Goal: Task Accomplishment & Management: Manage account settings

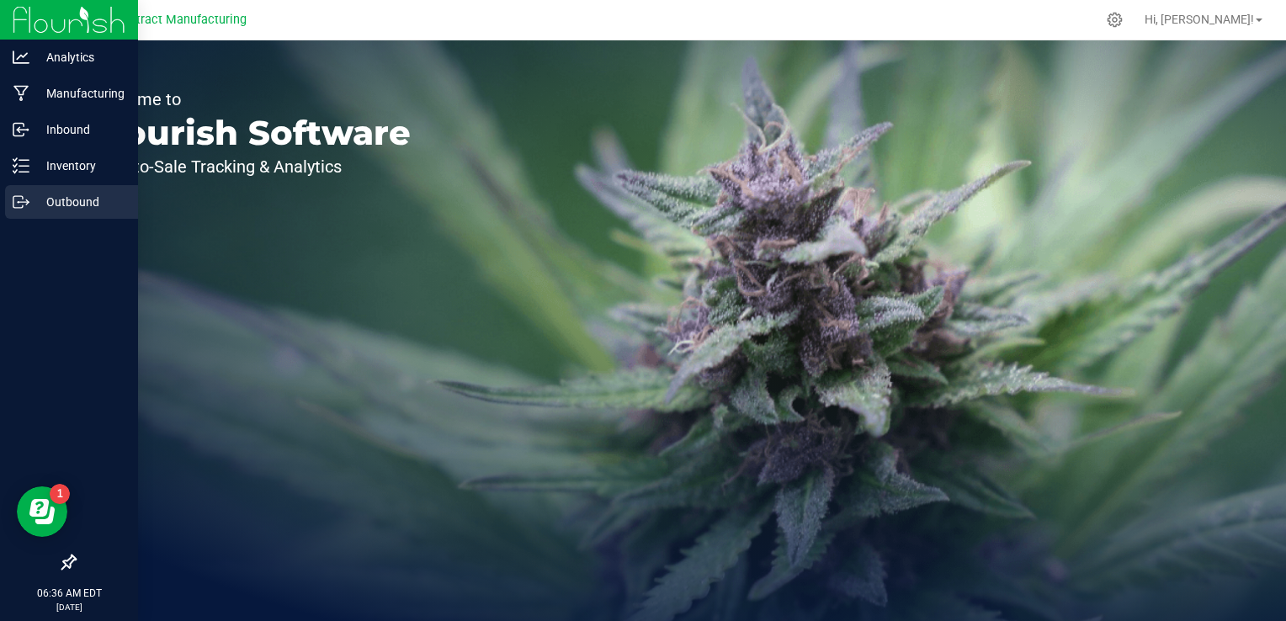
click at [29, 199] on p "Outbound" at bounding box center [79, 202] width 101 height 20
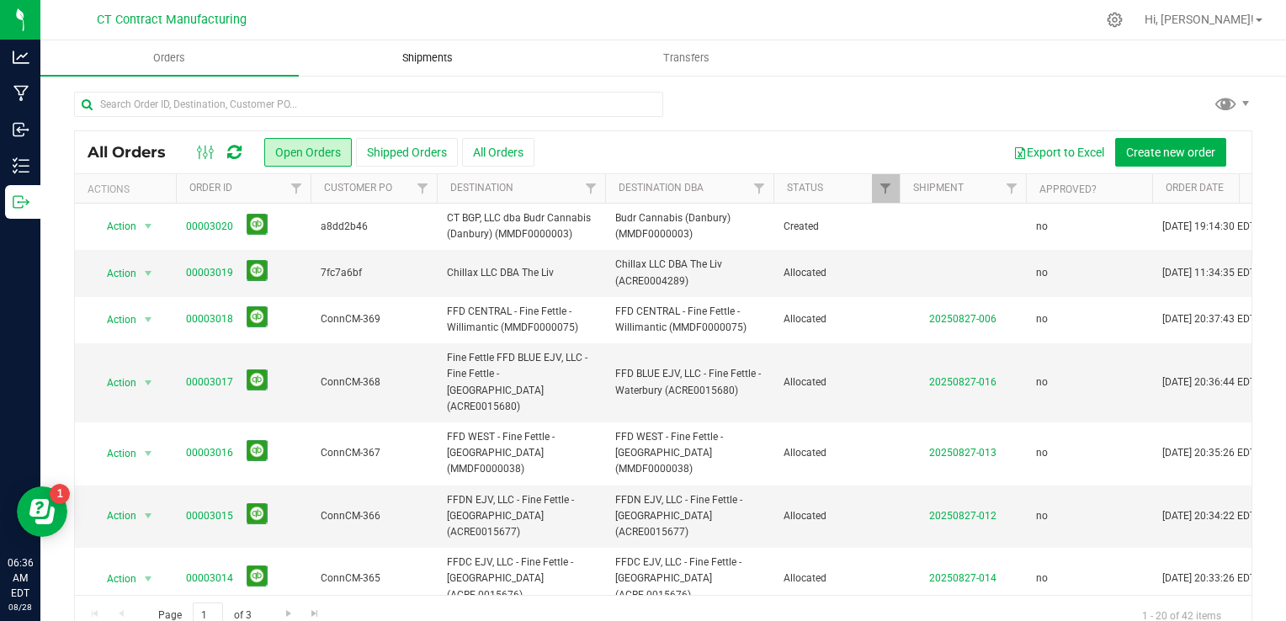
click at [390, 64] on span "Shipments" at bounding box center [428, 58] width 96 height 15
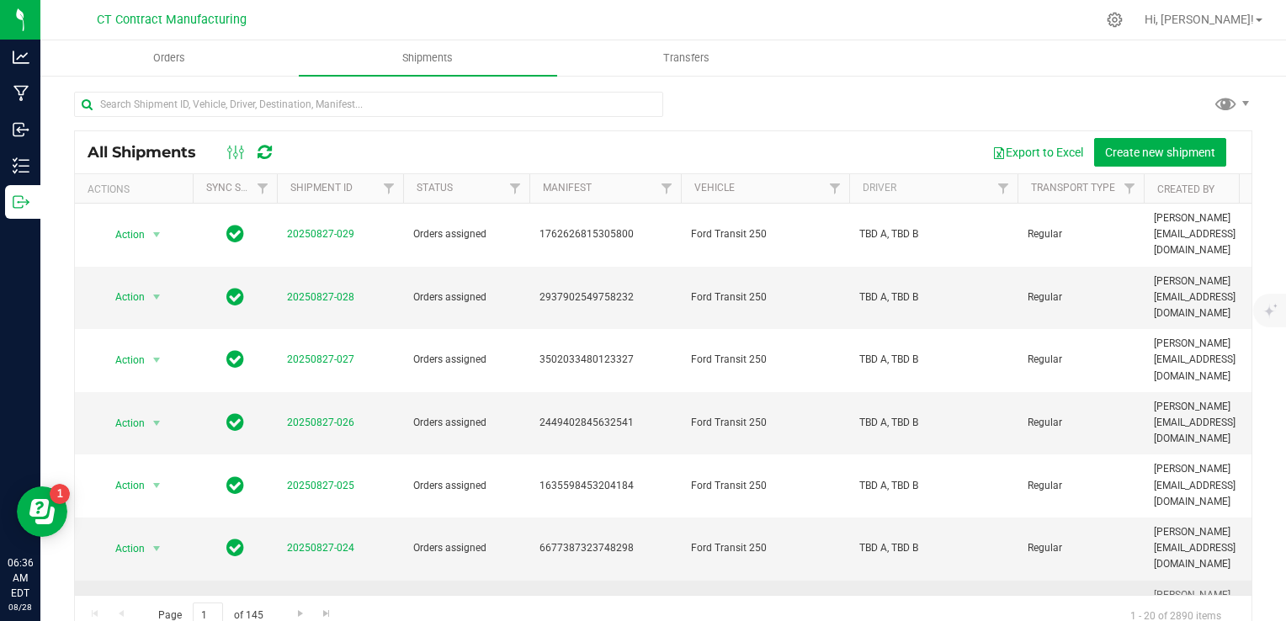
click at [357, 217] on td "20250827-029" at bounding box center [340, 235] width 126 height 63
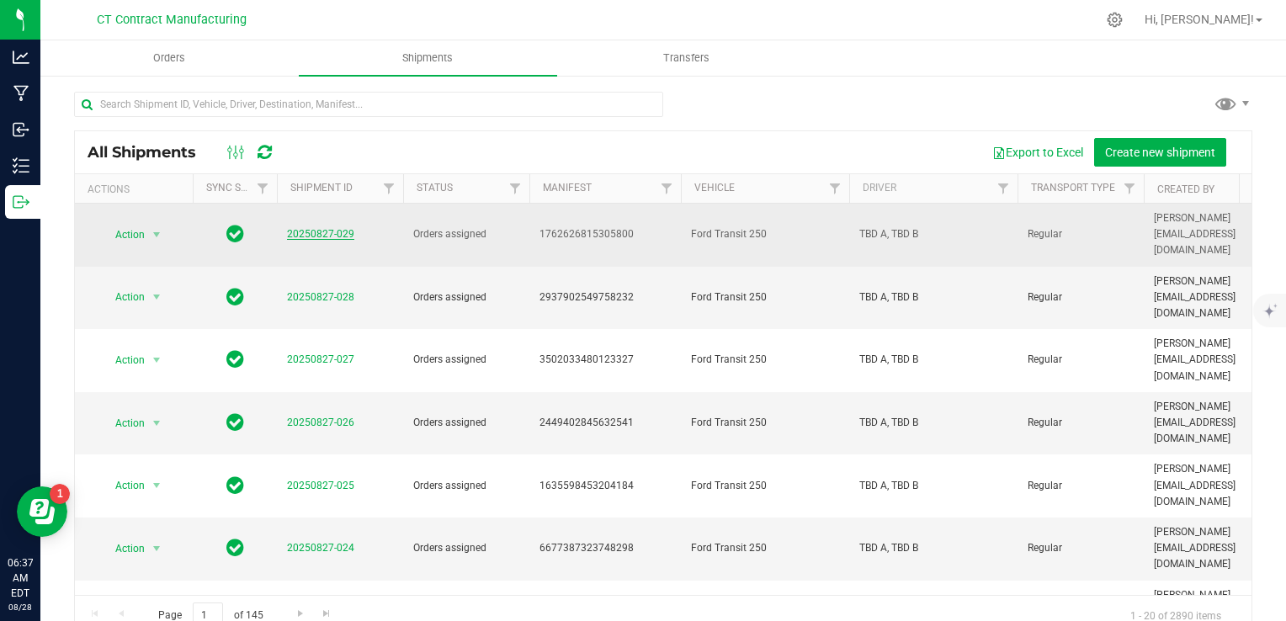
click at [322, 230] on link "20250827-029" at bounding box center [320, 234] width 67 height 12
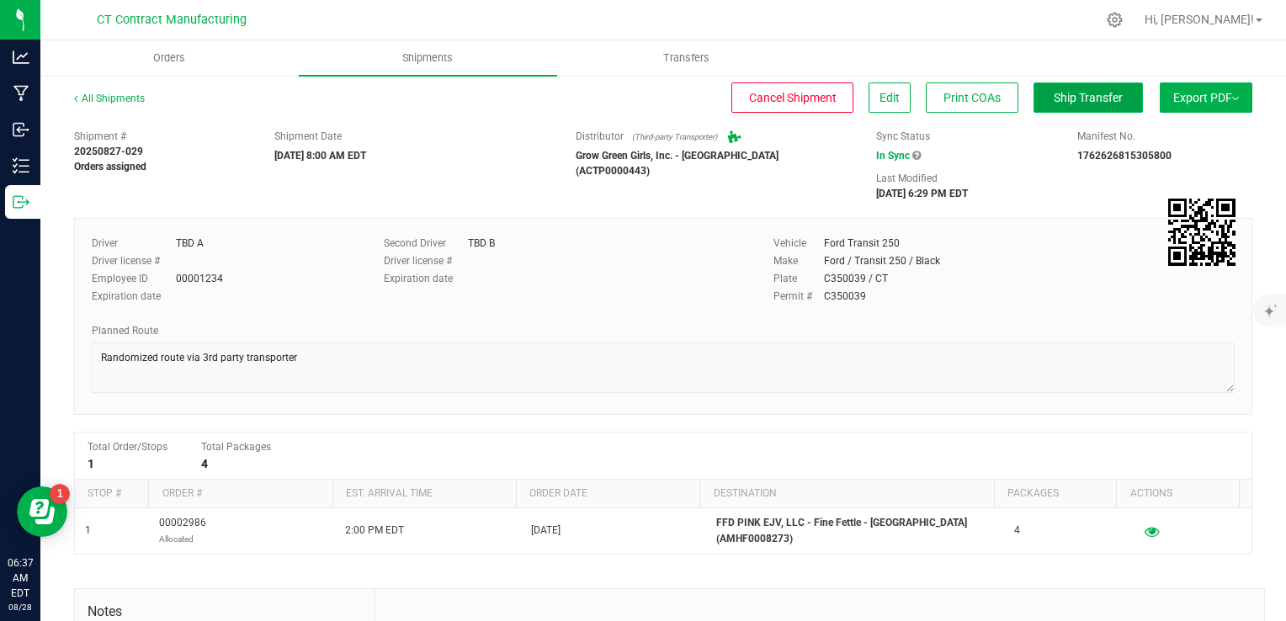
click at [1071, 99] on span "Ship Transfer" at bounding box center [1088, 97] width 69 height 13
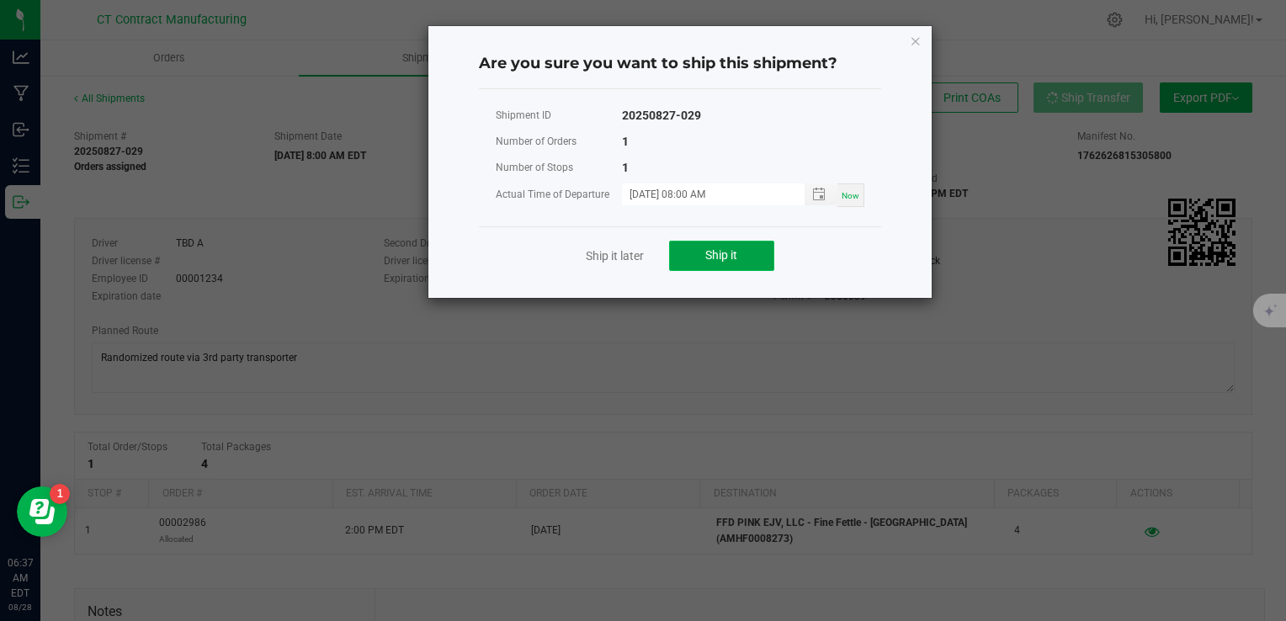
click at [737, 259] on span "Ship it" at bounding box center [721, 254] width 32 height 13
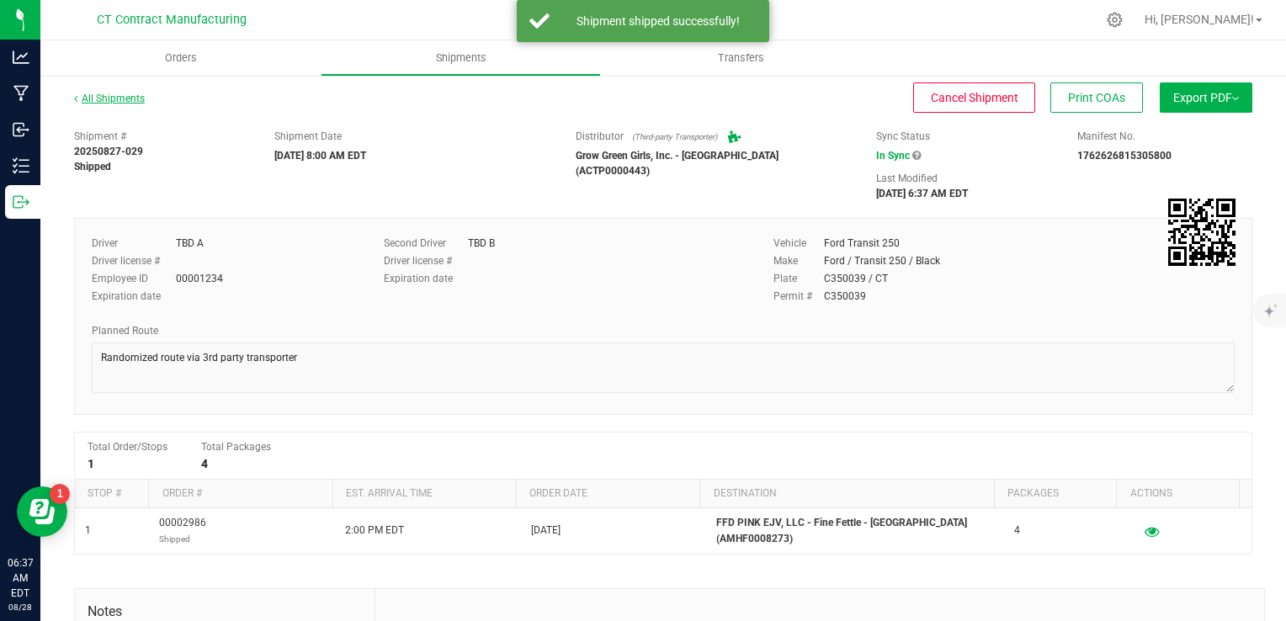
click at [106, 99] on link "All Shipments" at bounding box center [109, 99] width 71 height 12
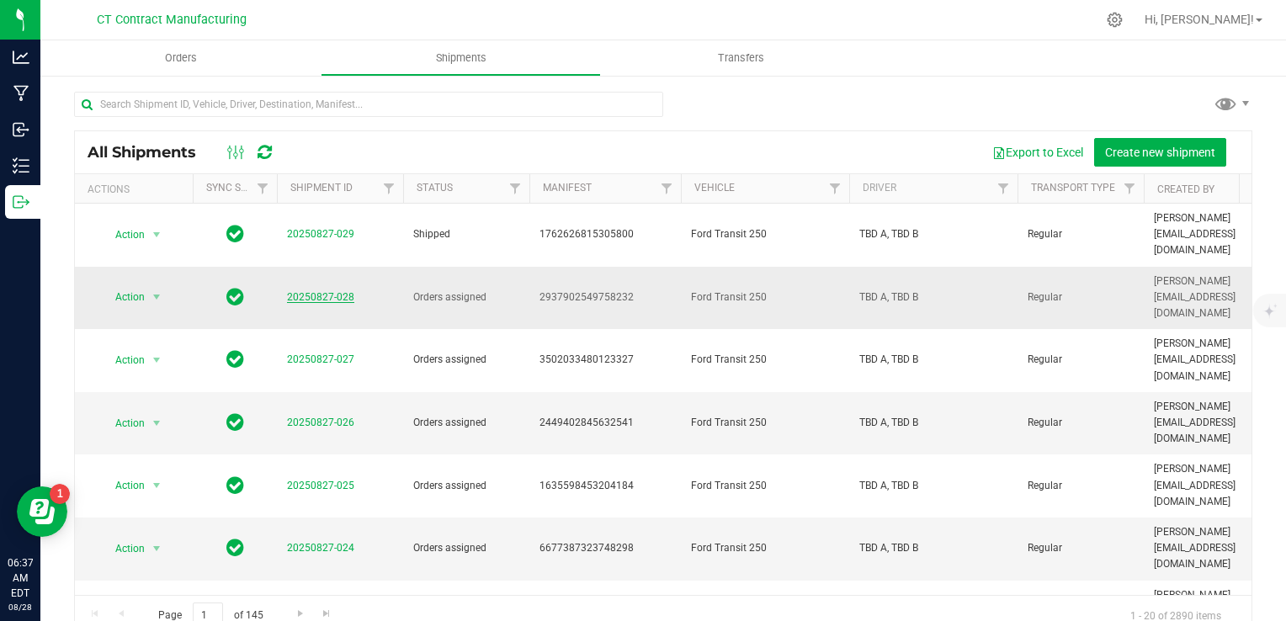
click at [327, 291] on link "20250827-028" at bounding box center [320, 297] width 67 height 12
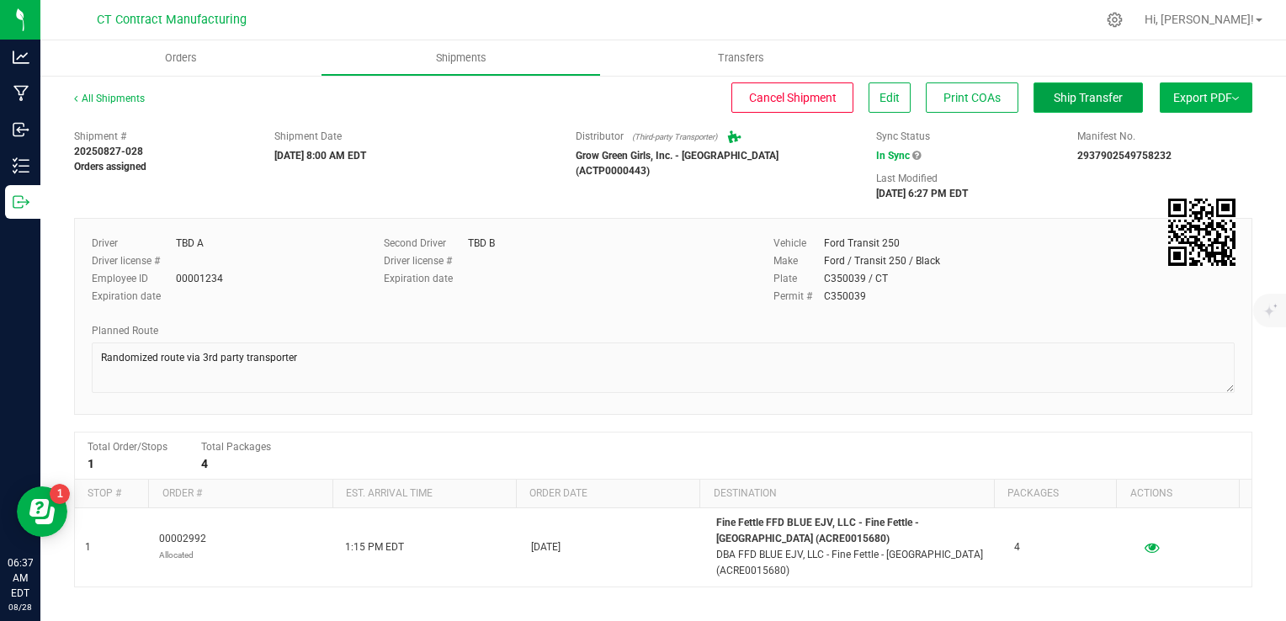
click at [1054, 101] on span "Ship Transfer" at bounding box center [1088, 97] width 69 height 13
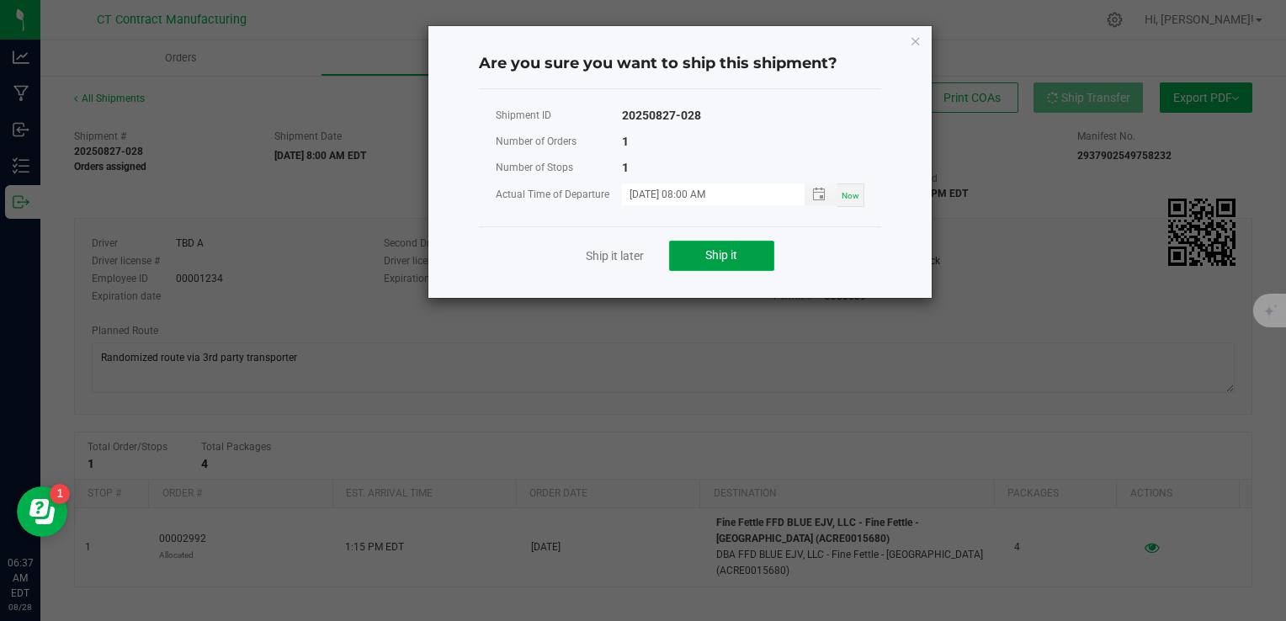
click at [754, 251] on button "Ship it" at bounding box center [721, 256] width 105 height 30
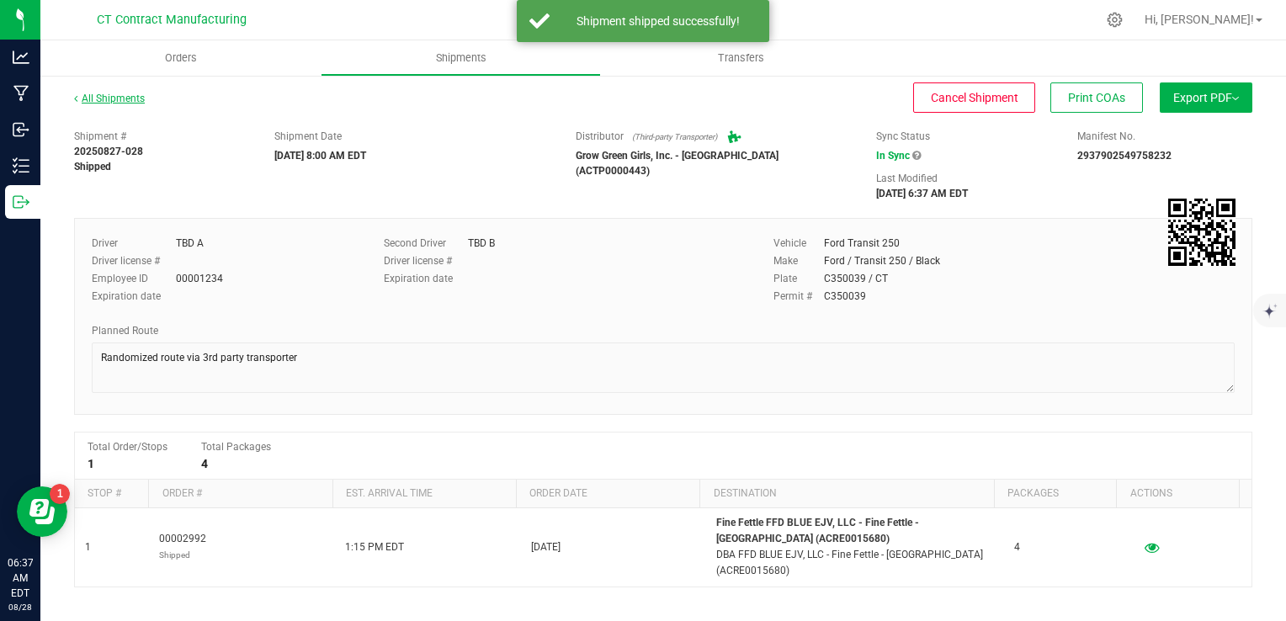
click at [125, 97] on link "All Shipments" at bounding box center [109, 99] width 71 height 12
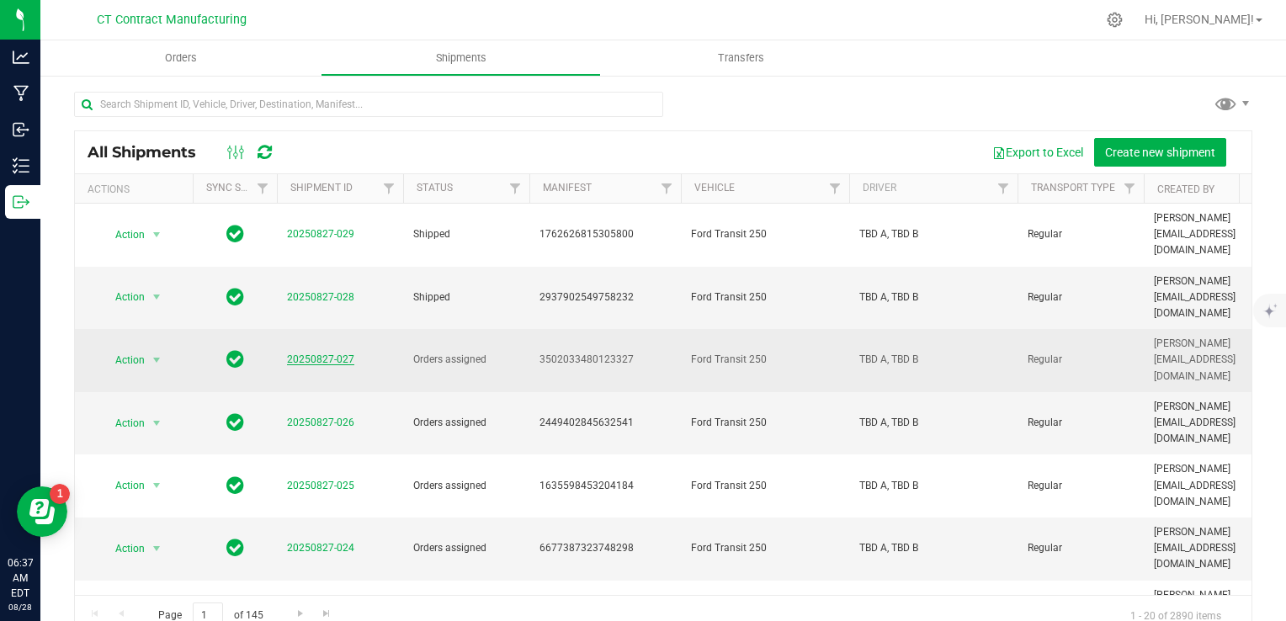
click at [312, 354] on link "20250827-027" at bounding box center [320, 360] width 67 height 12
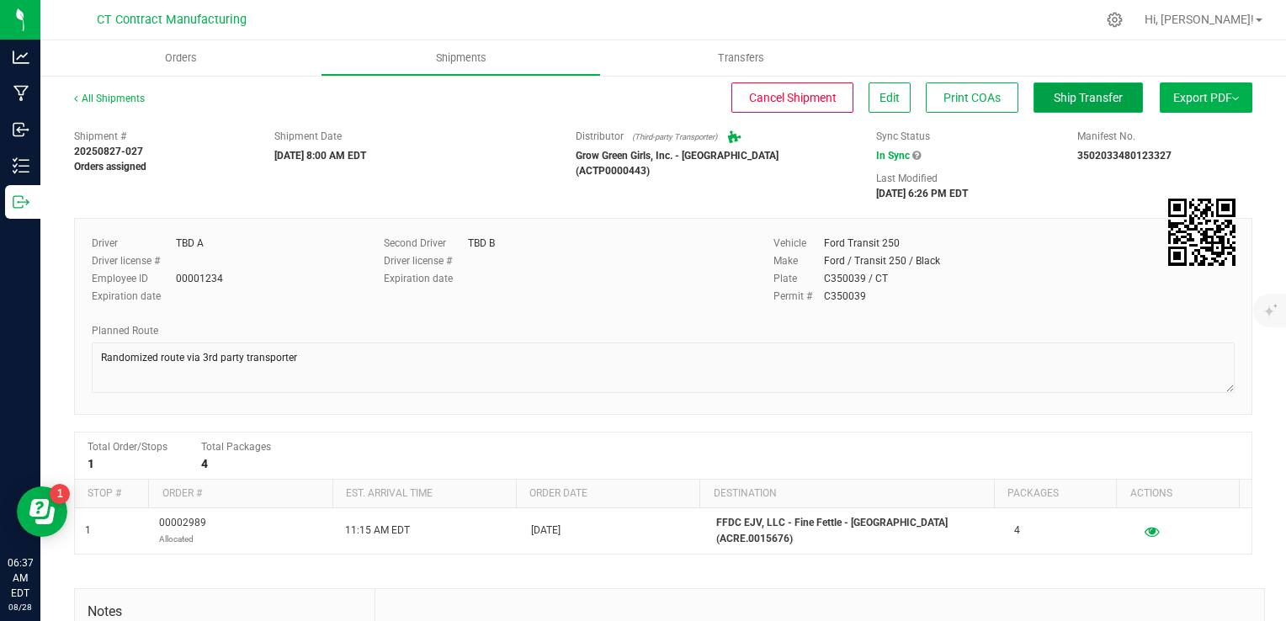
click at [1059, 95] on span "Ship Transfer" at bounding box center [1088, 97] width 69 height 13
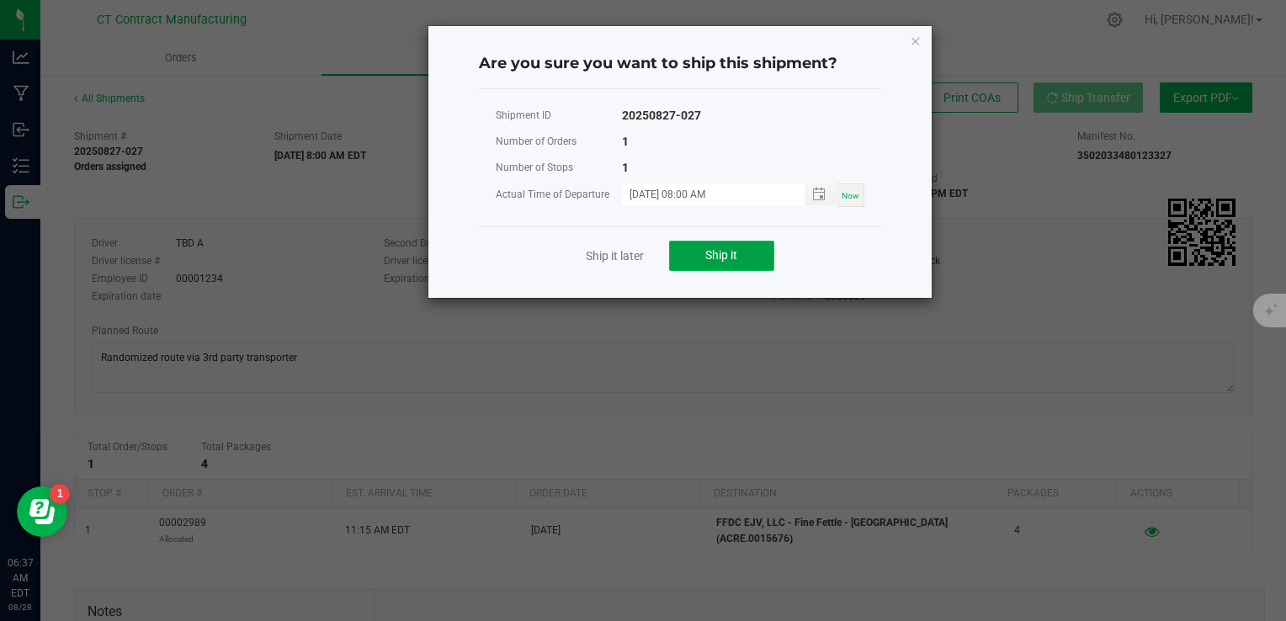
click at [739, 251] on button "Ship it" at bounding box center [721, 256] width 105 height 30
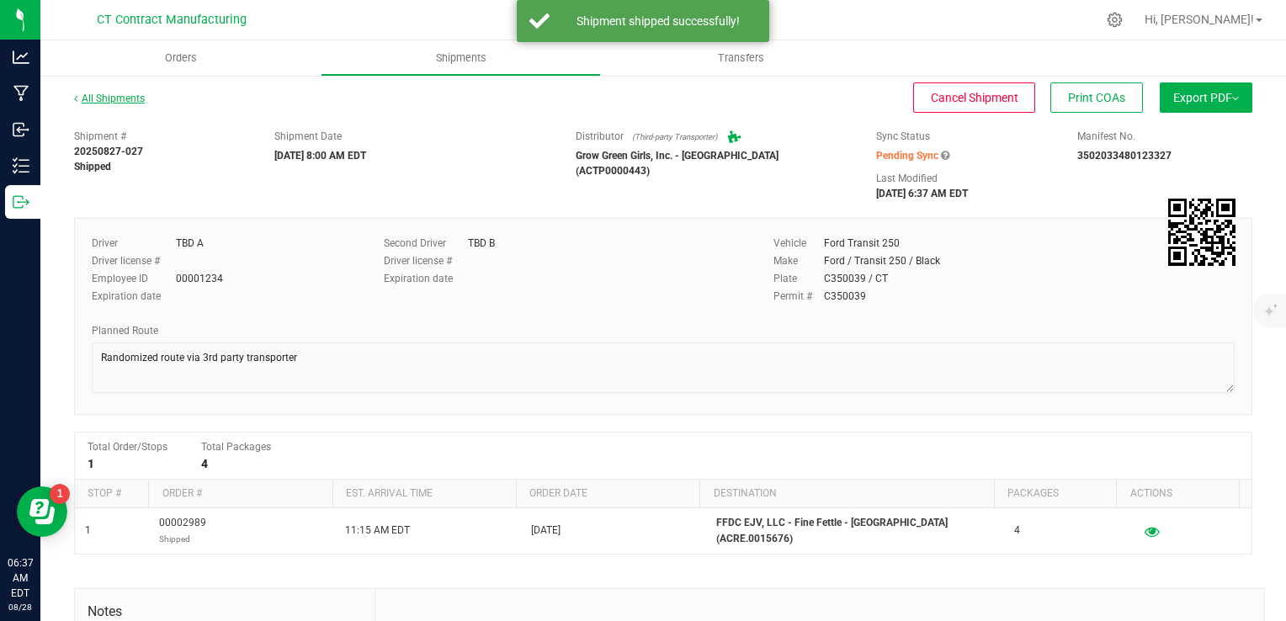
click at [129, 103] on link "All Shipments" at bounding box center [109, 99] width 71 height 12
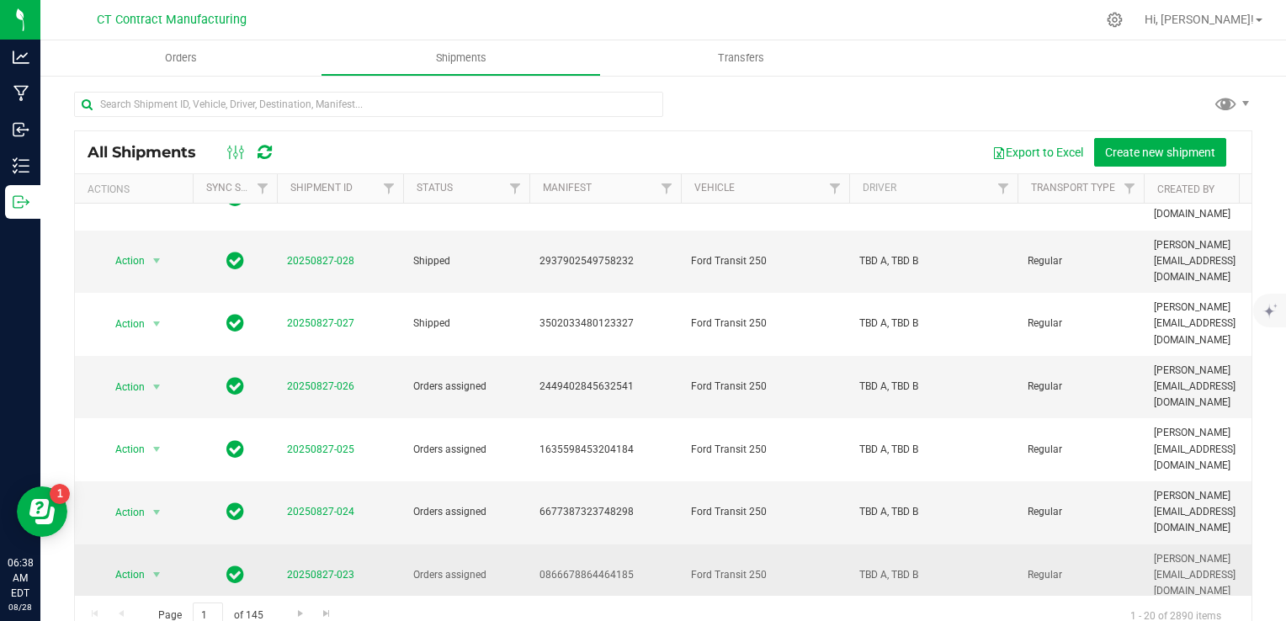
scroll to position [33, 0]
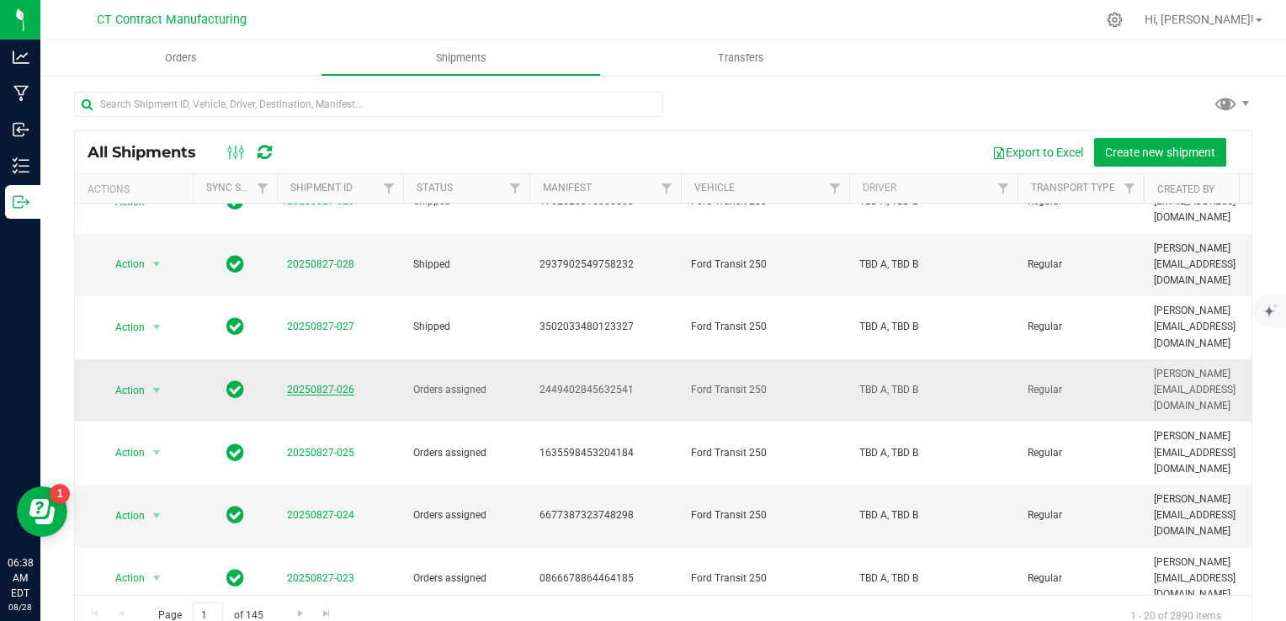
click at [328, 384] on link "20250827-026" at bounding box center [320, 390] width 67 height 12
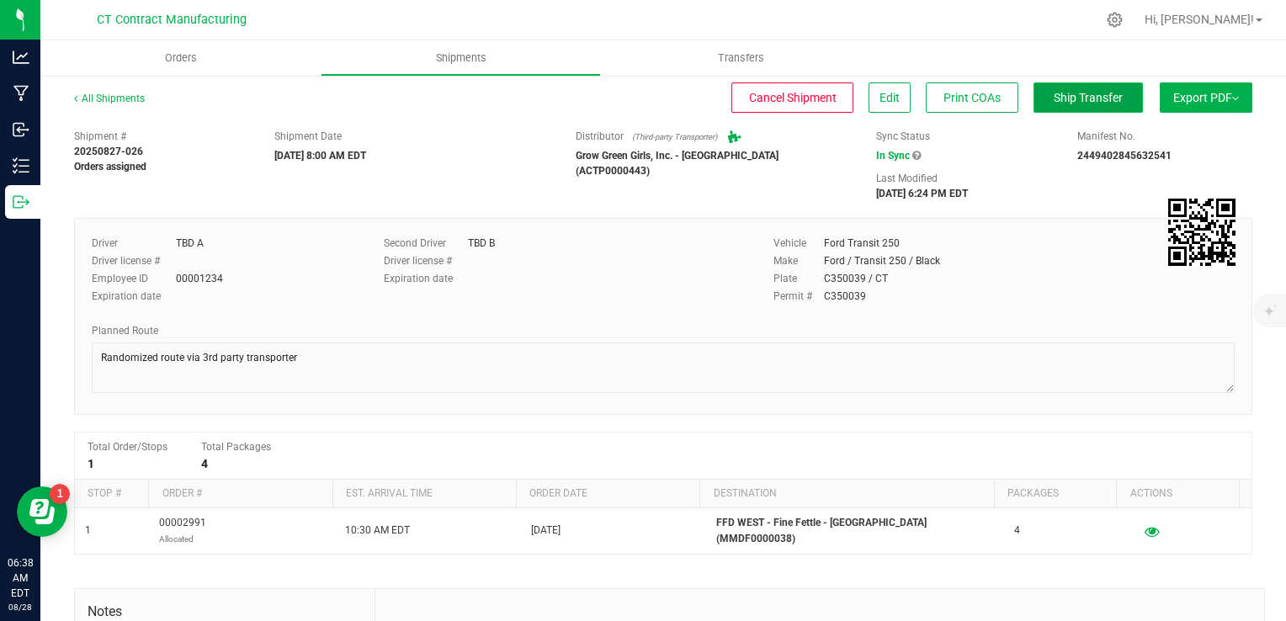
click at [1054, 99] on span "Ship Transfer" at bounding box center [1088, 97] width 69 height 13
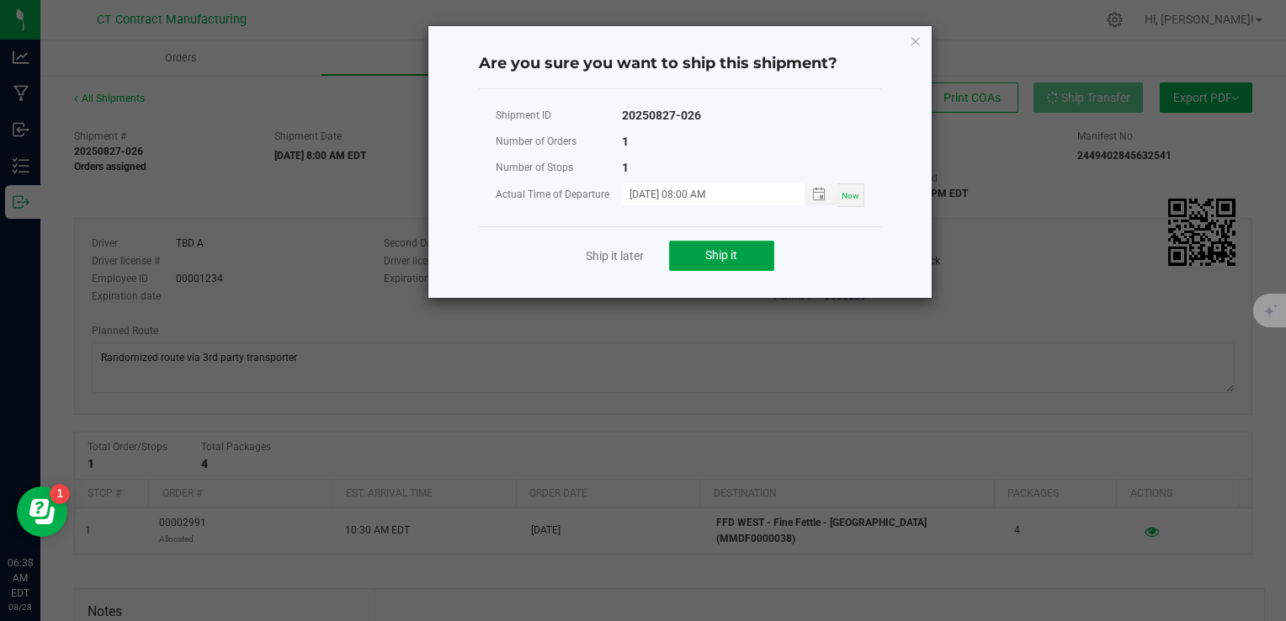
click at [700, 255] on button "Ship it" at bounding box center [721, 256] width 105 height 30
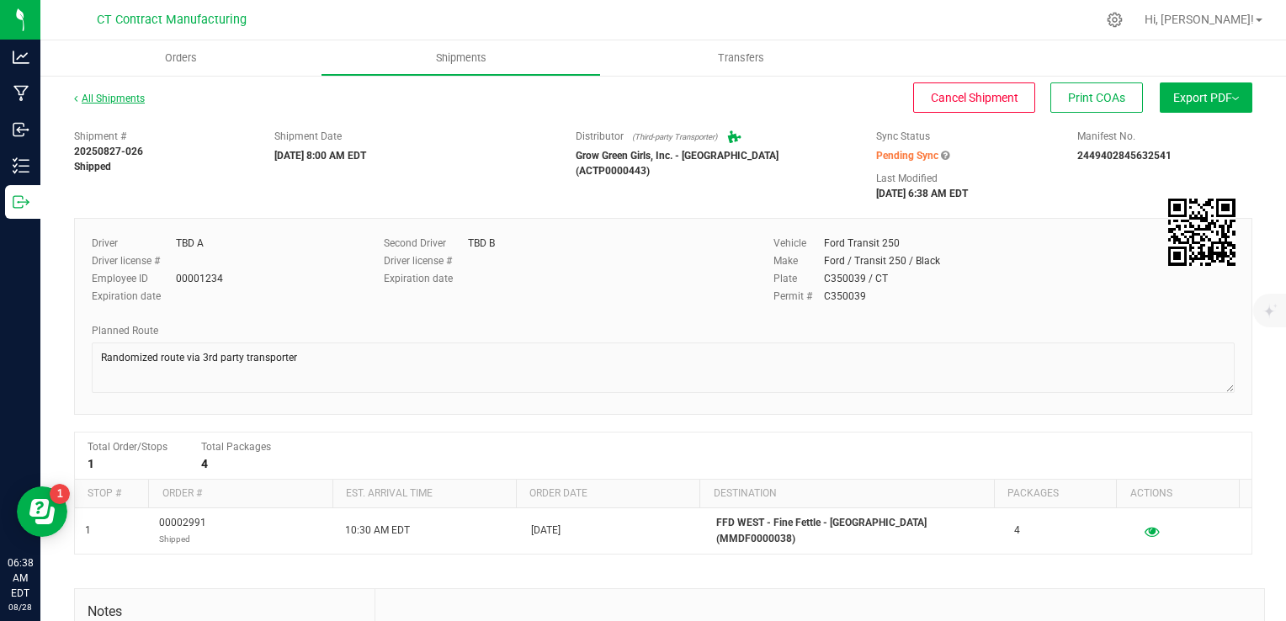
click at [120, 96] on link "All Shipments" at bounding box center [109, 99] width 71 height 12
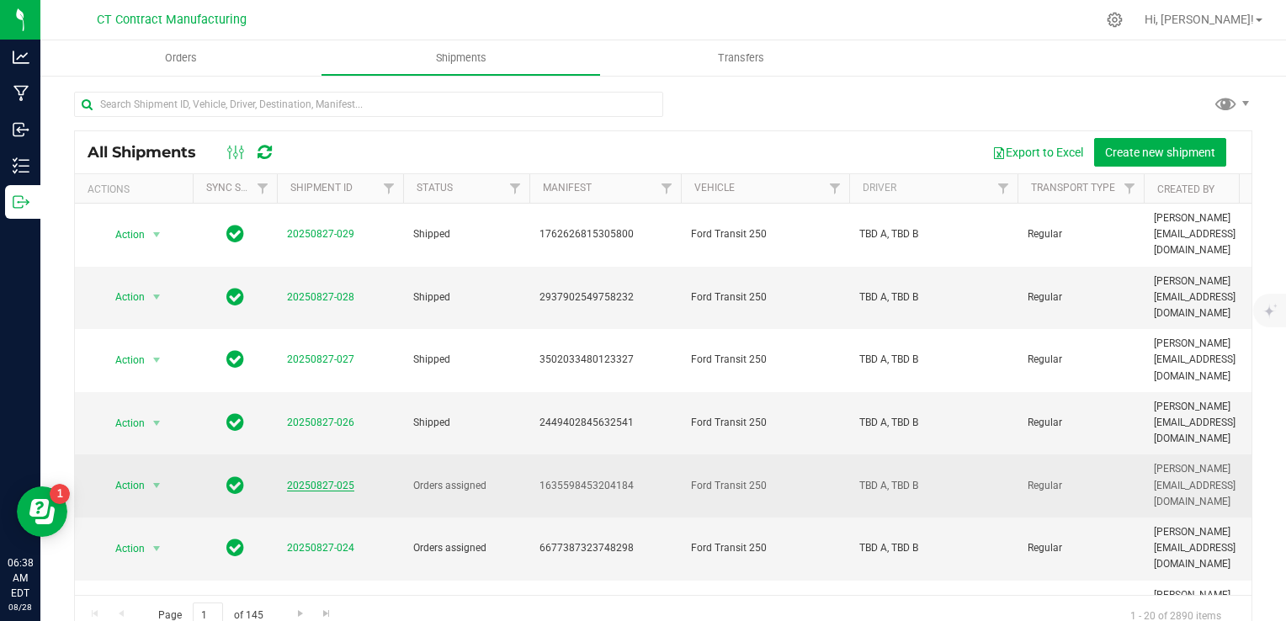
click at [306, 480] on link "20250827-025" at bounding box center [320, 486] width 67 height 12
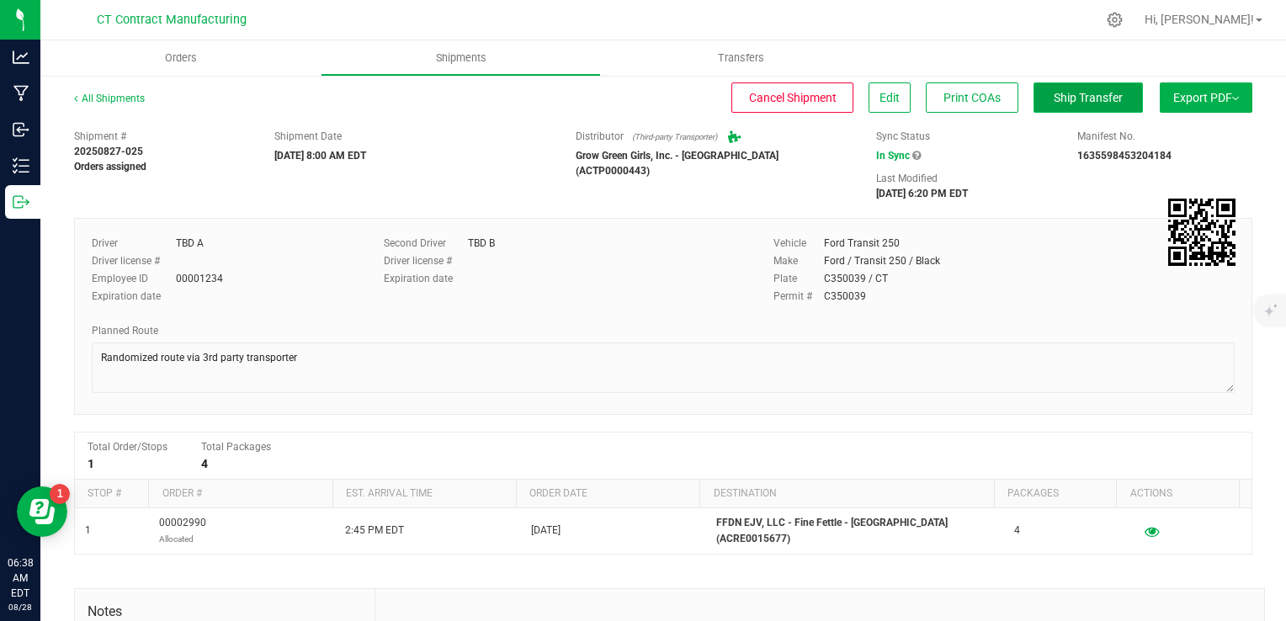
click at [1081, 86] on button "Ship Transfer" at bounding box center [1088, 97] width 109 height 30
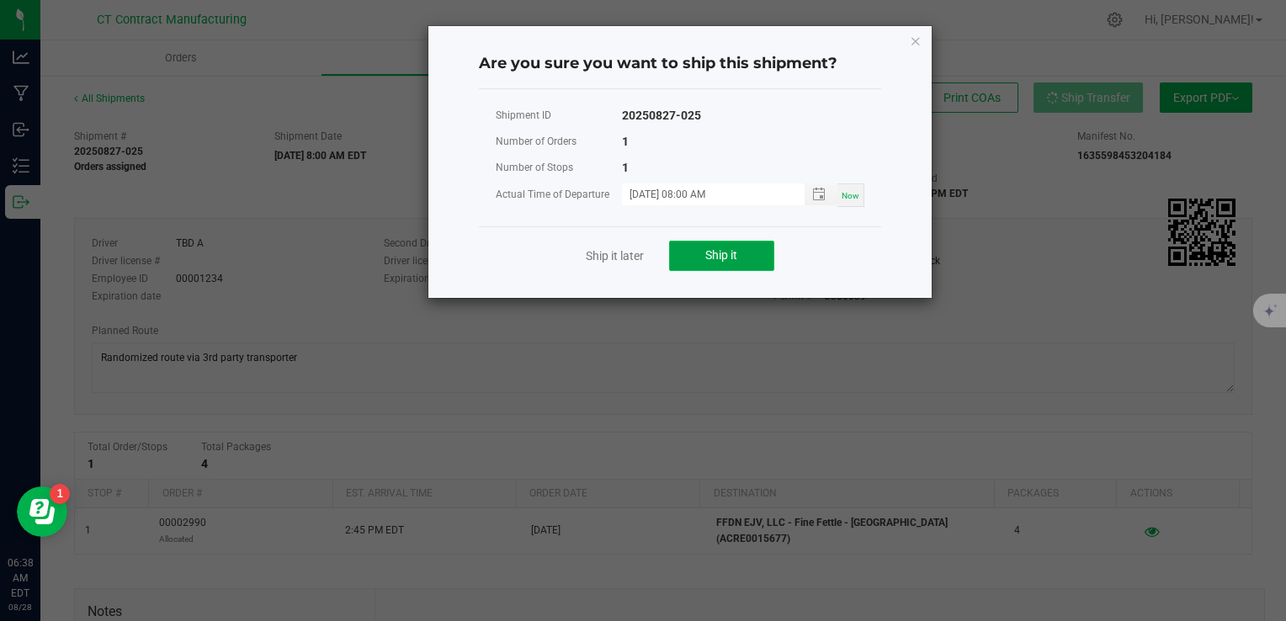
click at [737, 246] on button "Ship it" at bounding box center [721, 256] width 105 height 30
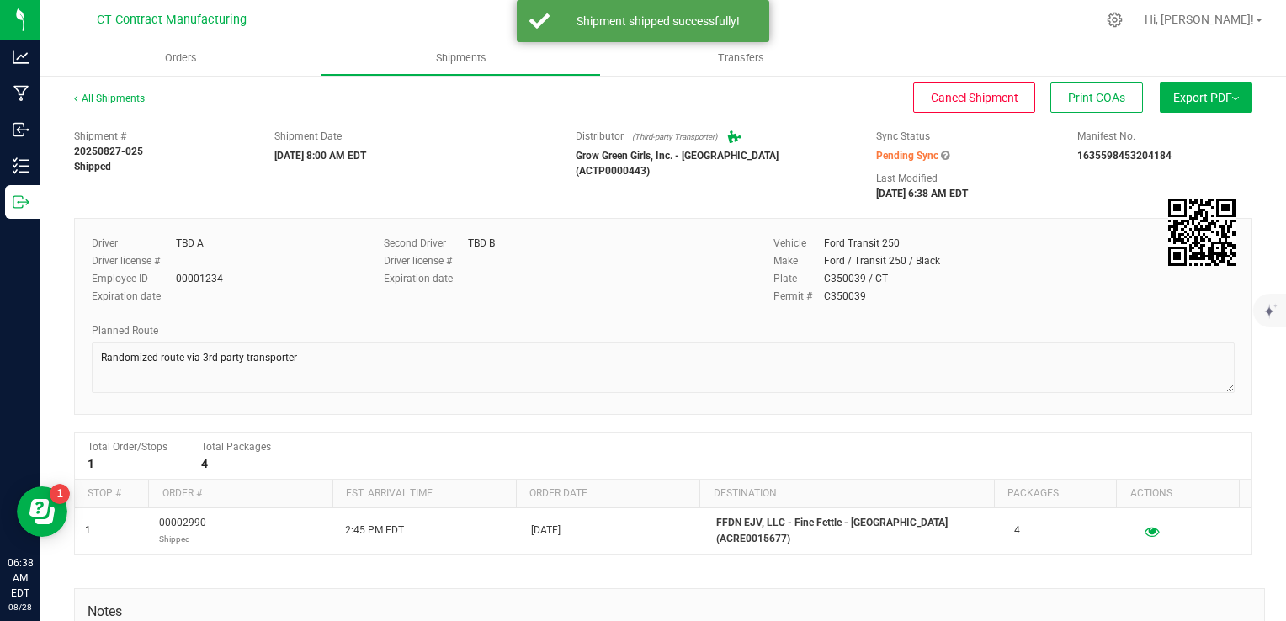
click at [114, 98] on link "All Shipments" at bounding box center [109, 99] width 71 height 12
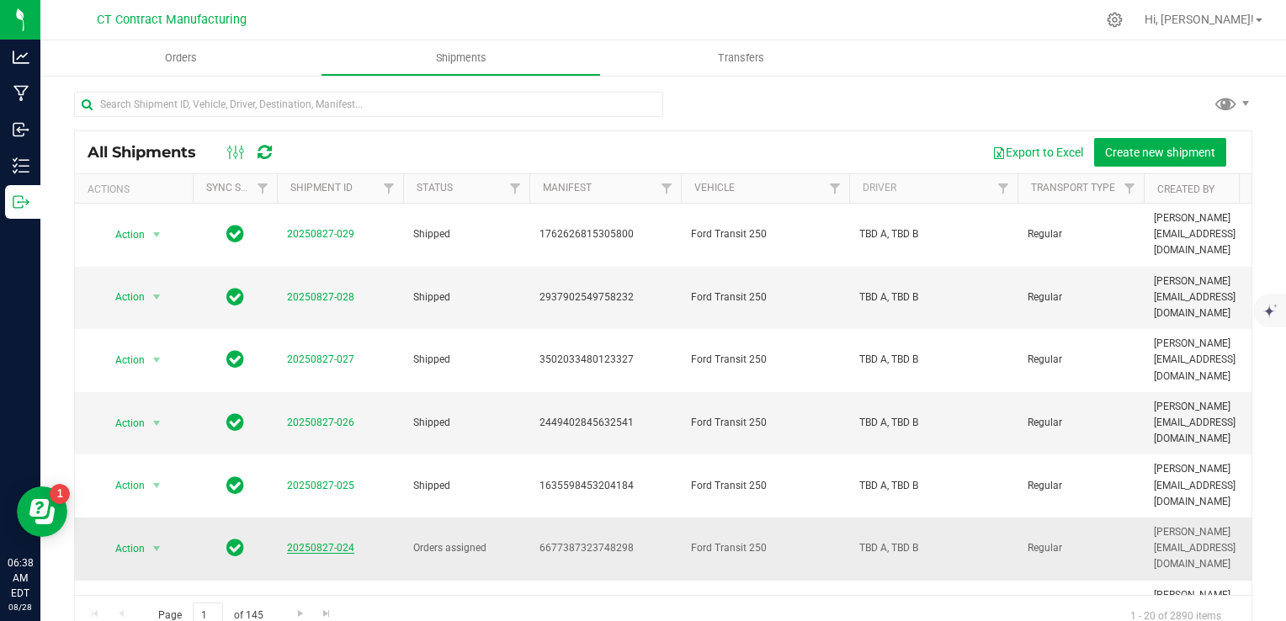
click at [327, 542] on link "20250827-024" at bounding box center [320, 548] width 67 height 12
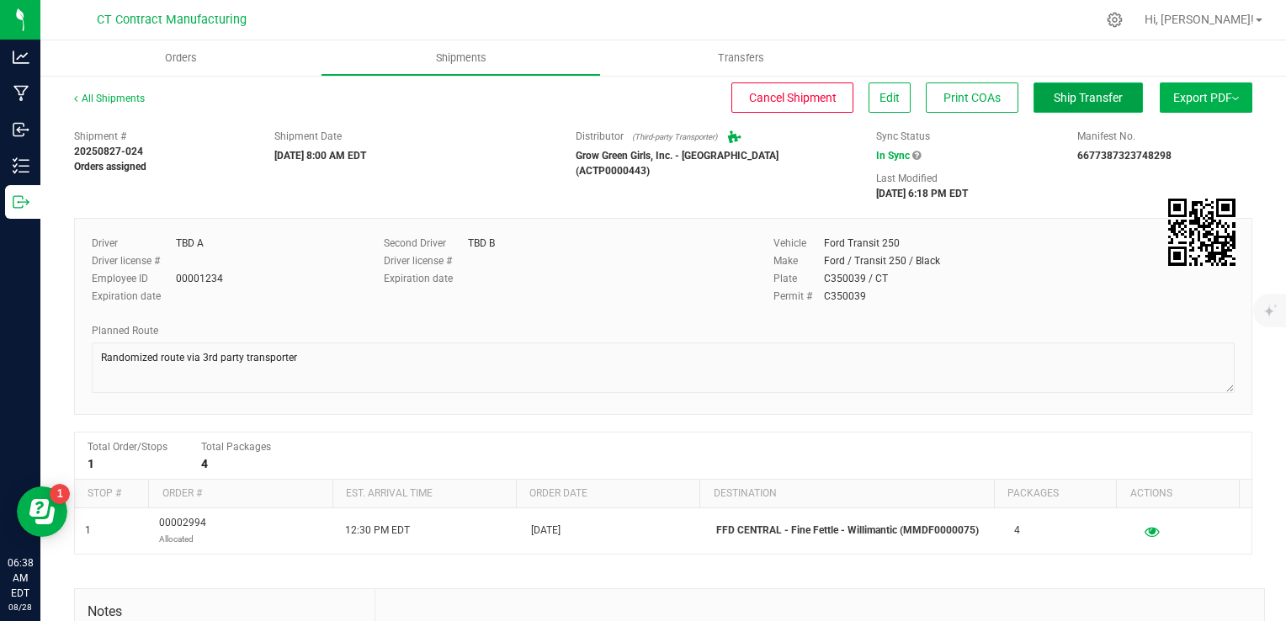
click at [1068, 103] on span "Ship Transfer" at bounding box center [1088, 97] width 69 height 13
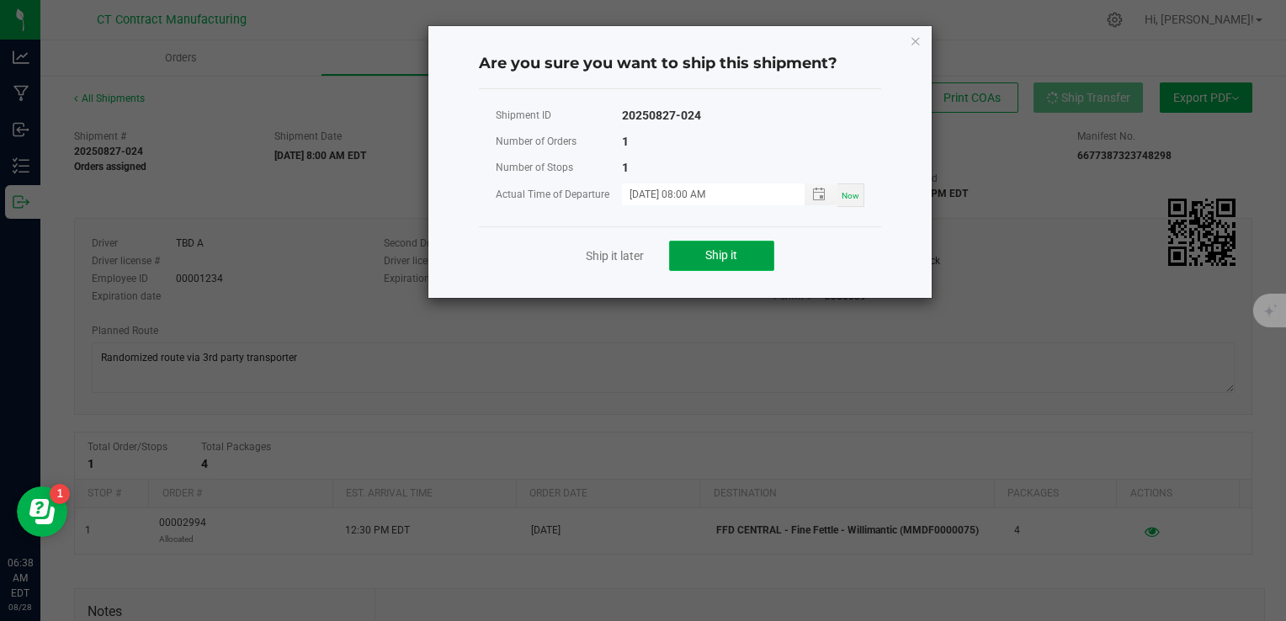
click at [742, 247] on button "Ship it" at bounding box center [721, 256] width 105 height 30
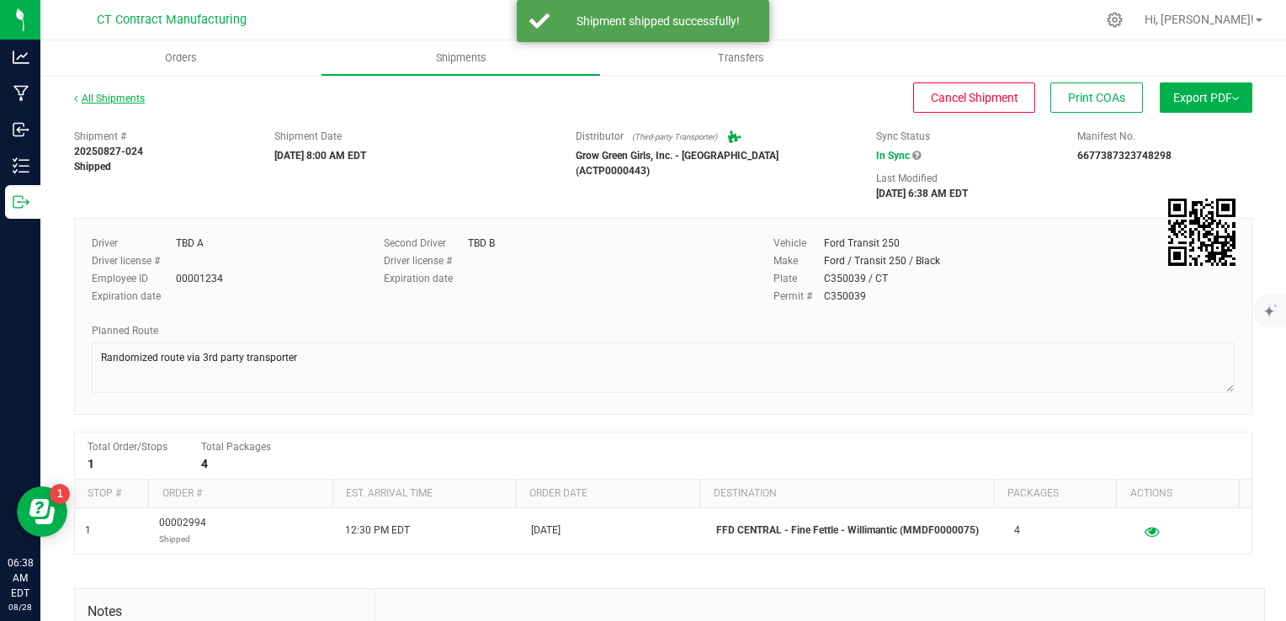
click at [107, 98] on link "All Shipments" at bounding box center [109, 99] width 71 height 12
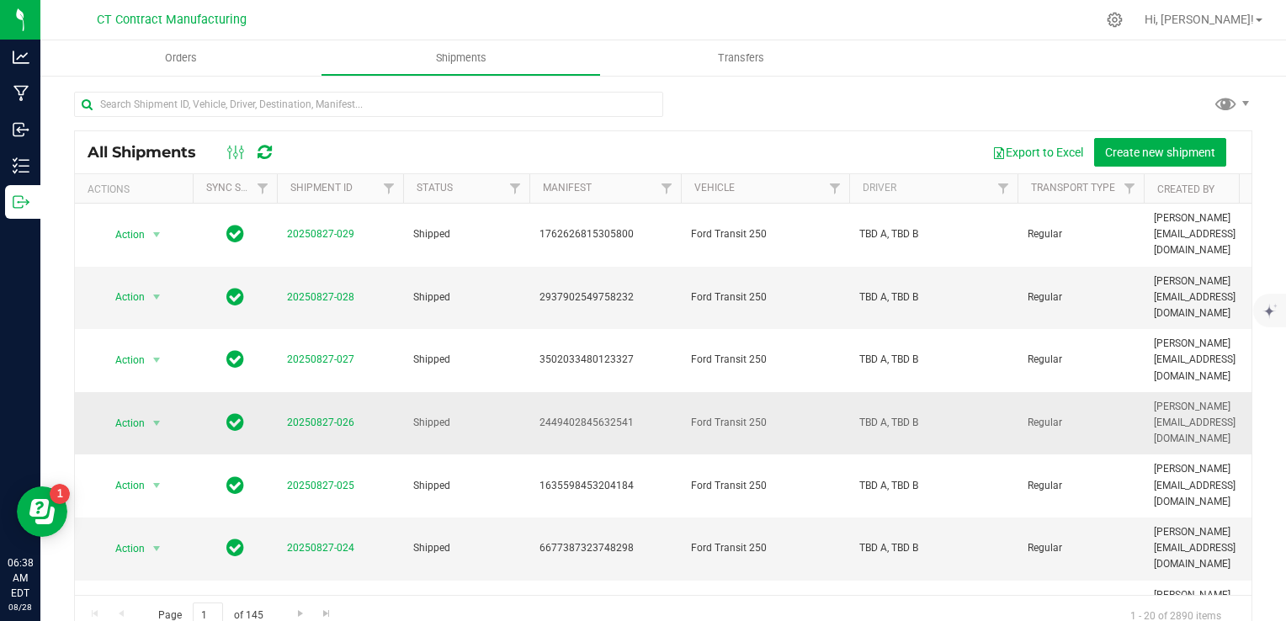
scroll to position [172, 0]
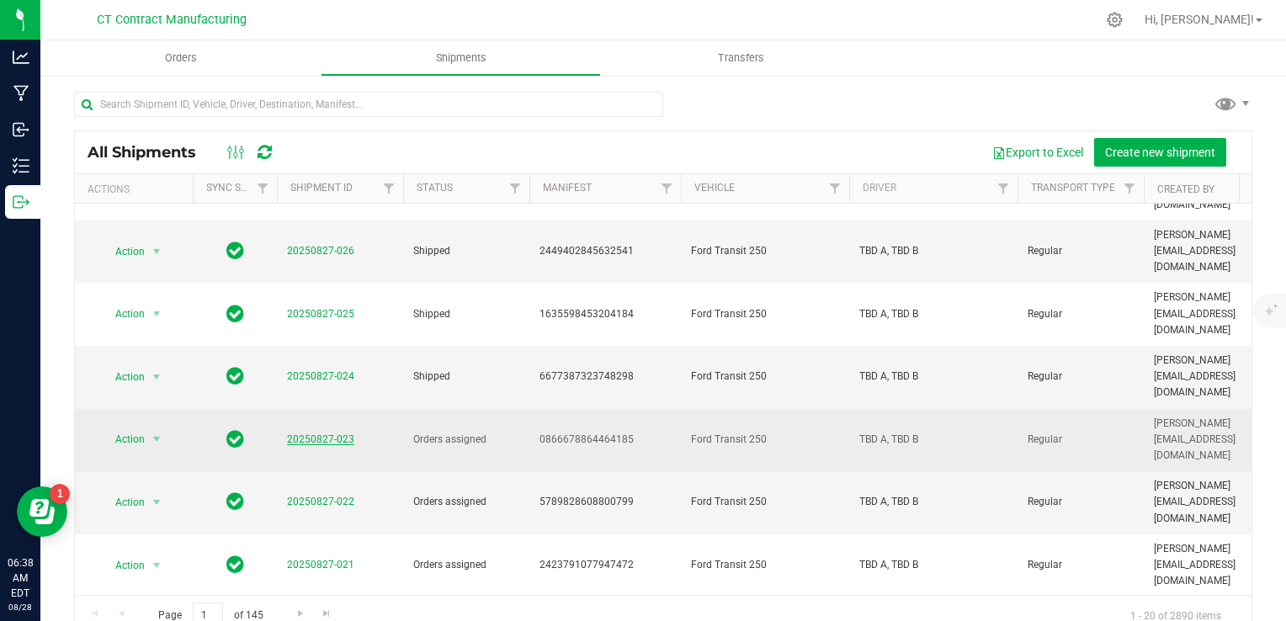
click at [322, 434] on link "20250827-023" at bounding box center [320, 440] width 67 height 12
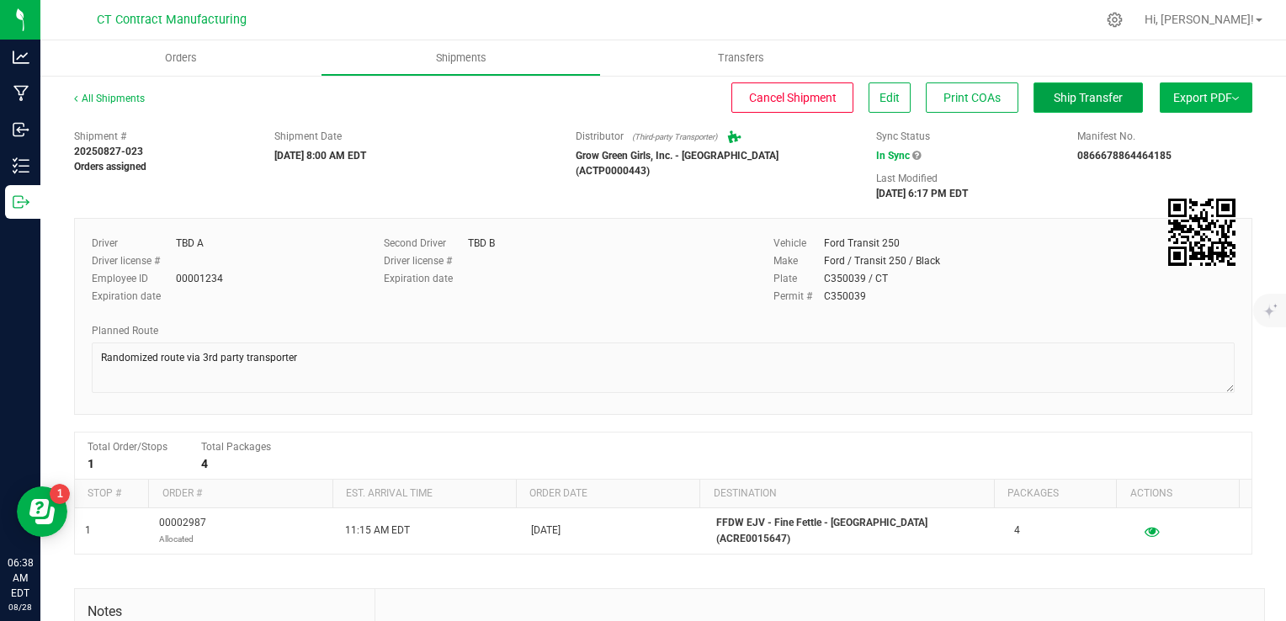
click at [1054, 112] on button "Ship Transfer" at bounding box center [1088, 97] width 109 height 30
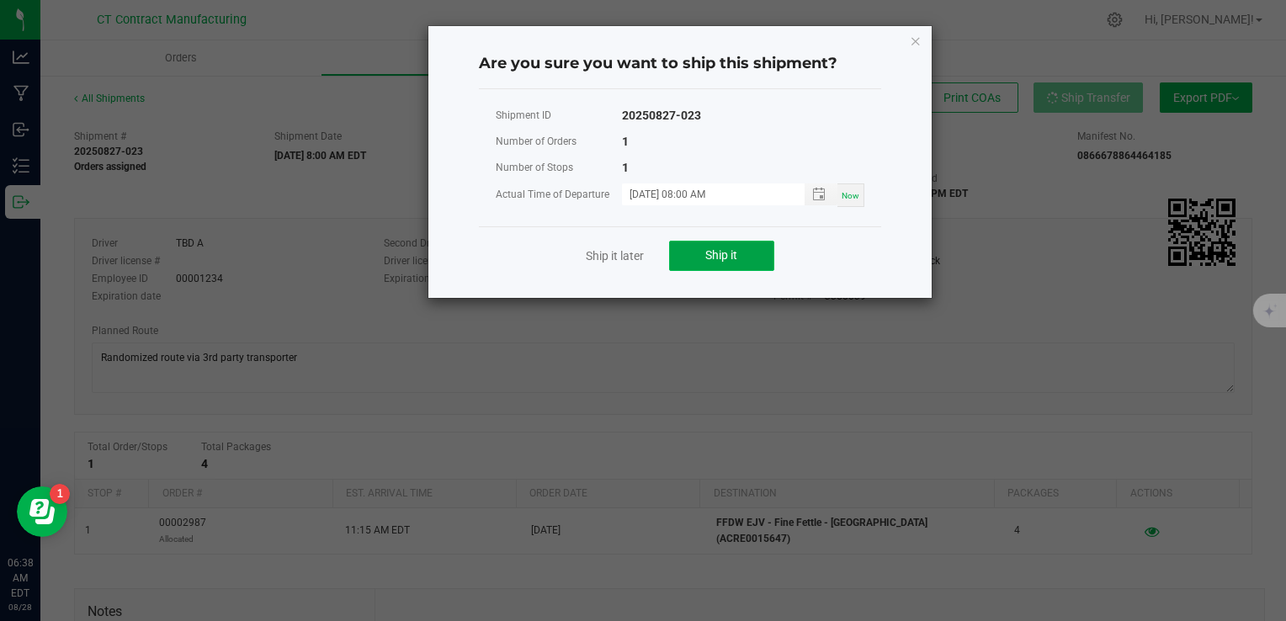
click at [737, 258] on span "Ship it" at bounding box center [721, 254] width 32 height 13
click at [910, 43] on icon "Close" at bounding box center [916, 40] width 12 height 20
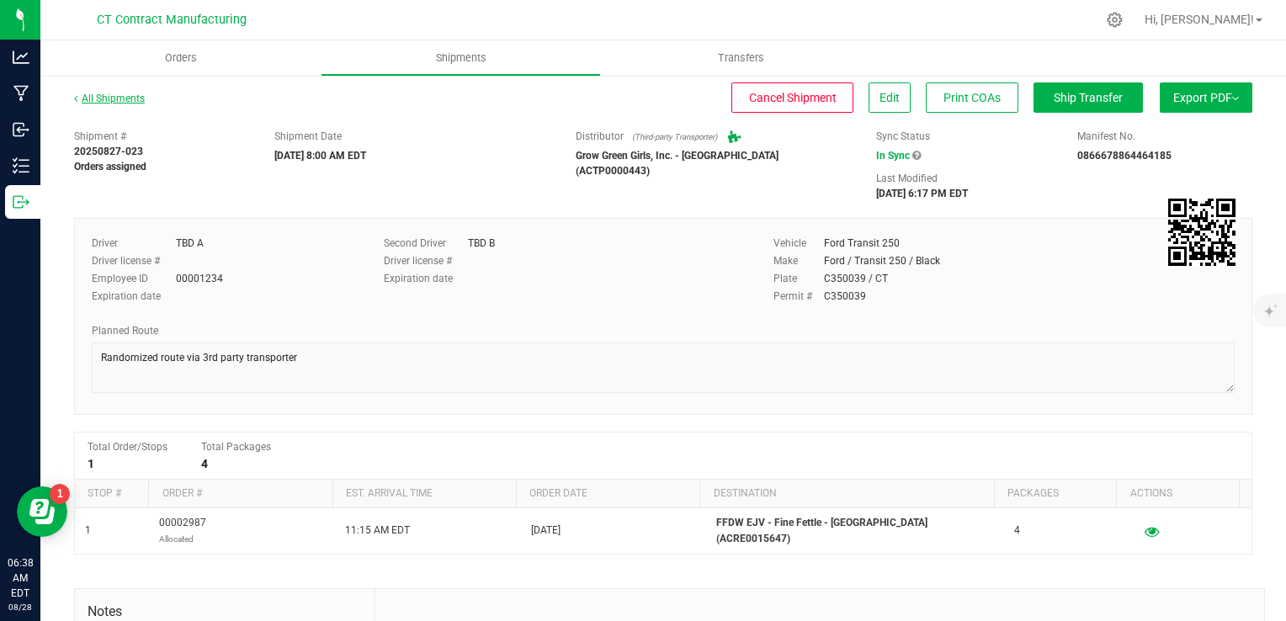
click at [119, 99] on link "All Shipments" at bounding box center [109, 99] width 71 height 12
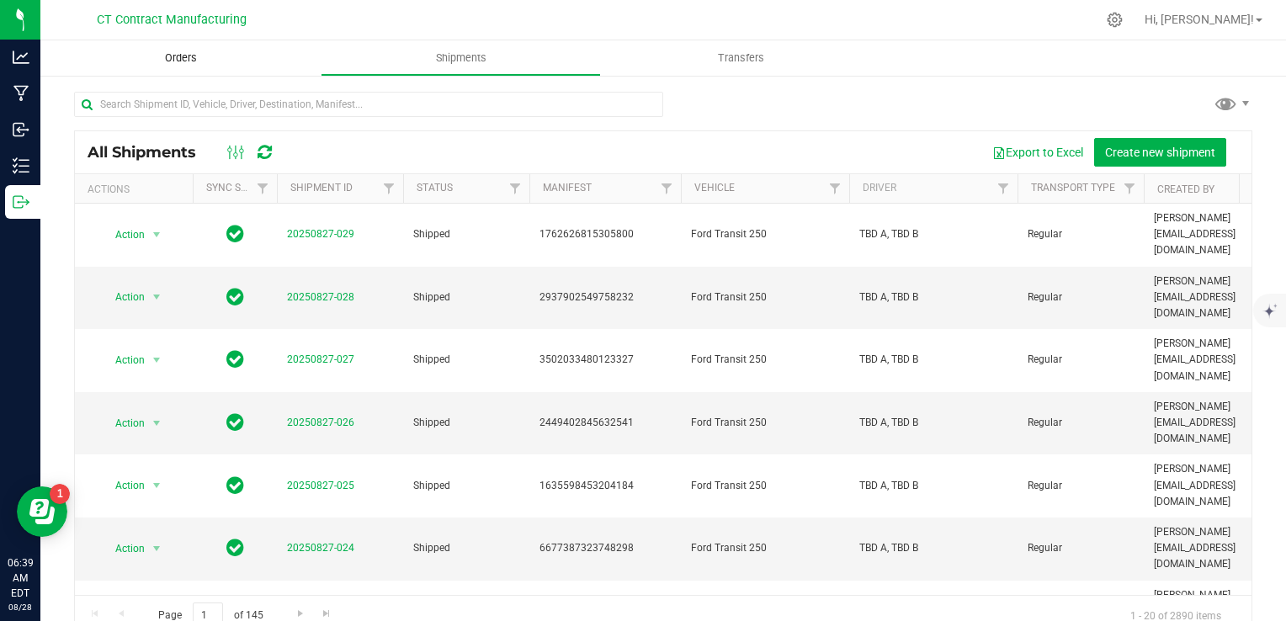
click at [186, 61] on span "Orders" at bounding box center [180, 58] width 77 height 15
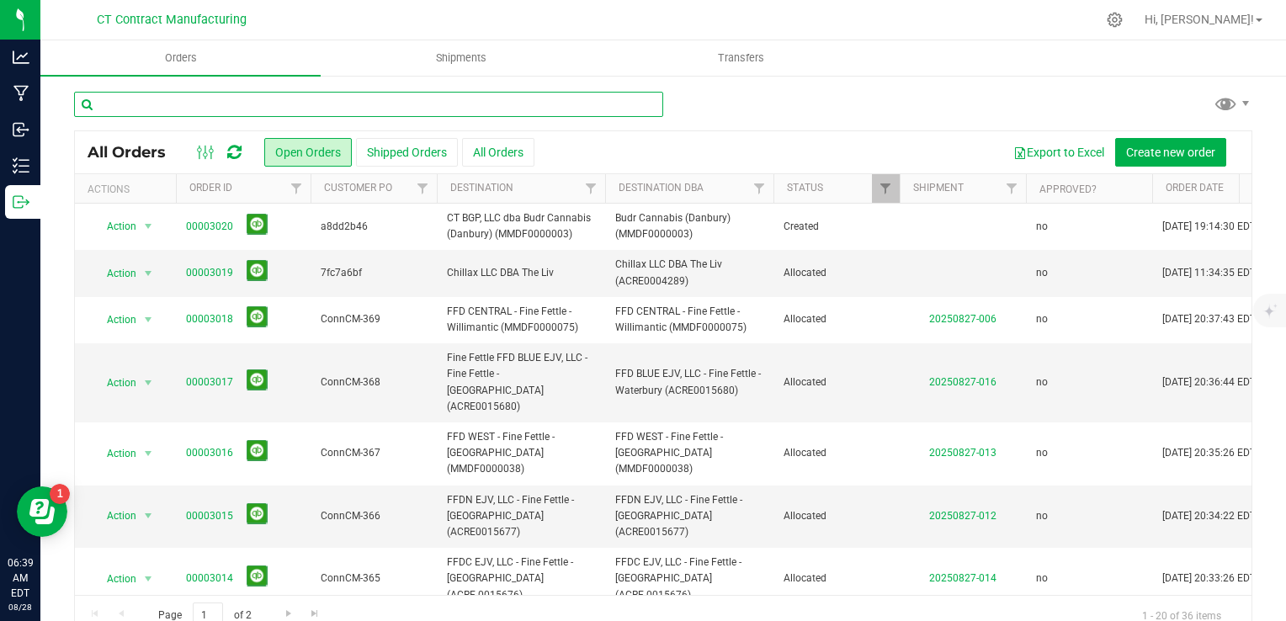
click at [197, 96] on input "text" at bounding box center [368, 104] width 589 height 25
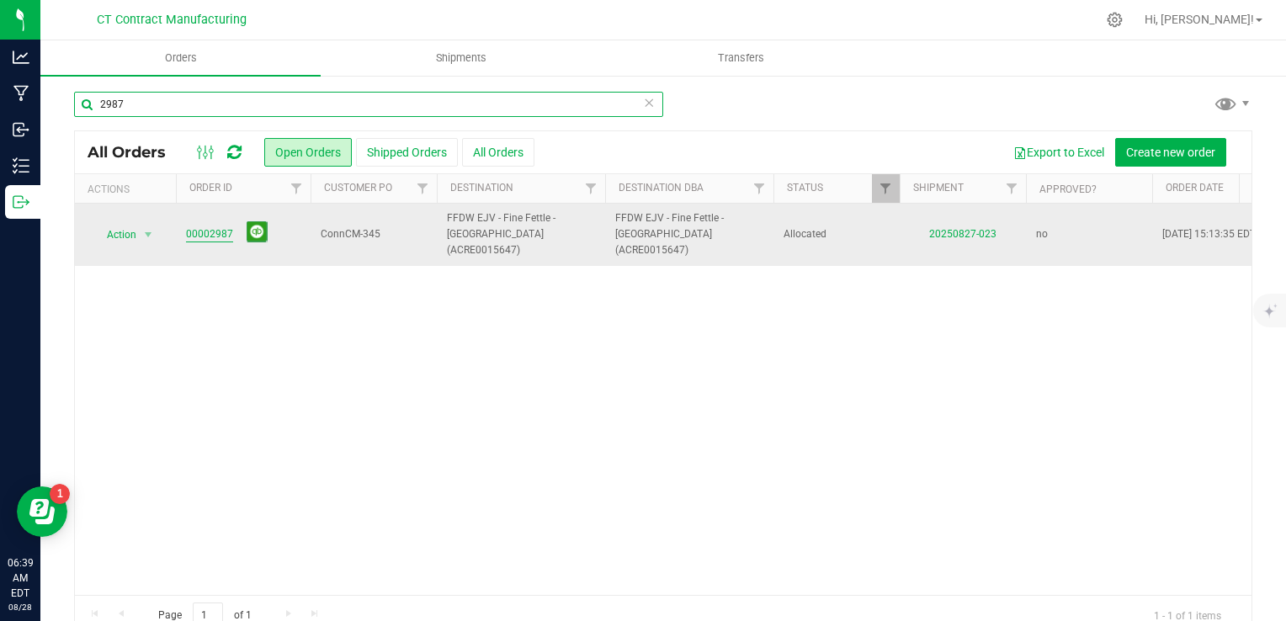
type input "2987"
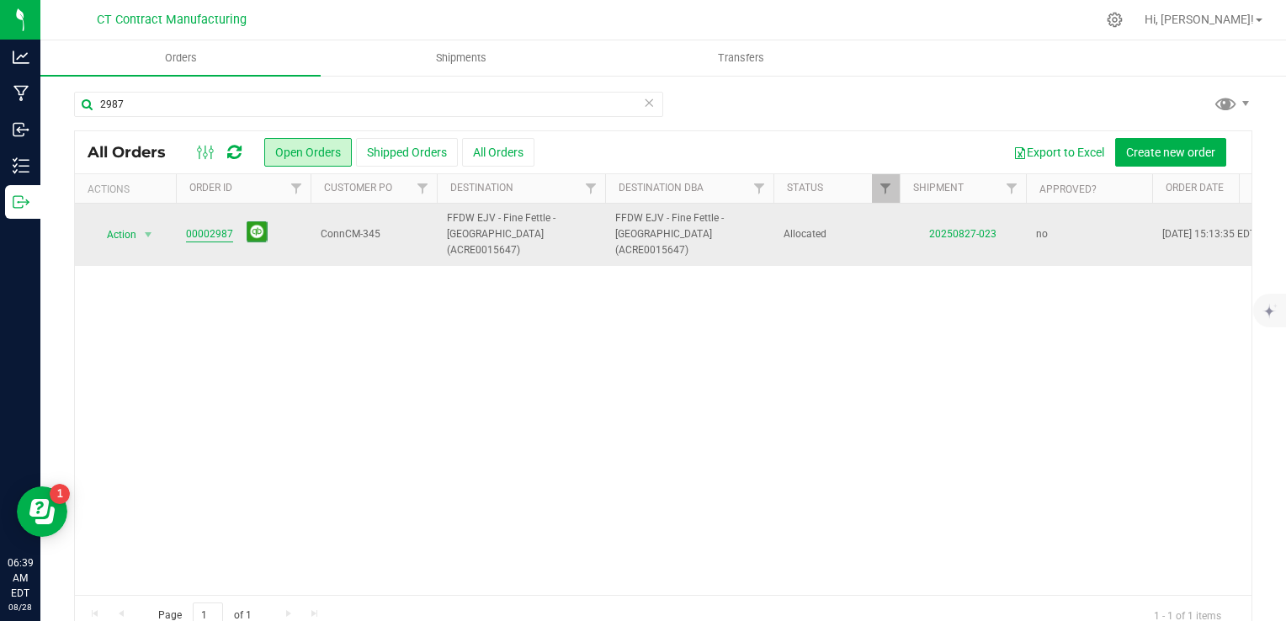
click at [211, 226] on link "00002987" at bounding box center [209, 234] width 47 height 16
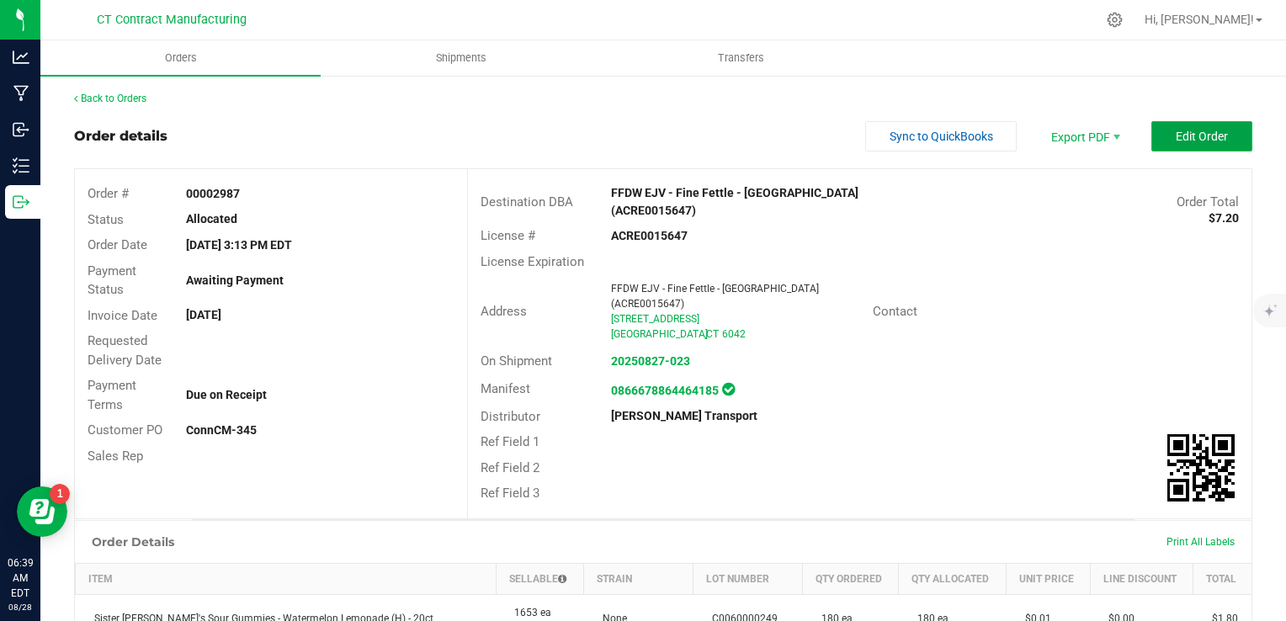
click at [1162, 139] on button "Edit Order" at bounding box center [1202, 136] width 101 height 30
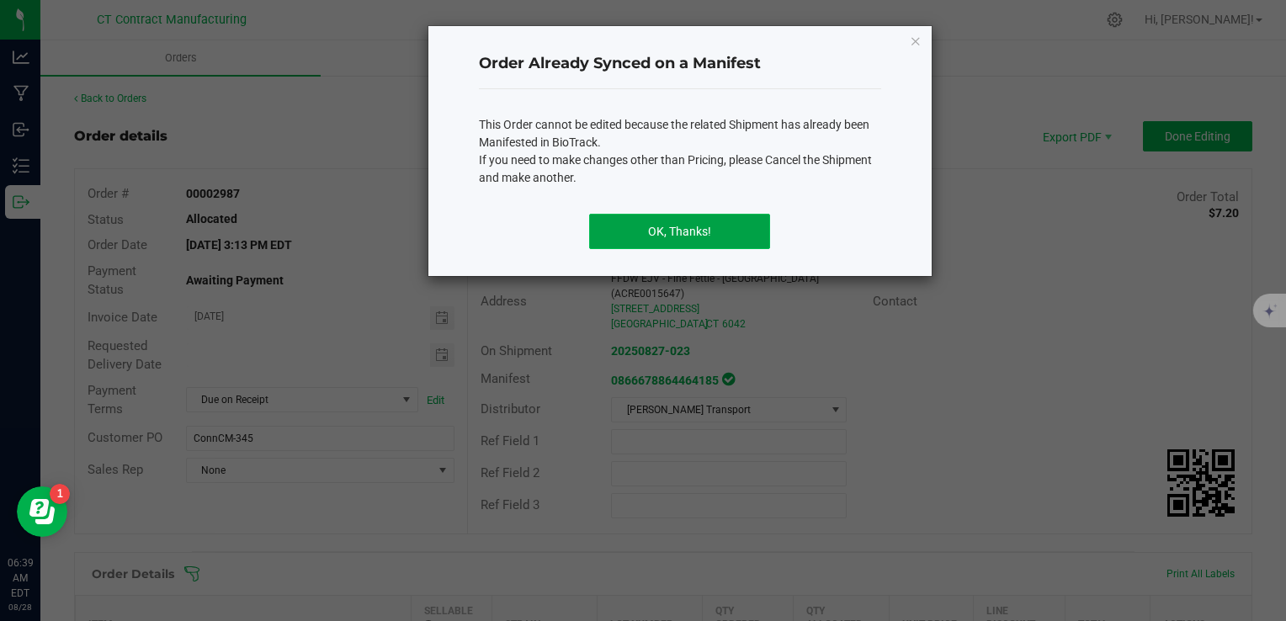
click at [733, 237] on button "OK, Thanks!" at bounding box center [679, 231] width 181 height 35
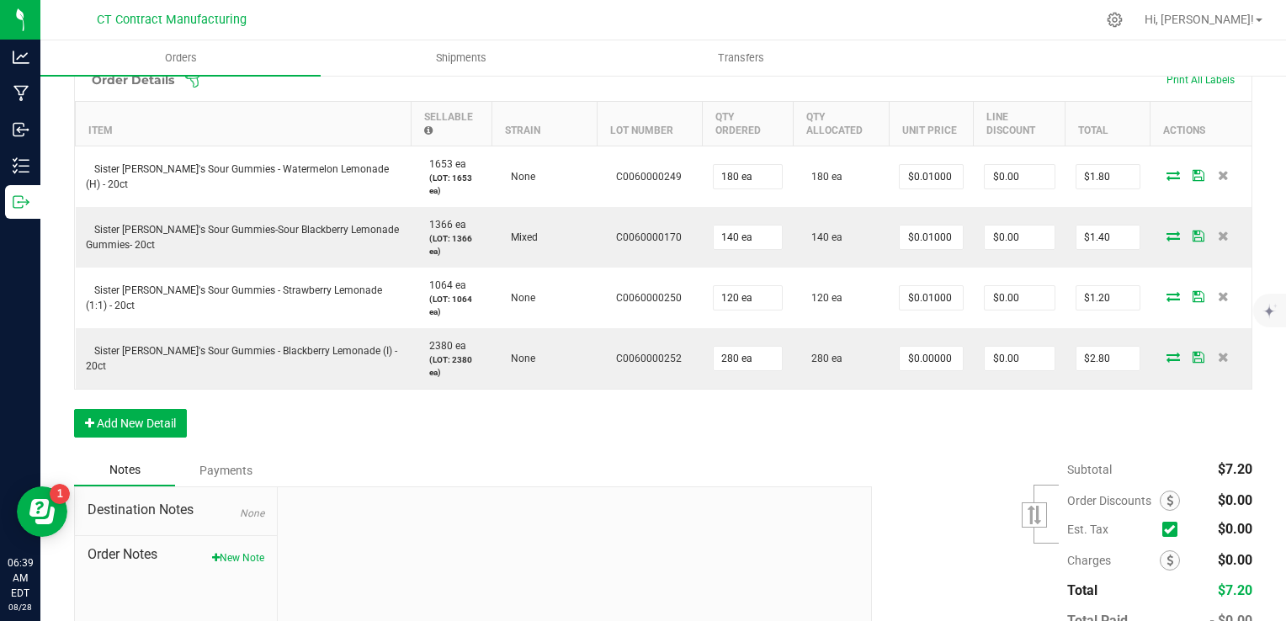
scroll to position [495, 0]
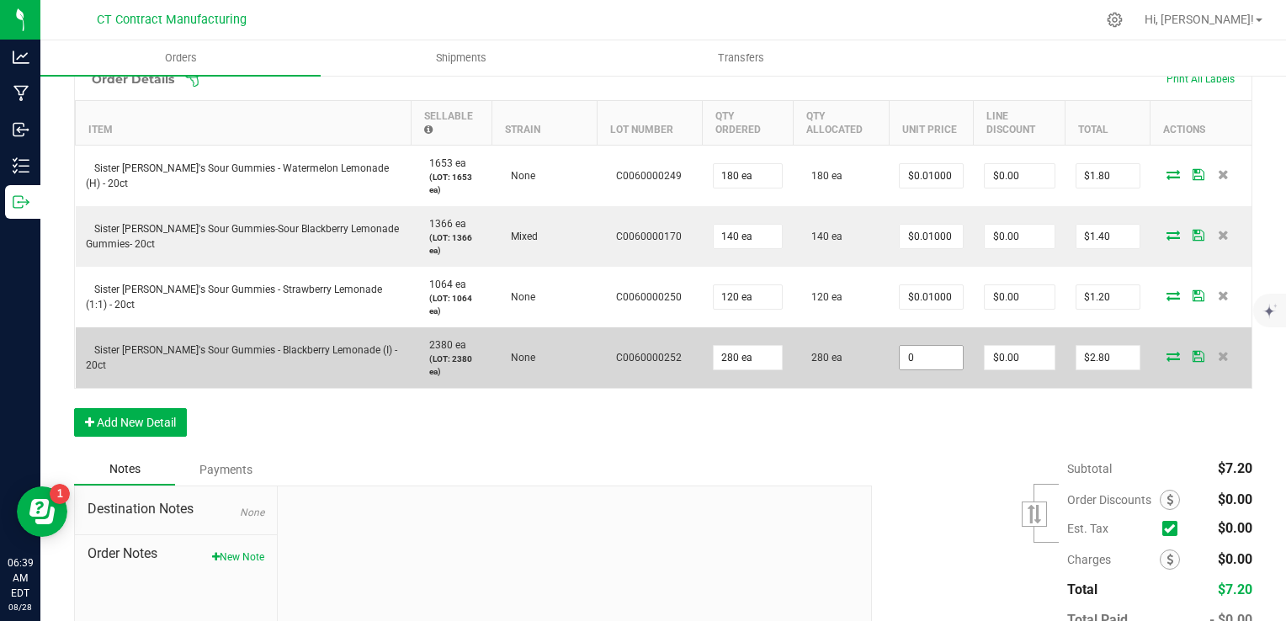
click at [907, 346] on input "0" at bounding box center [931, 358] width 63 height 24
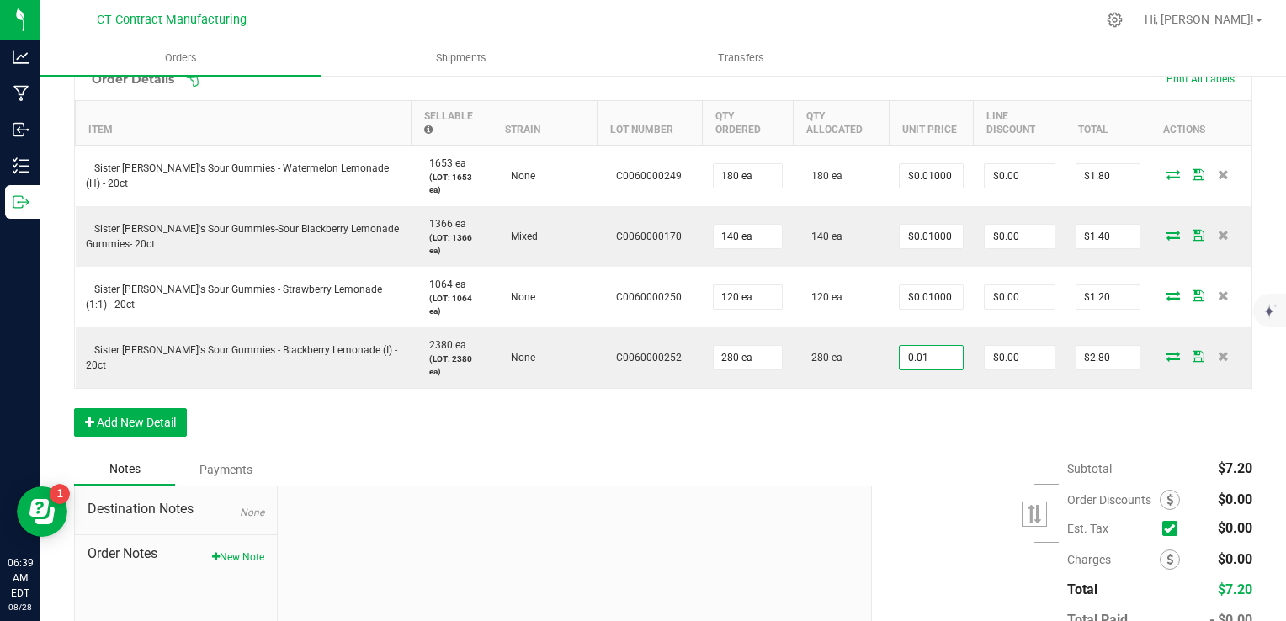
type input "$0.01000"
click at [919, 412] on div "Order Details Print All Labels Item Sellable Strain Lot Number Qty Ordered Qty …" at bounding box center [663, 255] width 1179 height 396
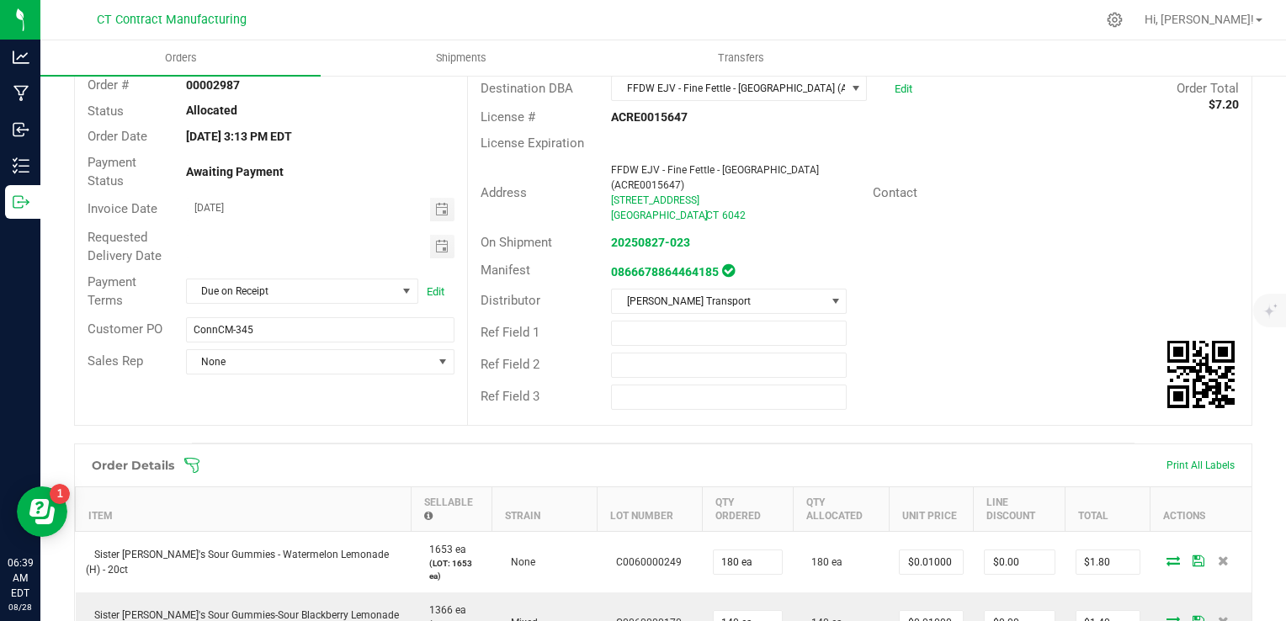
scroll to position [0, 0]
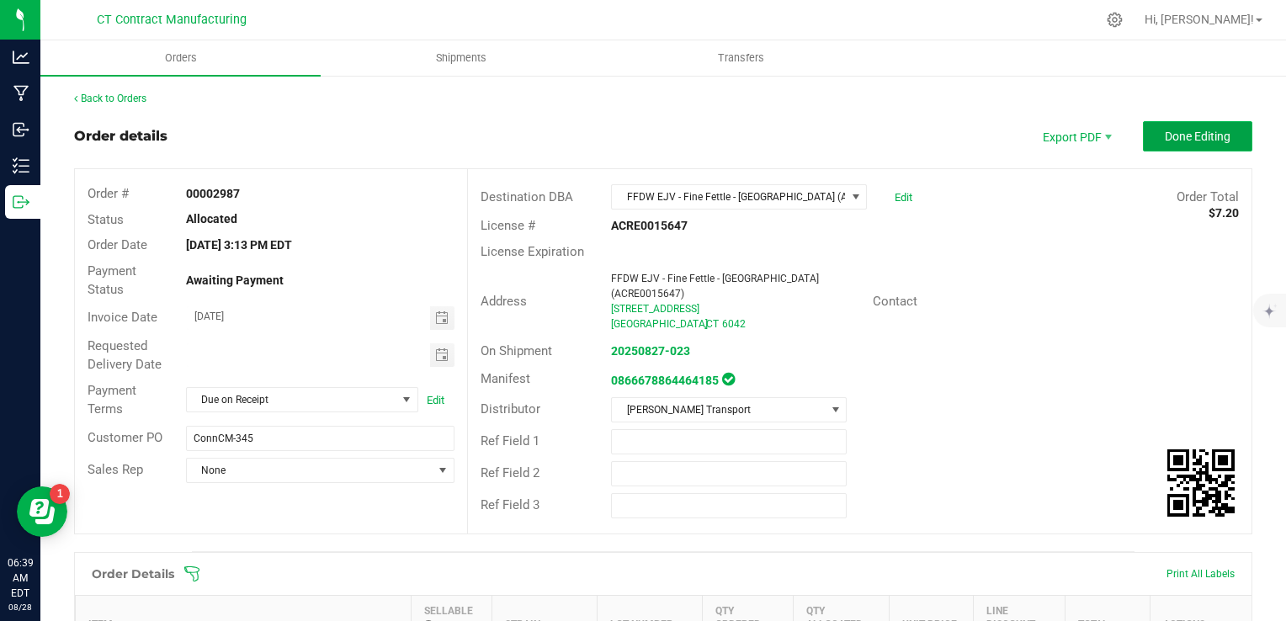
click at [1165, 130] on span "Done Editing" at bounding box center [1198, 136] width 66 height 13
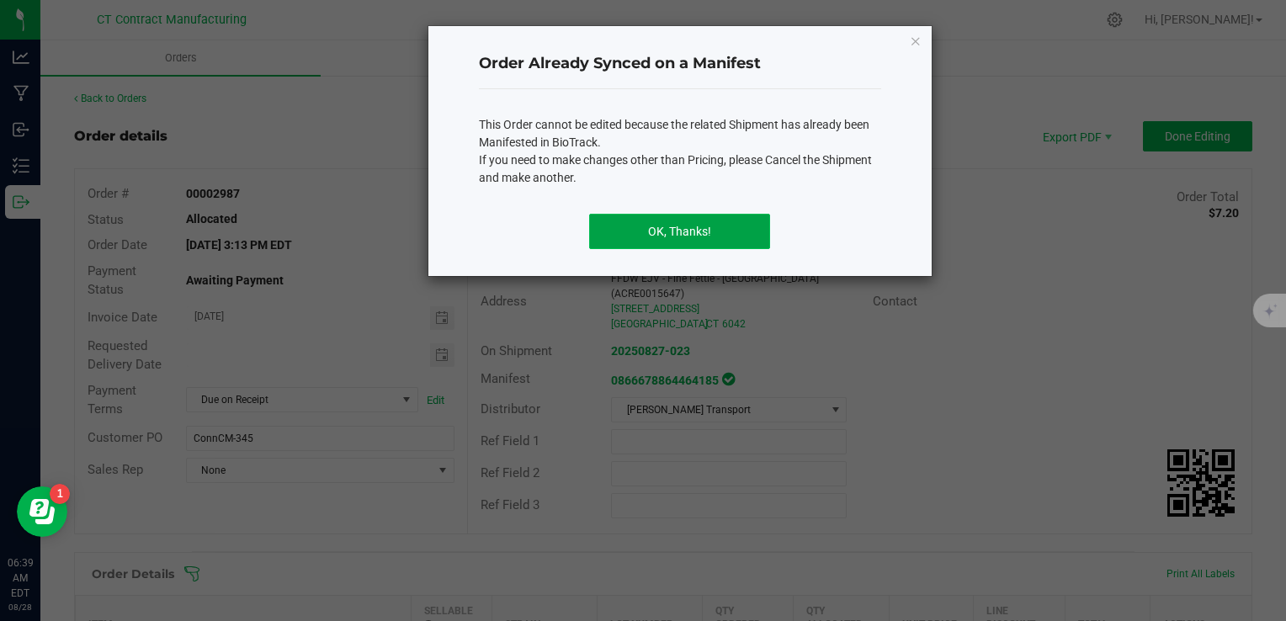
click at [693, 220] on button "OK, Thanks!" at bounding box center [679, 231] width 181 height 35
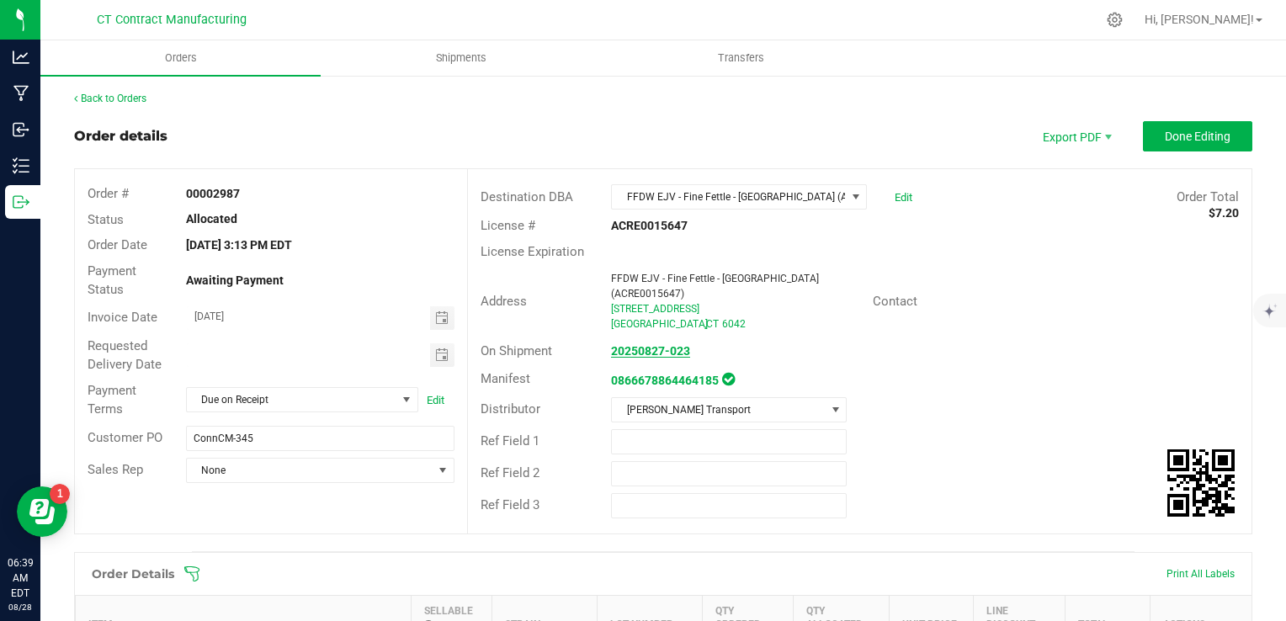
click at [617, 344] on strong "20250827-023" at bounding box center [650, 350] width 79 height 13
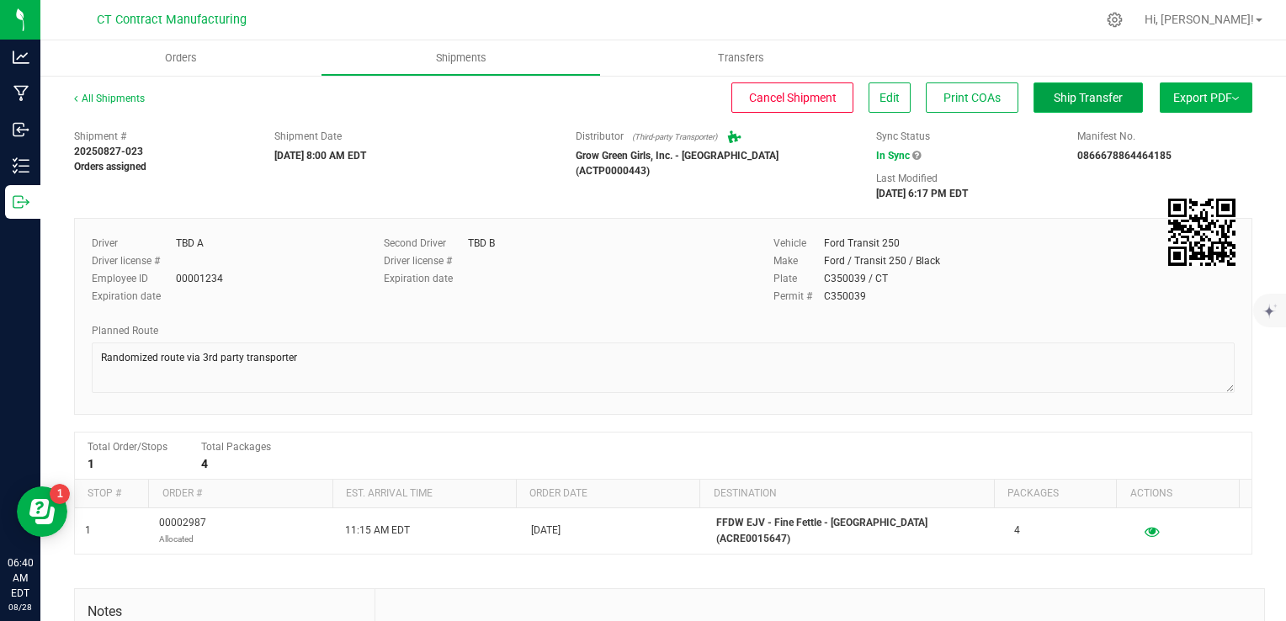
click at [1077, 93] on span "Ship Transfer" at bounding box center [1088, 97] width 69 height 13
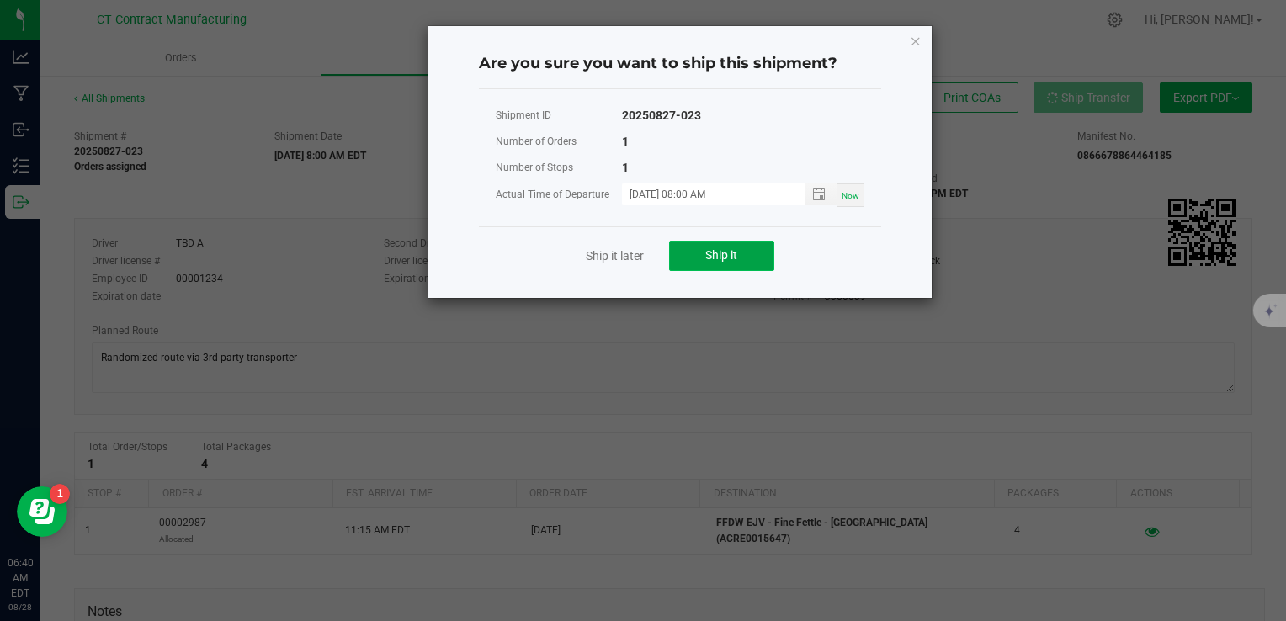
click at [737, 258] on span "Ship it" at bounding box center [721, 254] width 32 height 13
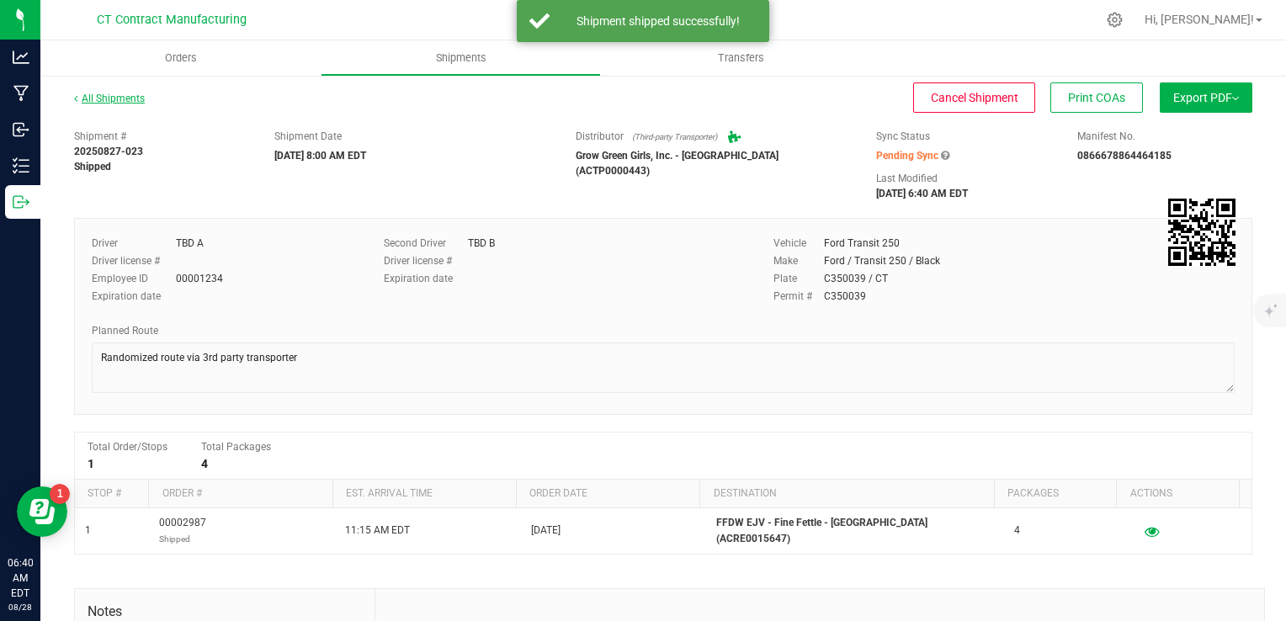
click at [118, 93] on link "All Shipments" at bounding box center [109, 99] width 71 height 12
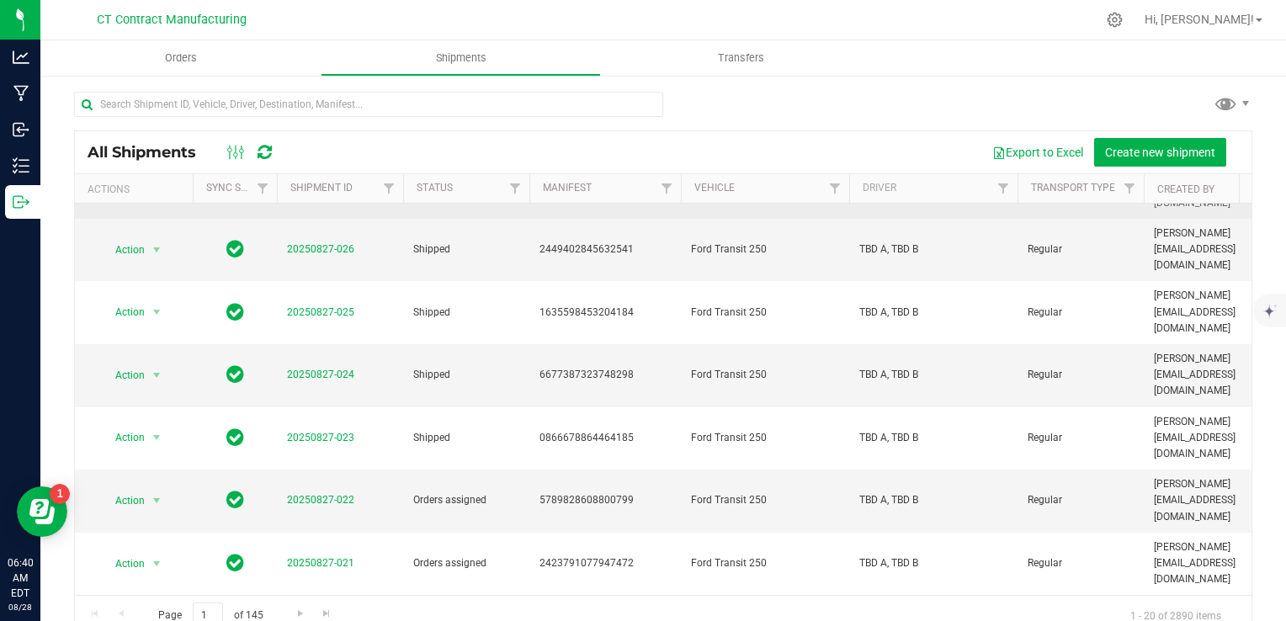
scroll to position [305, 0]
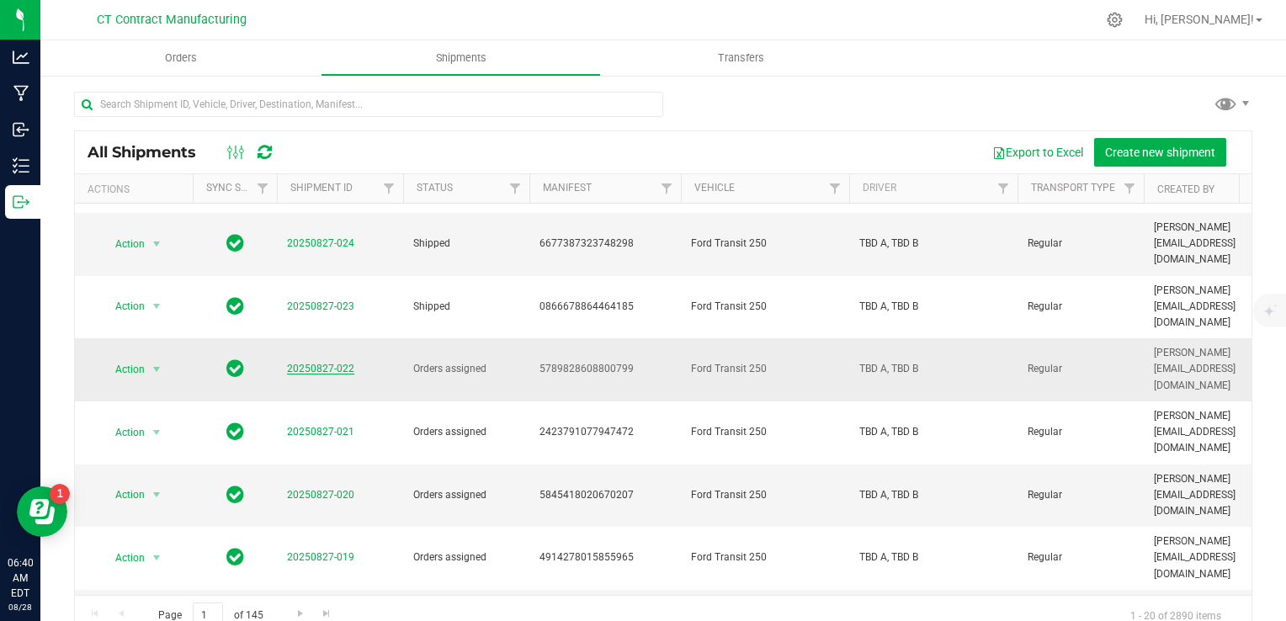
click at [318, 363] on link "20250827-022" at bounding box center [320, 369] width 67 height 12
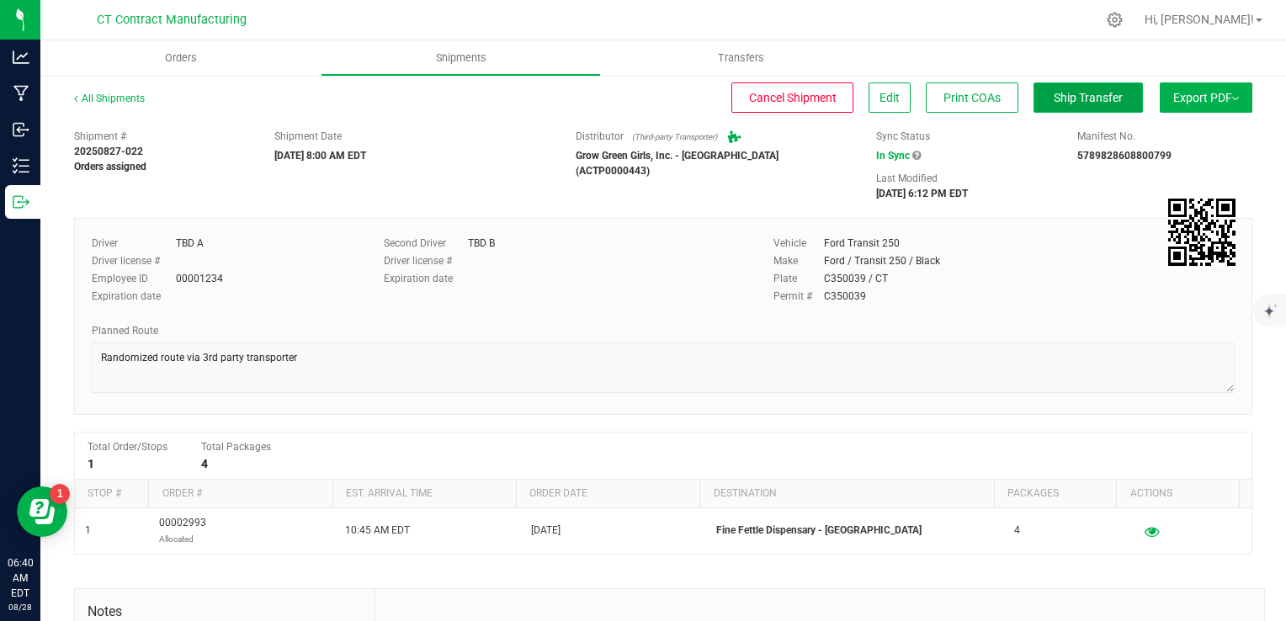
click at [1054, 91] on span "Ship Transfer" at bounding box center [1088, 97] width 69 height 13
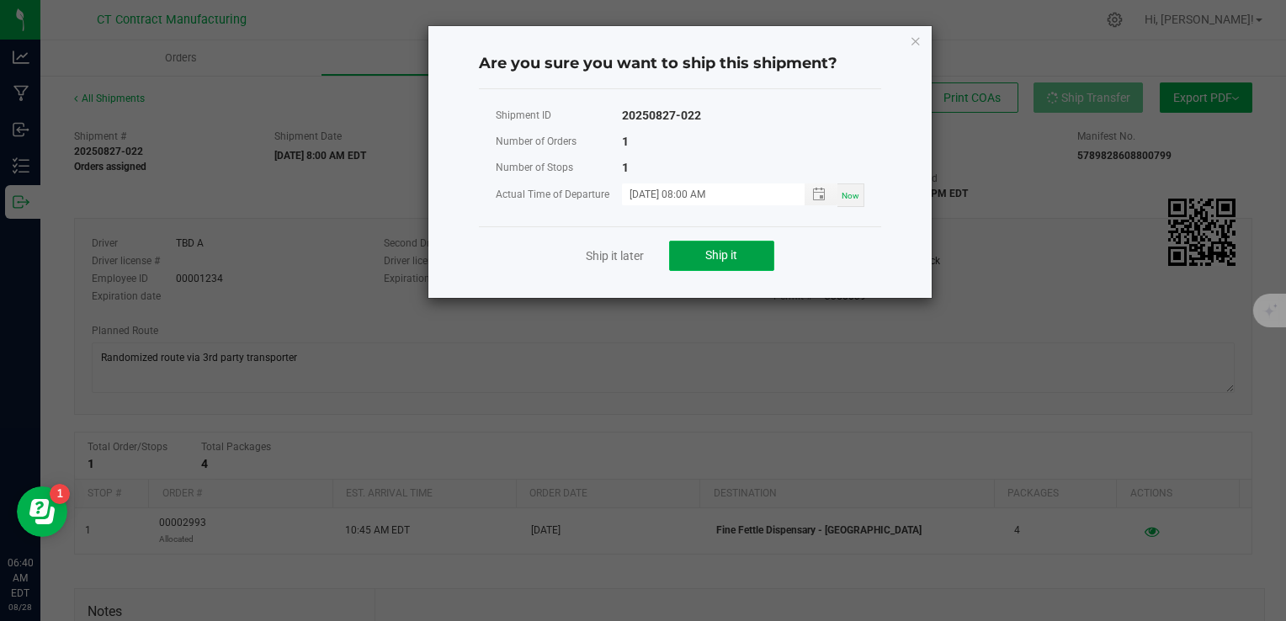
click at [697, 258] on button "Ship it" at bounding box center [721, 256] width 105 height 30
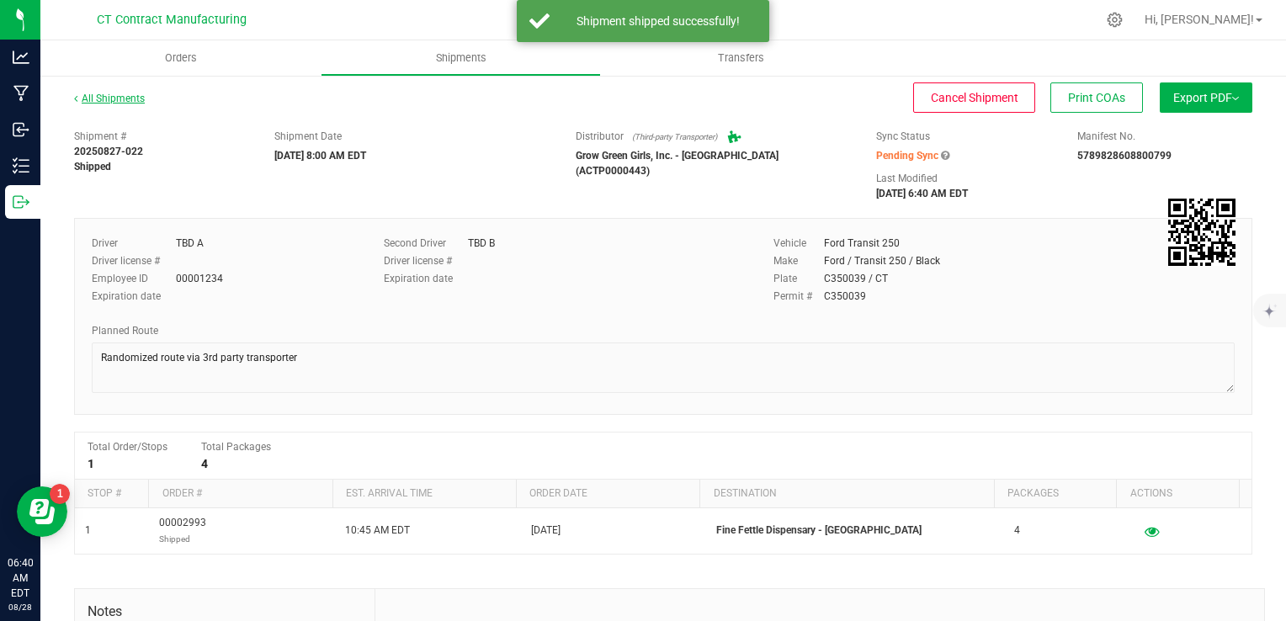
click at [128, 97] on link "All Shipments" at bounding box center [109, 99] width 71 height 12
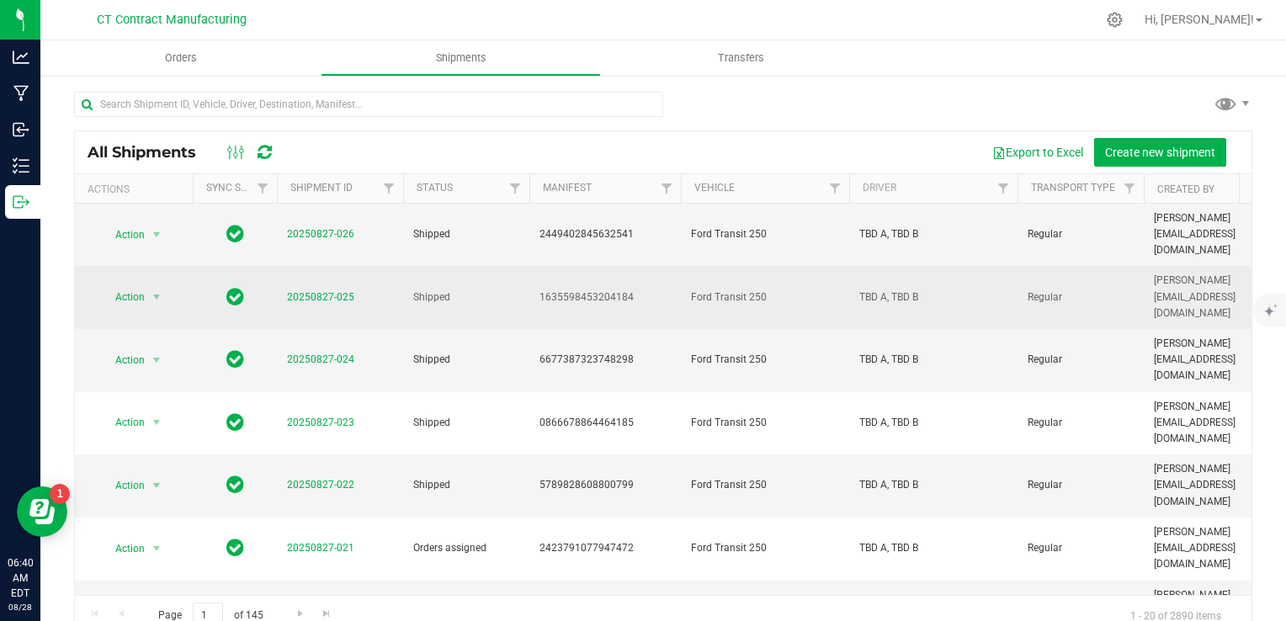
scroll to position [199, 0]
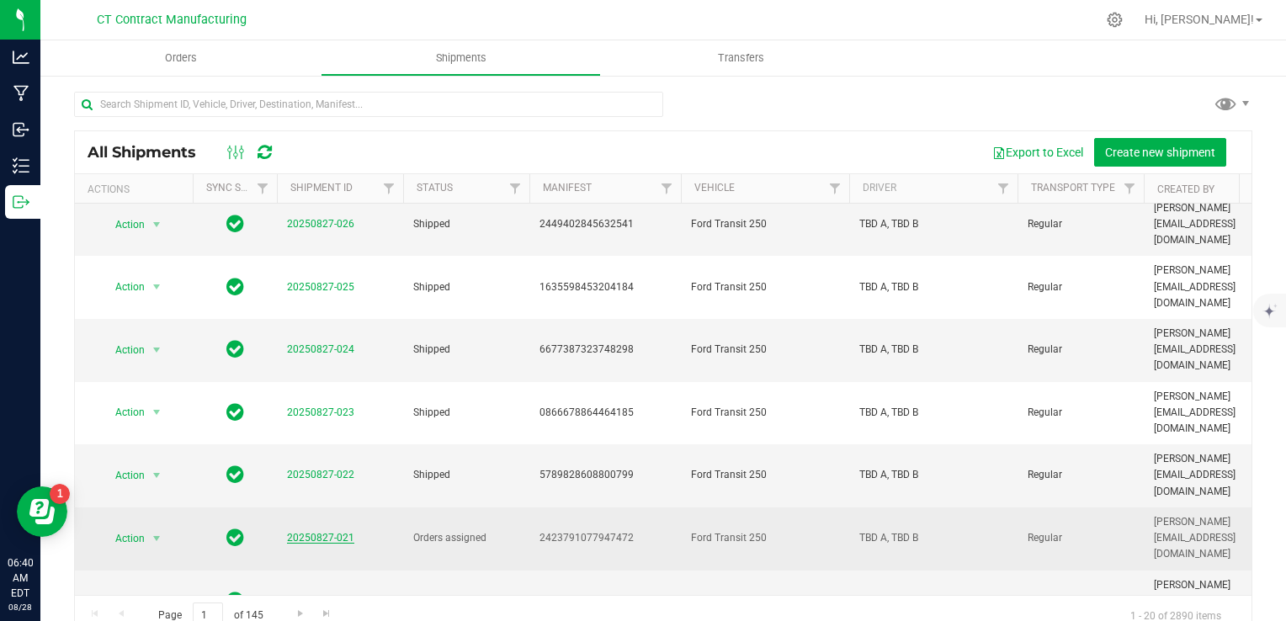
click at [329, 532] on link "20250827-021" at bounding box center [320, 538] width 67 height 12
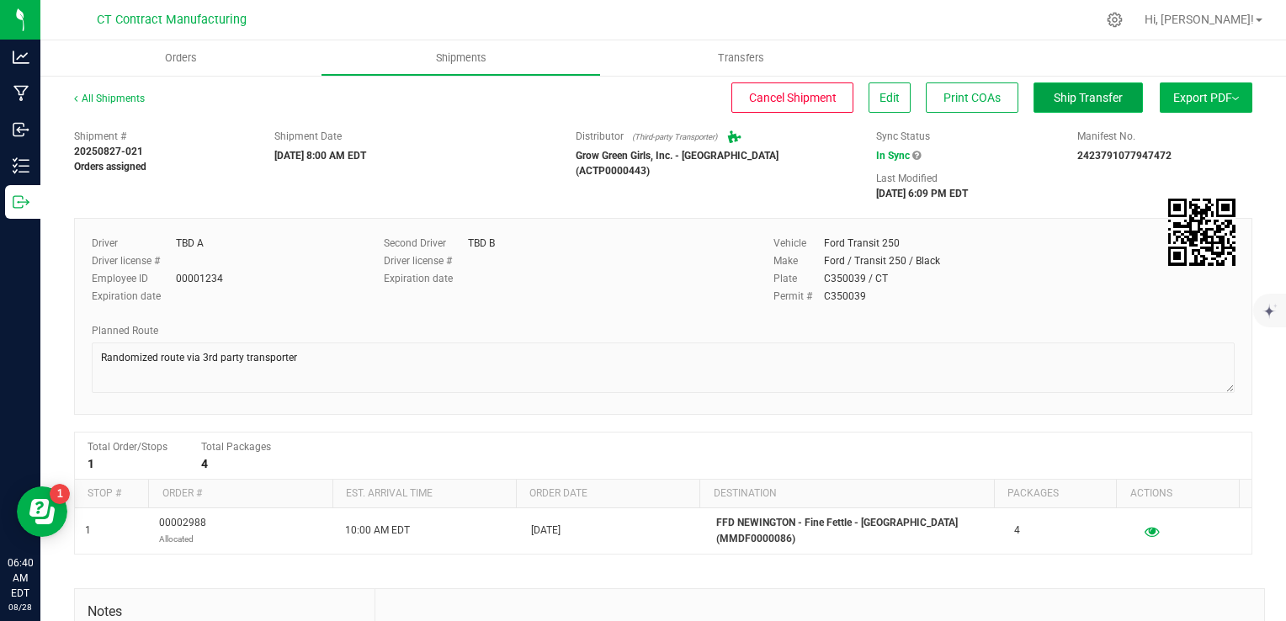
click at [1086, 102] on span "Ship Transfer" at bounding box center [1088, 97] width 69 height 13
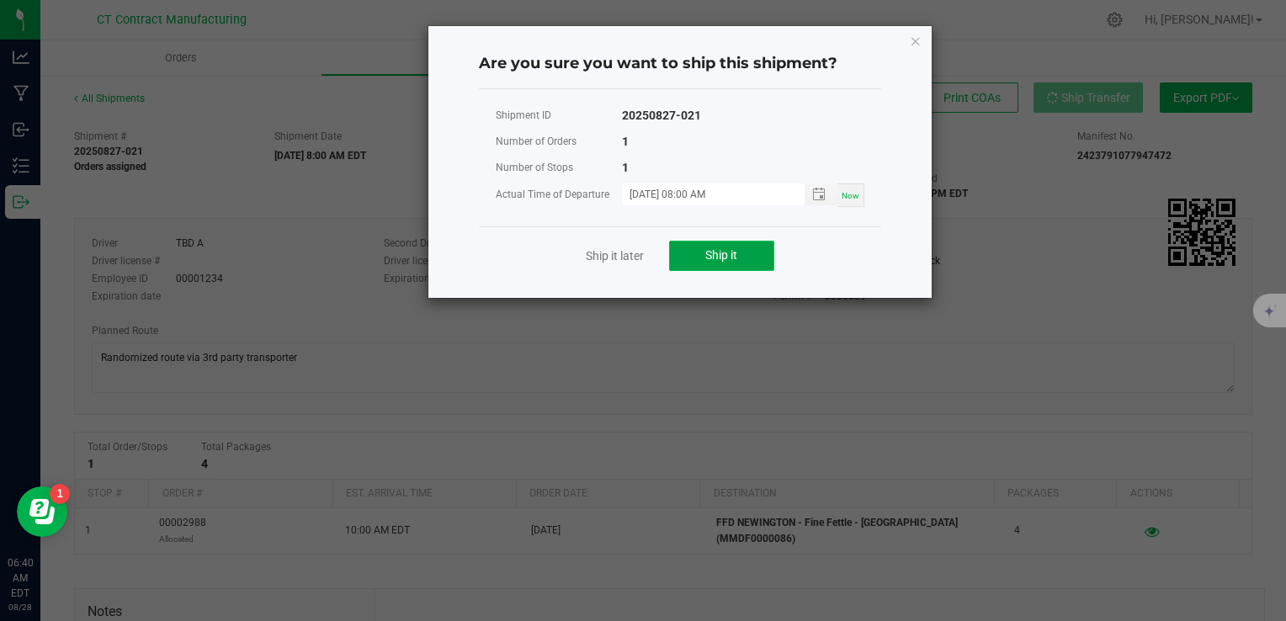
click at [705, 263] on button "Ship it" at bounding box center [721, 256] width 105 height 30
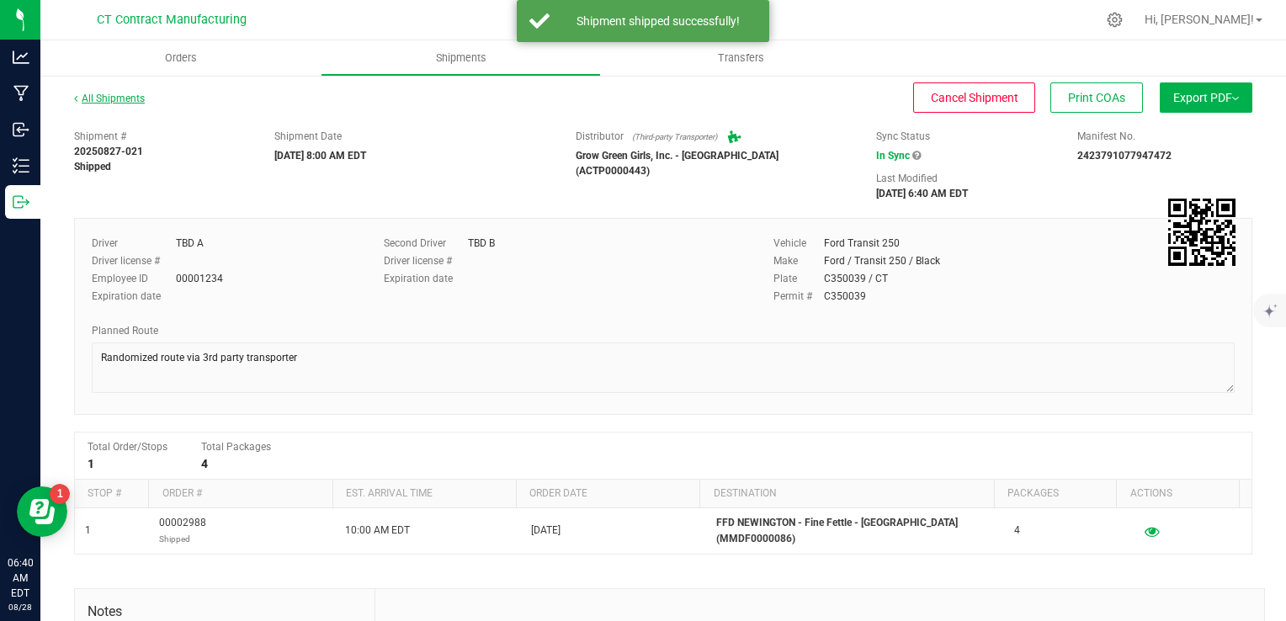
click at [125, 99] on link "All Shipments" at bounding box center [109, 99] width 71 height 12
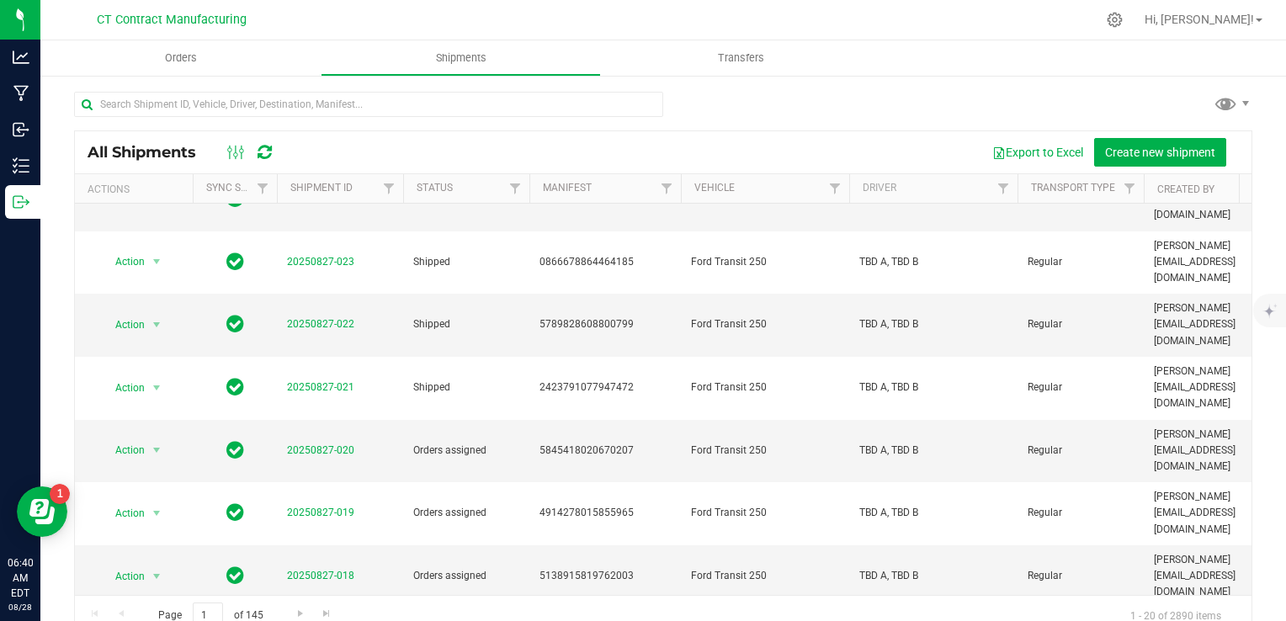
scroll to position [349, 0]
click at [327, 444] on link "20250827-020" at bounding box center [320, 450] width 67 height 12
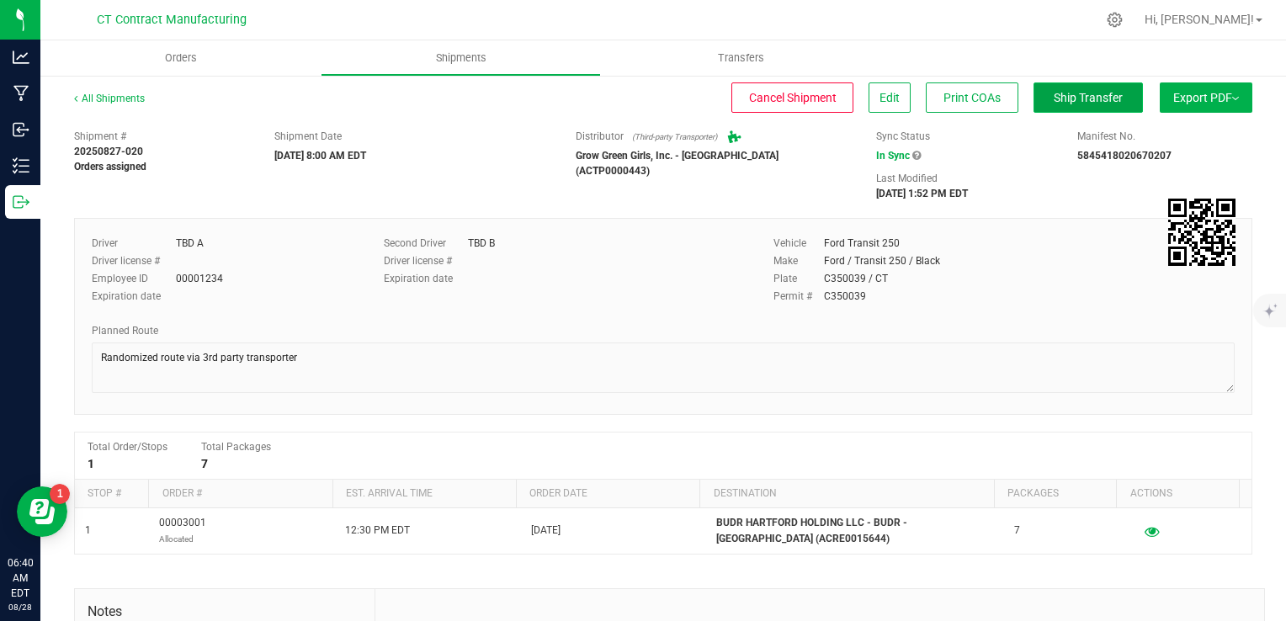
click at [1034, 98] on button "Ship Transfer" at bounding box center [1088, 97] width 109 height 30
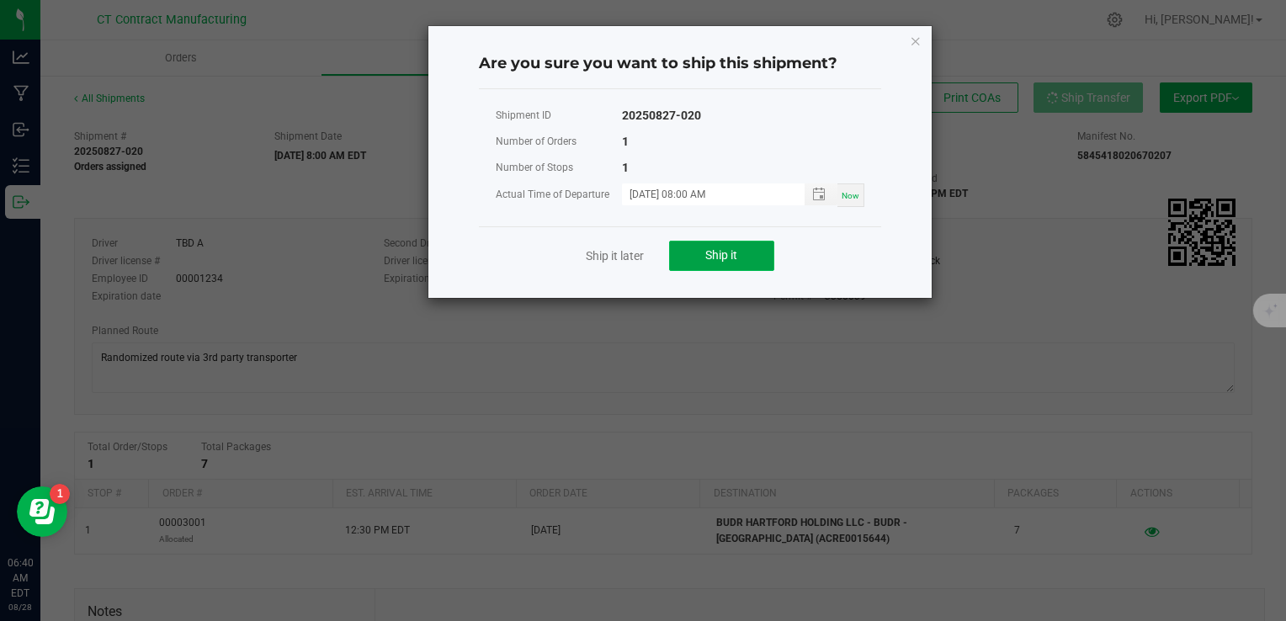
click at [734, 251] on span "Ship it" at bounding box center [721, 254] width 32 height 13
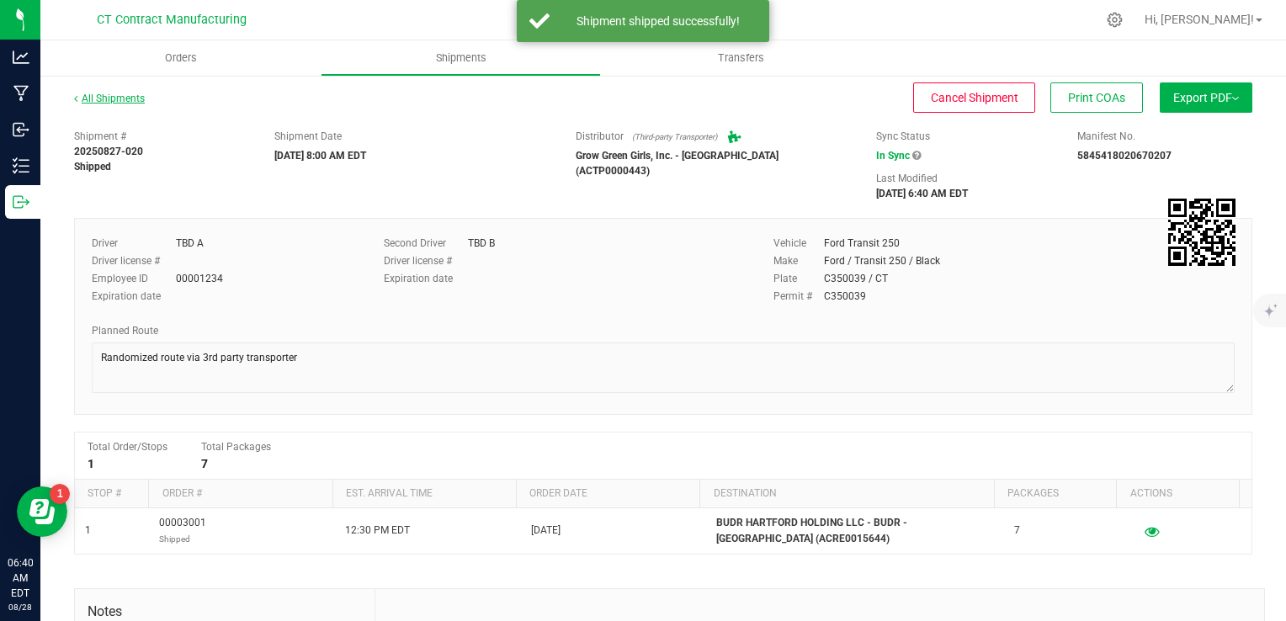
click at [131, 98] on link "All Shipments" at bounding box center [109, 99] width 71 height 12
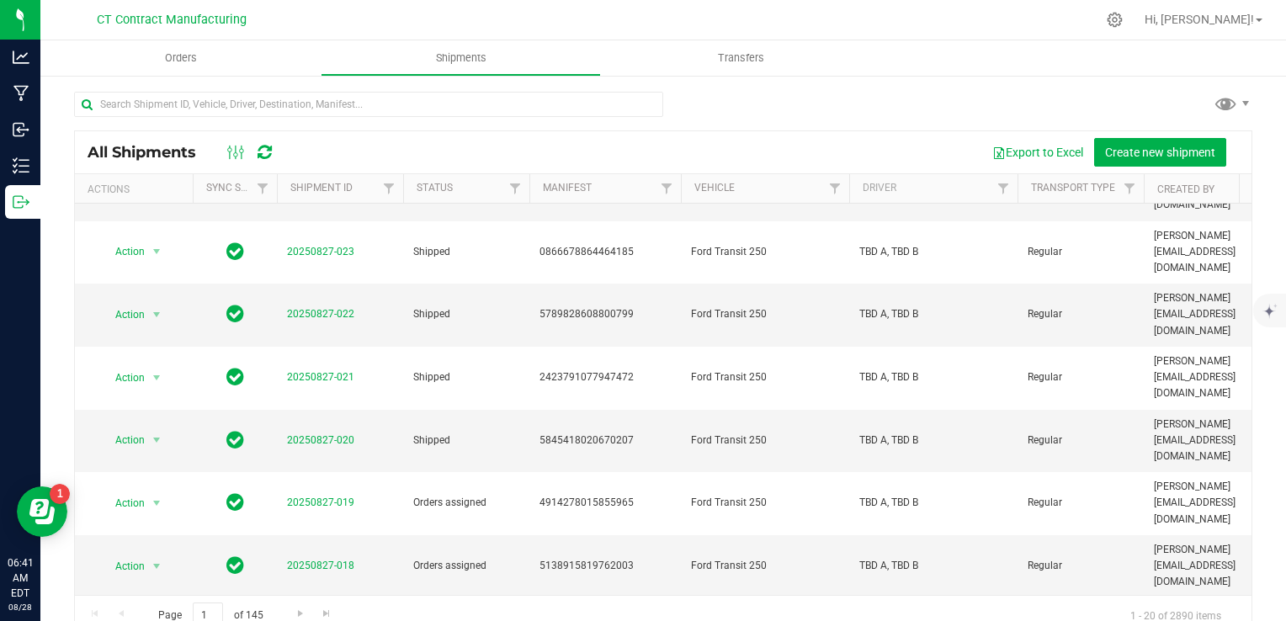
scroll to position [360, 0]
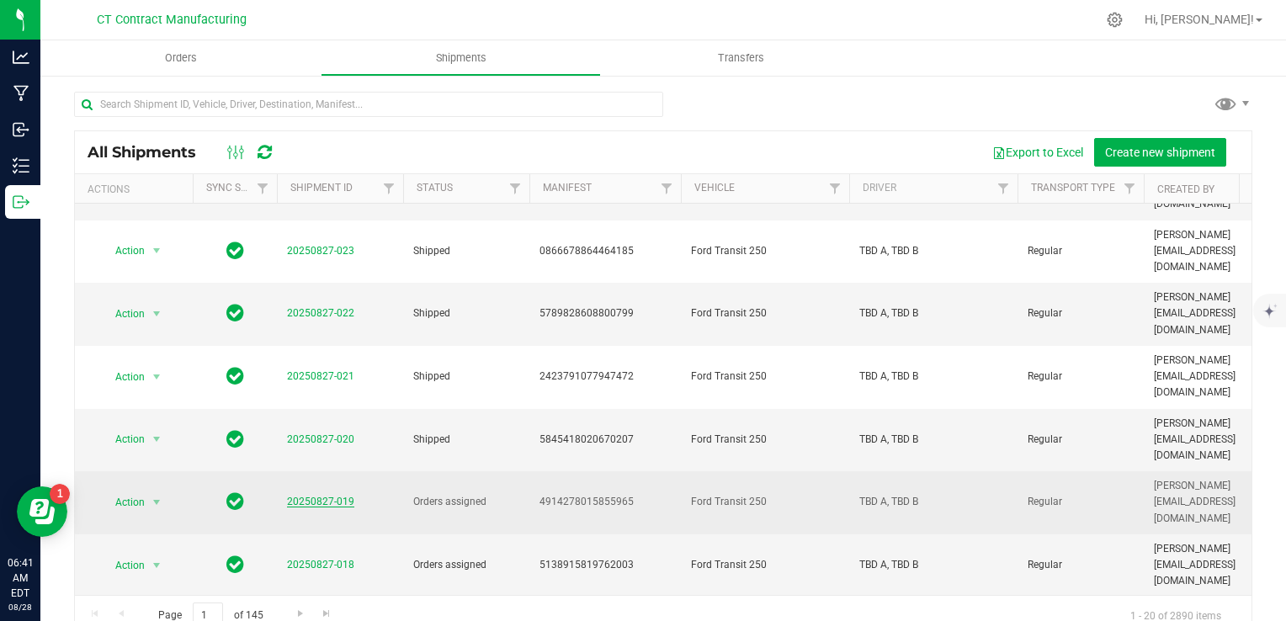
click at [324, 496] on link "20250827-019" at bounding box center [320, 502] width 67 height 12
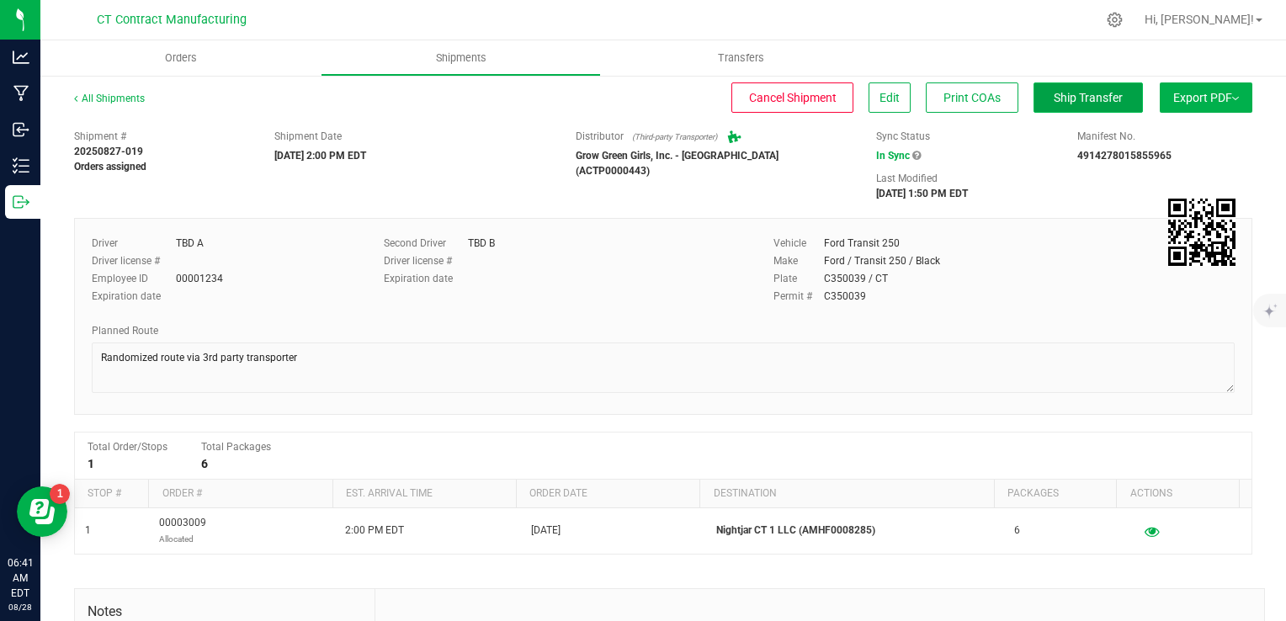
click at [1068, 109] on button "Ship Transfer" at bounding box center [1088, 97] width 109 height 30
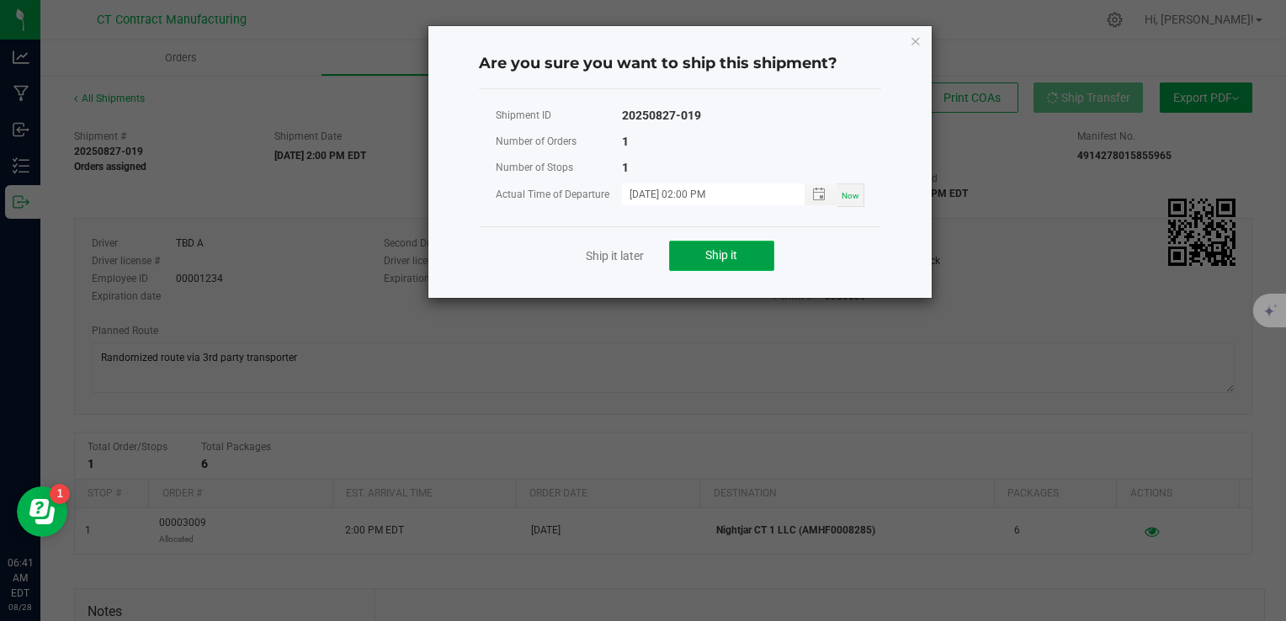
click at [687, 257] on button "Ship it" at bounding box center [721, 256] width 105 height 30
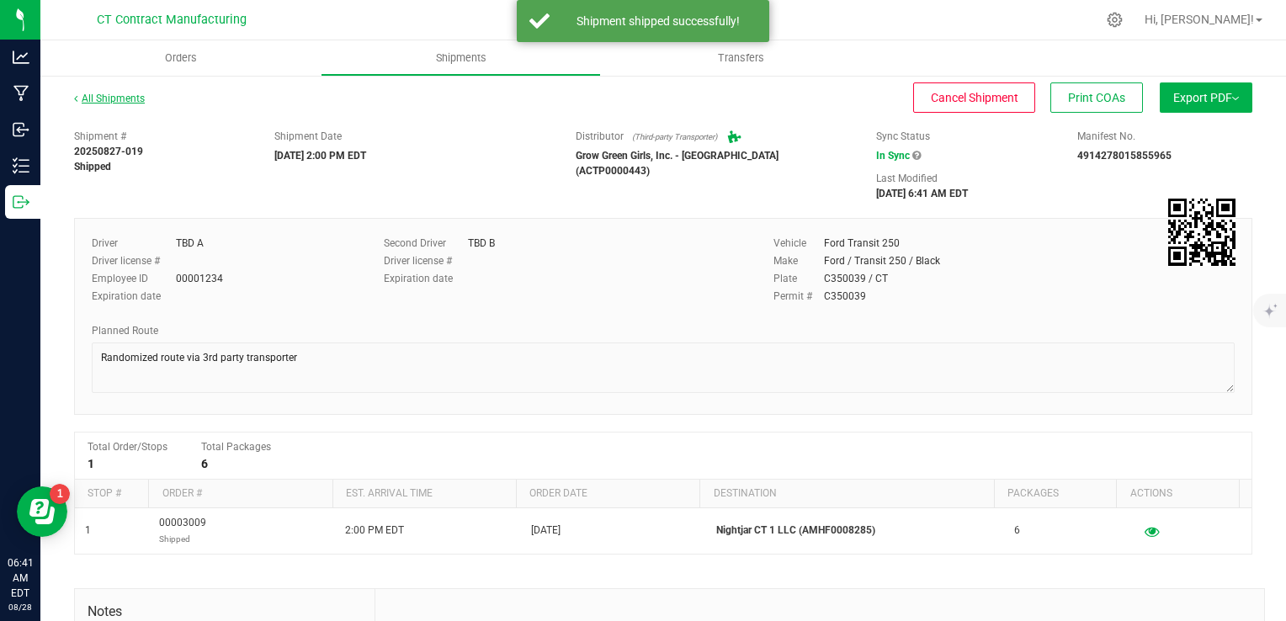
click at [130, 97] on link "All Shipments" at bounding box center [109, 99] width 71 height 12
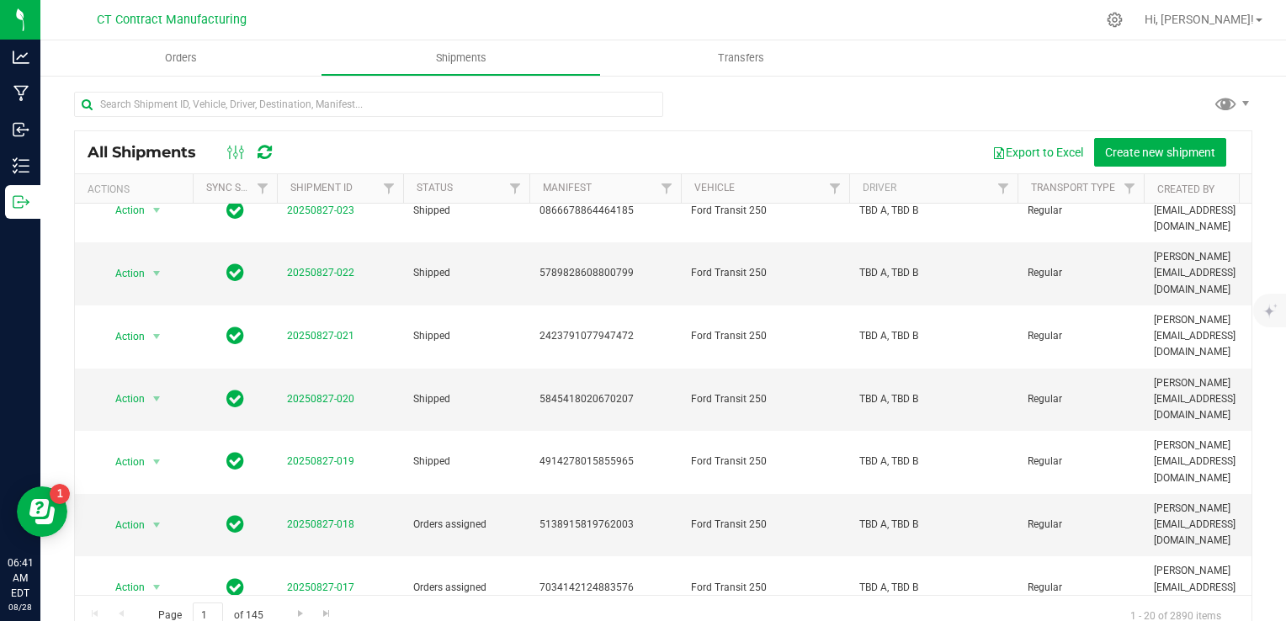
scroll to position [404, 0]
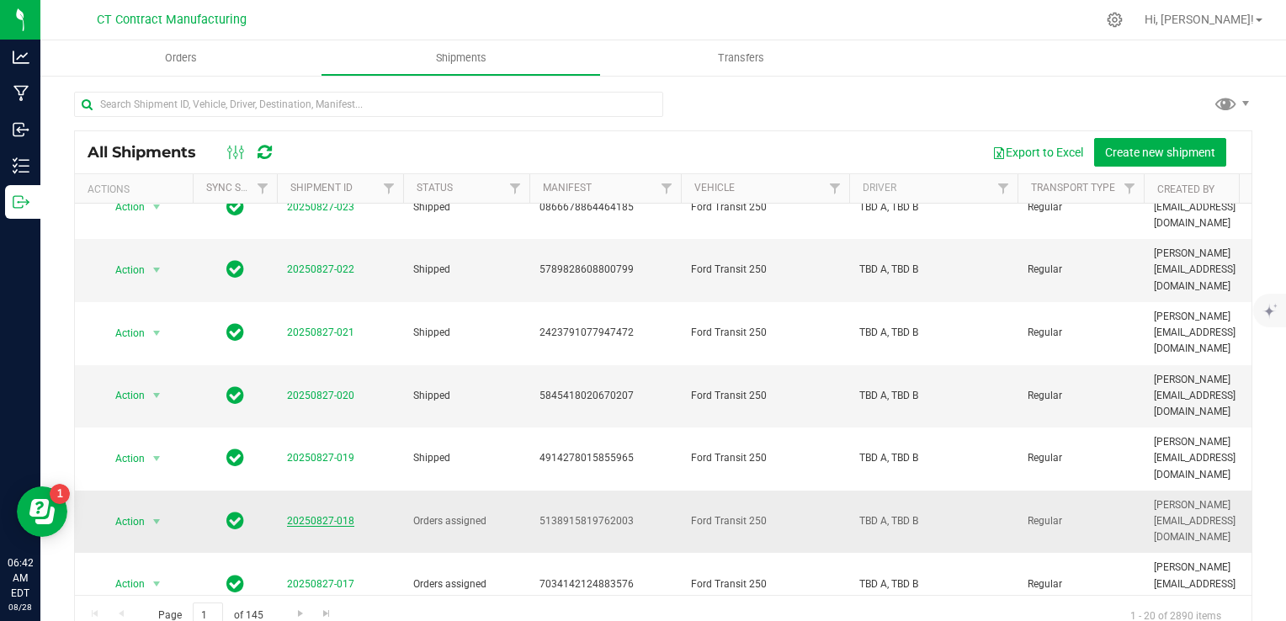
click at [337, 515] on link "20250827-018" at bounding box center [320, 521] width 67 height 12
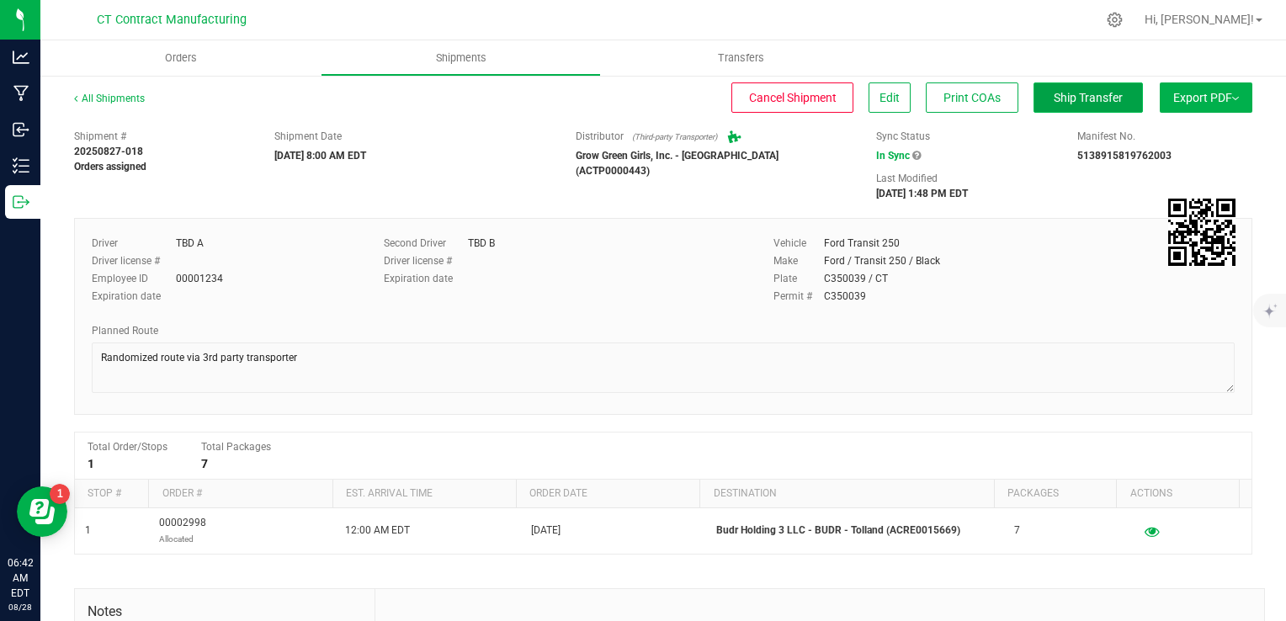
click at [1054, 103] on span "Ship Transfer" at bounding box center [1088, 97] width 69 height 13
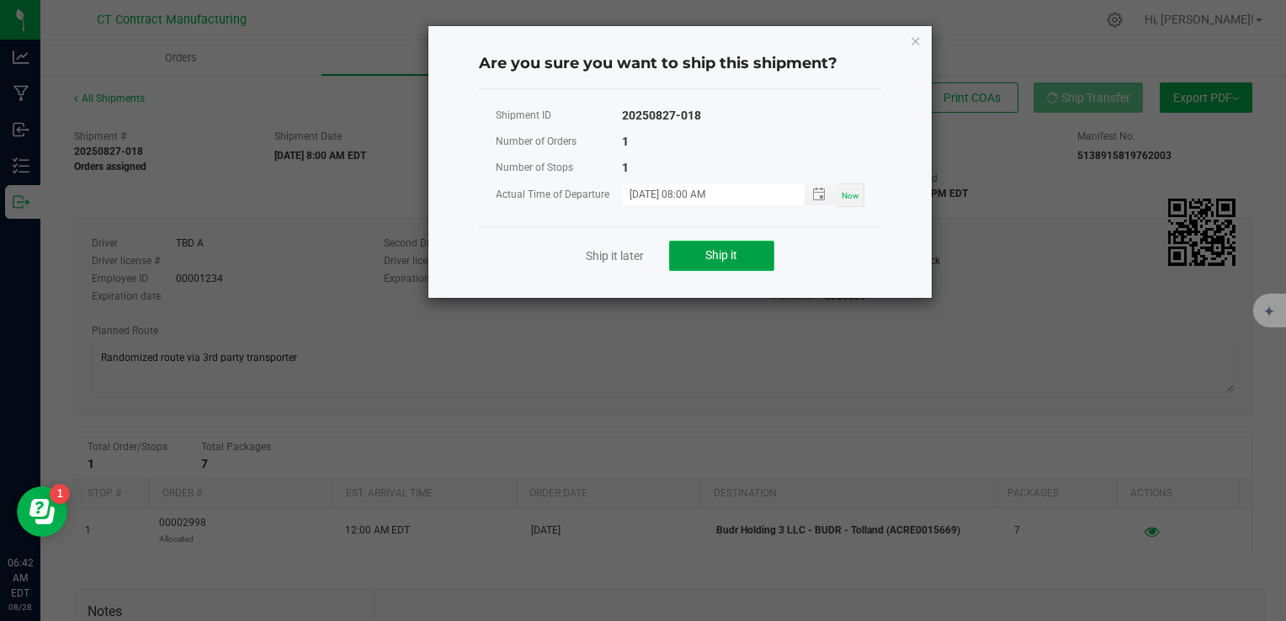
click at [743, 247] on button "Ship it" at bounding box center [721, 256] width 105 height 30
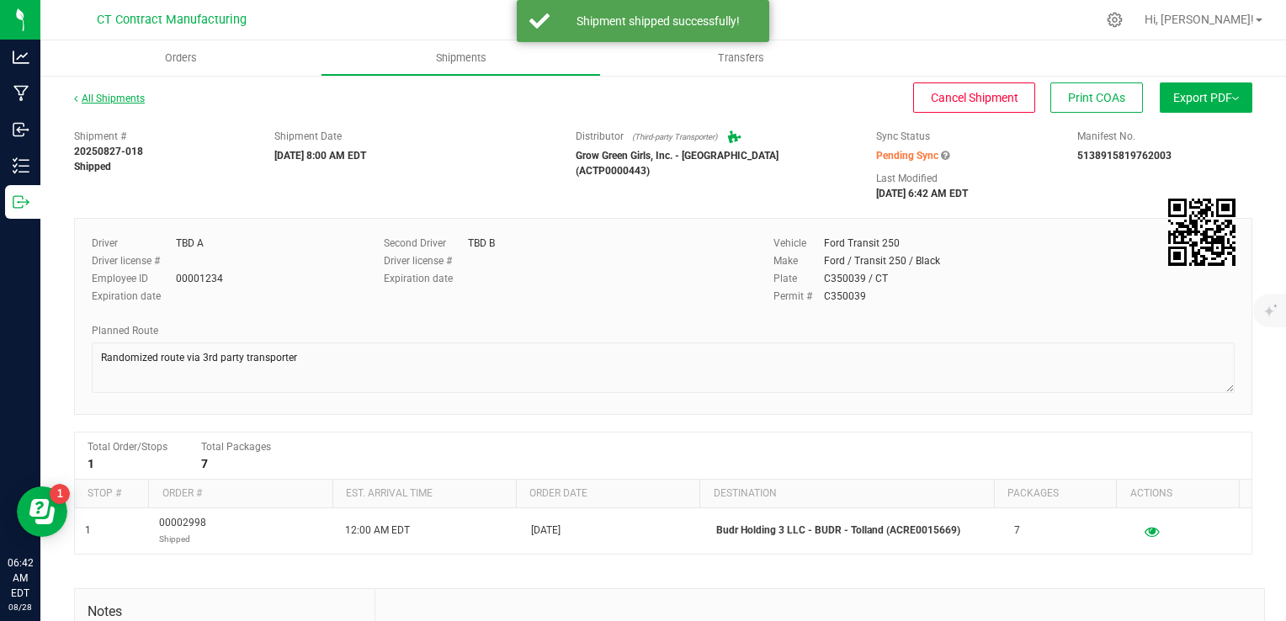
click at [116, 100] on link "All Shipments" at bounding box center [109, 99] width 71 height 12
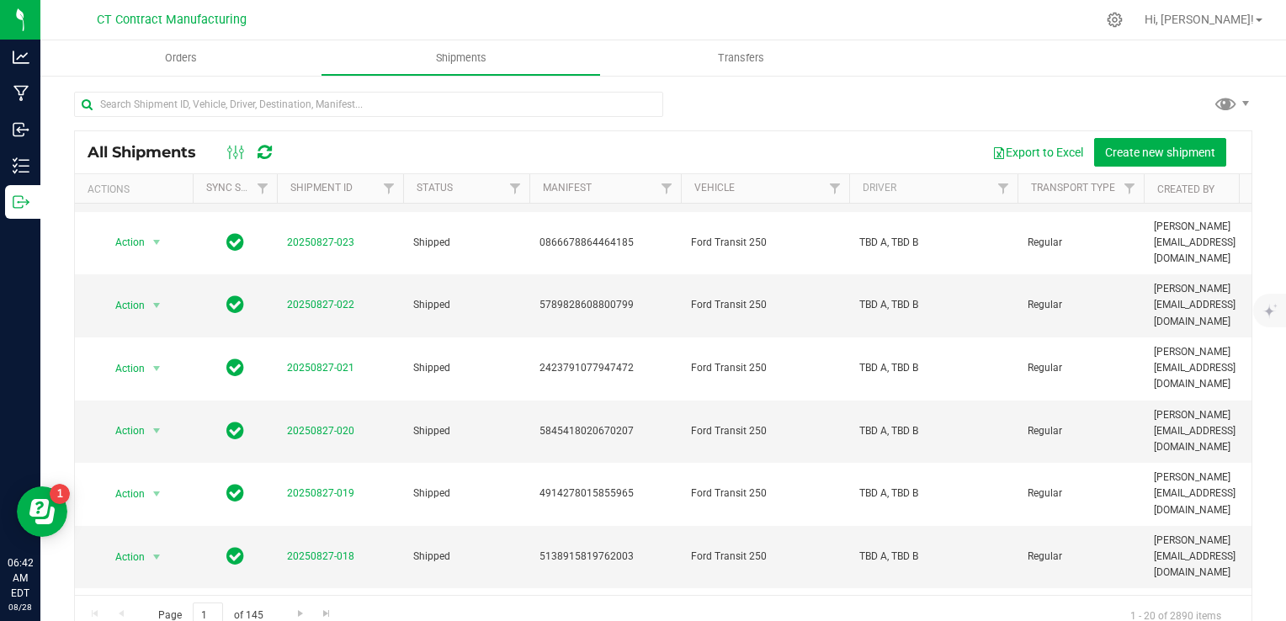
scroll to position [374, 0]
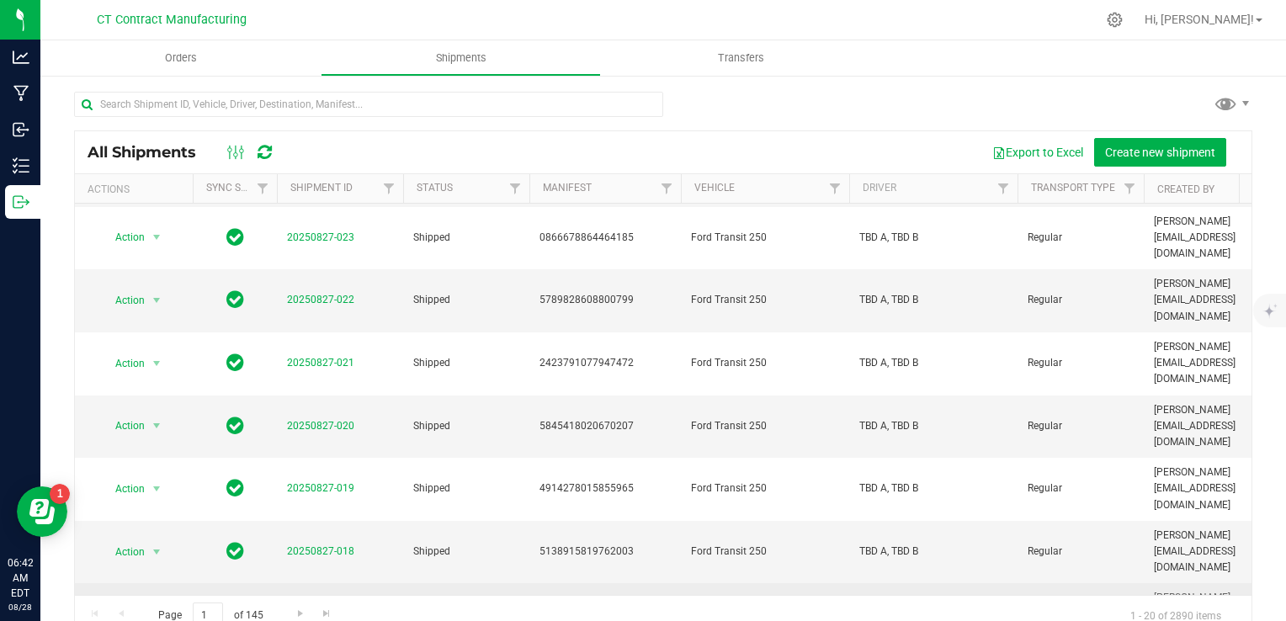
click at [317, 609] on link "20250827-017" at bounding box center [320, 615] width 67 height 12
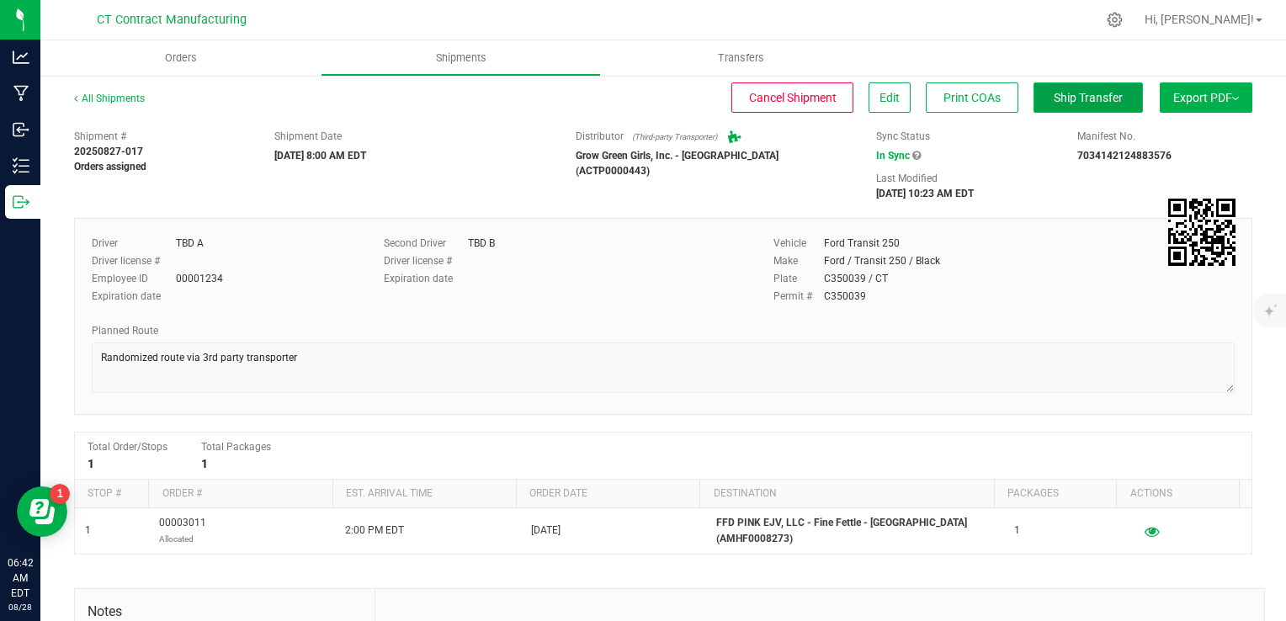
click at [1040, 109] on button "Ship Transfer" at bounding box center [1088, 97] width 109 height 30
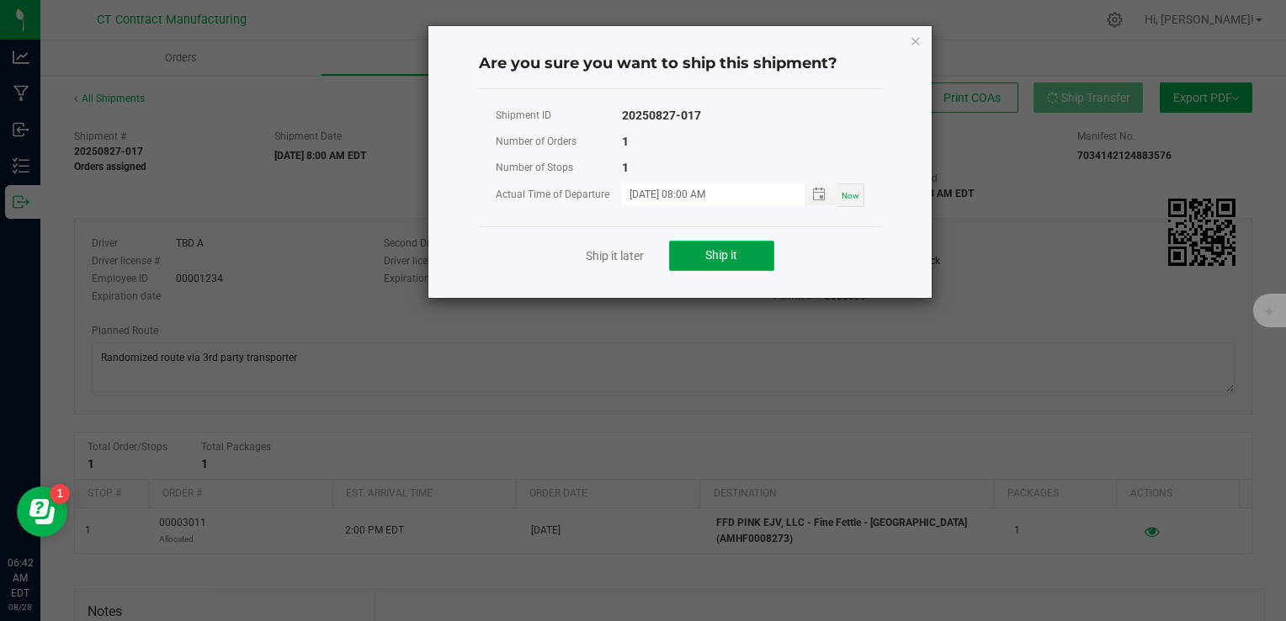
click at [712, 254] on span "Ship it" at bounding box center [721, 254] width 32 height 13
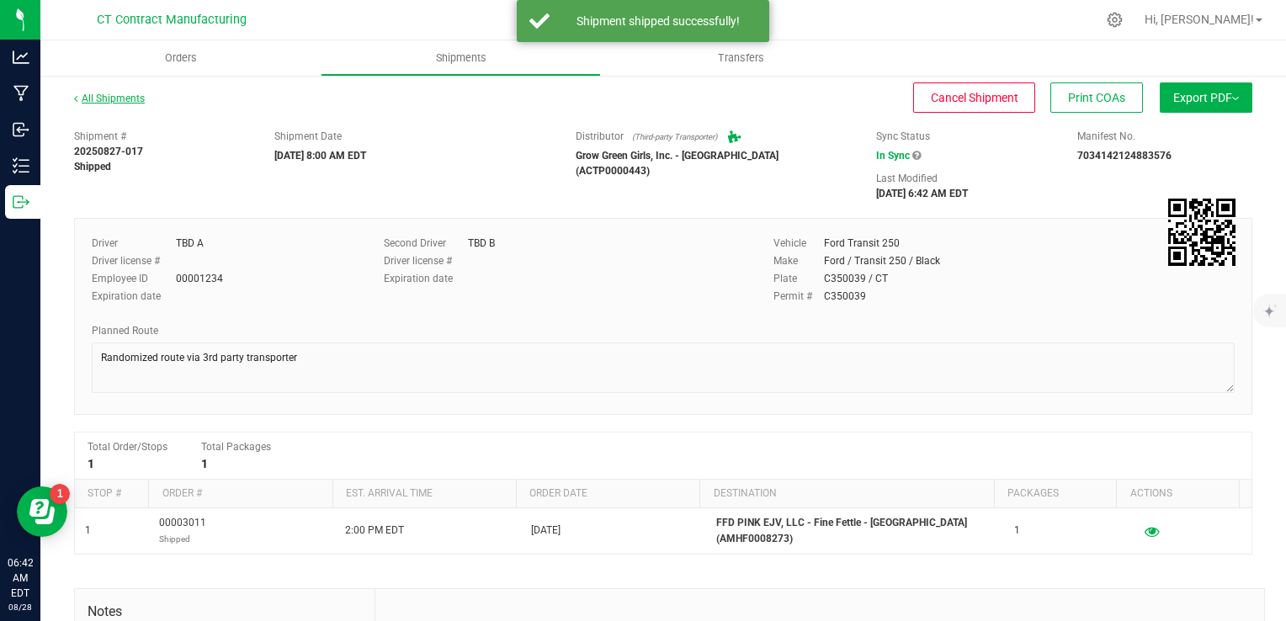
click at [121, 93] on link "All Shipments" at bounding box center [109, 99] width 71 height 12
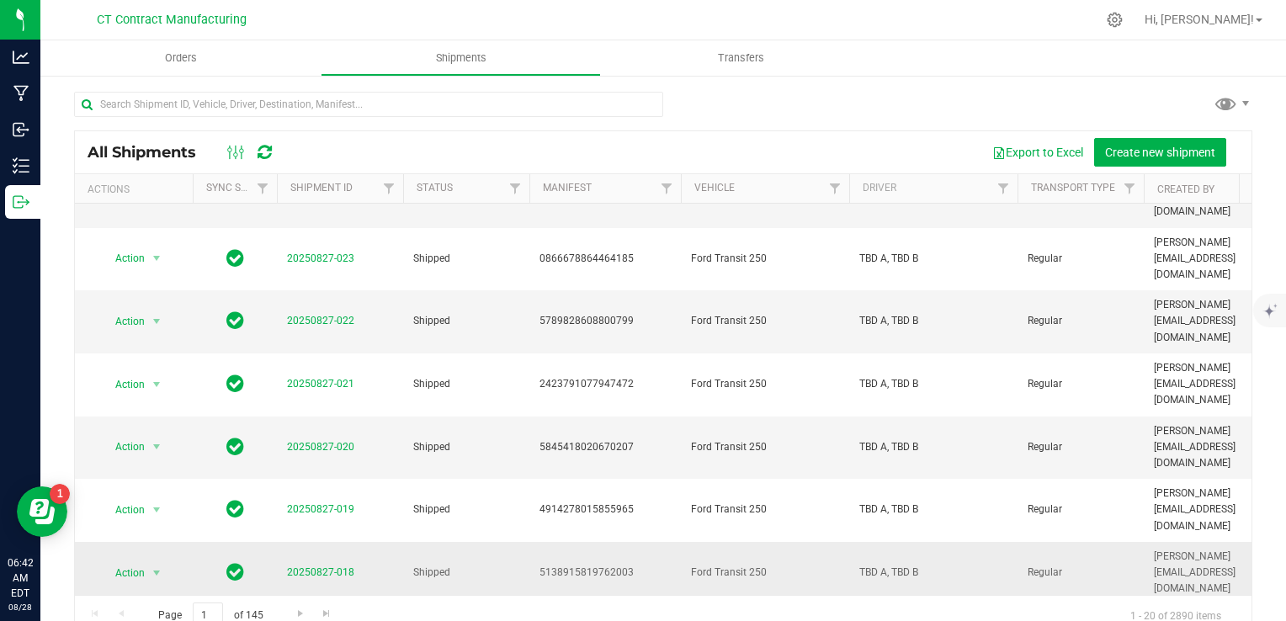
scroll to position [376, 0]
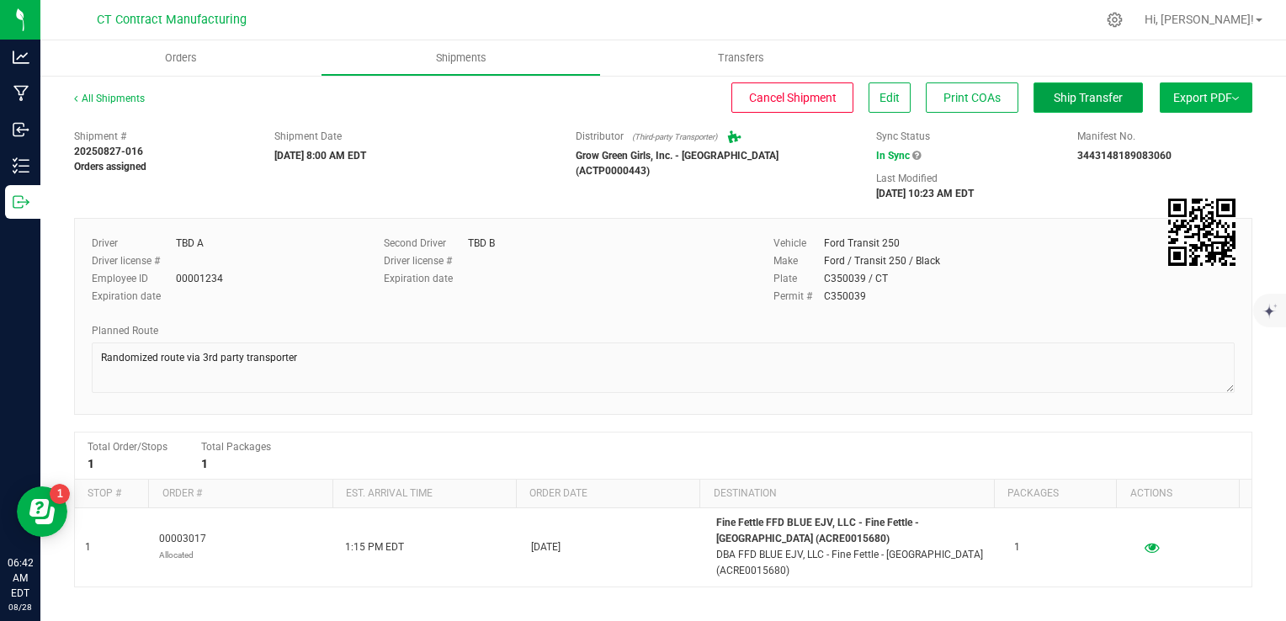
click at [1040, 106] on button "Ship Transfer" at bounding box center [1088, 97] width 109 height 30
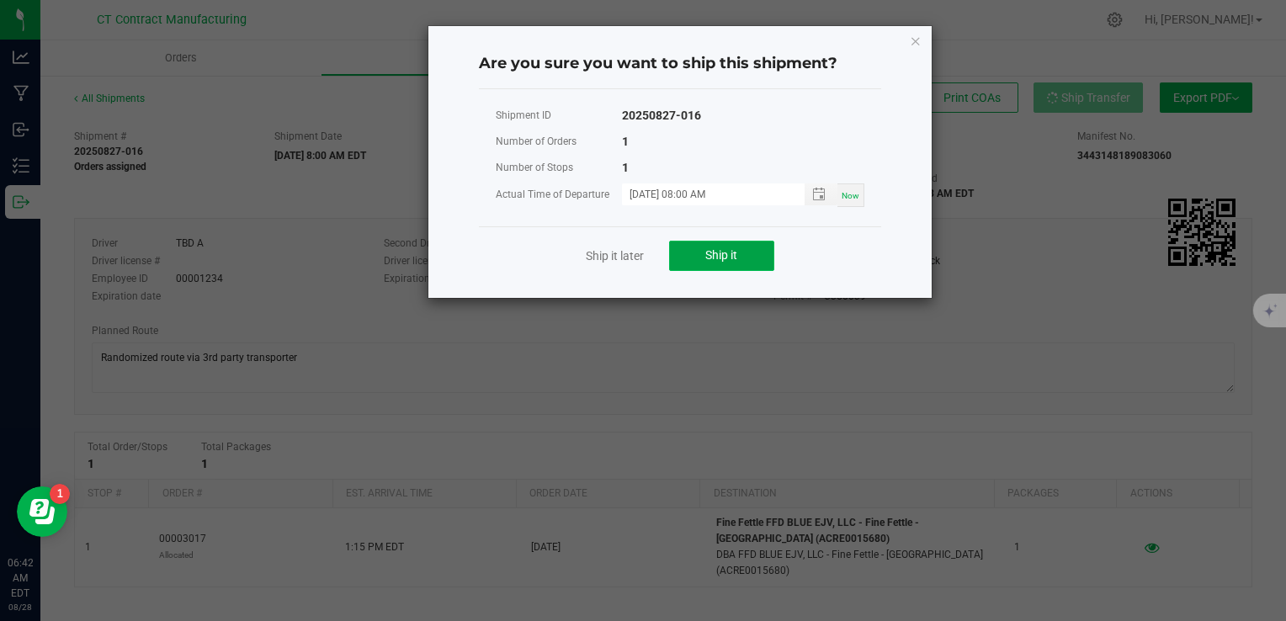
click at [715, 258] on span "Ship it" at bounding box center [721, 254] width 32 height 13
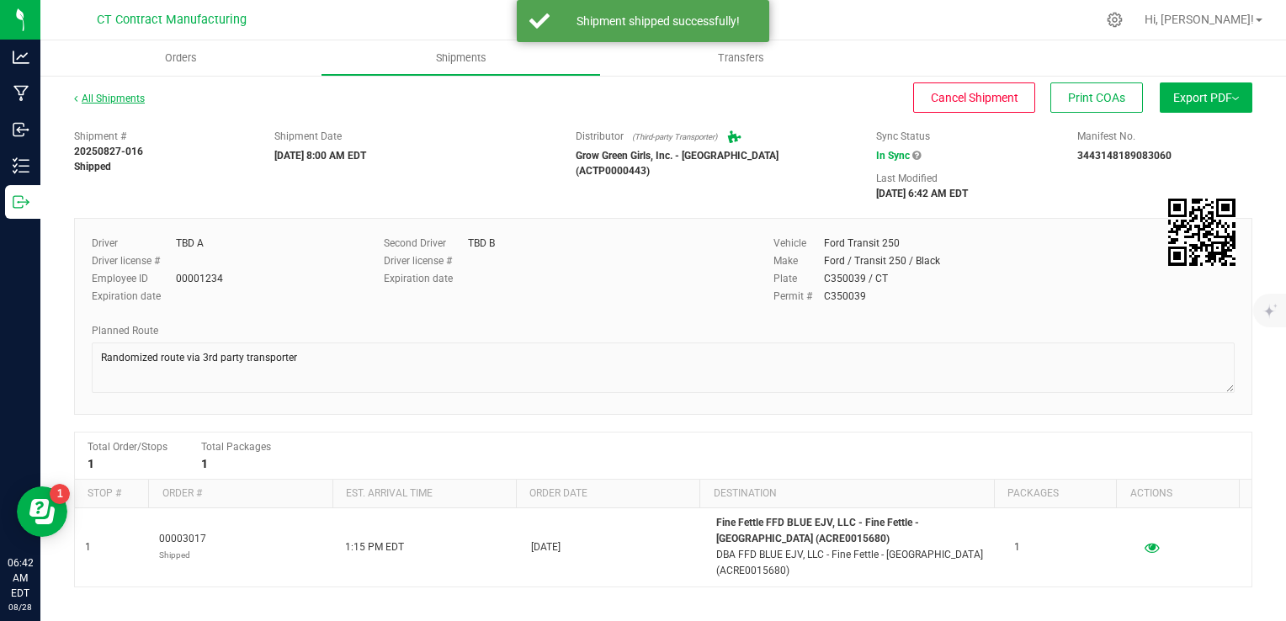
click at [98, 97] on link "All Shipments" at bounding box center [109, 99] width 71 height 12
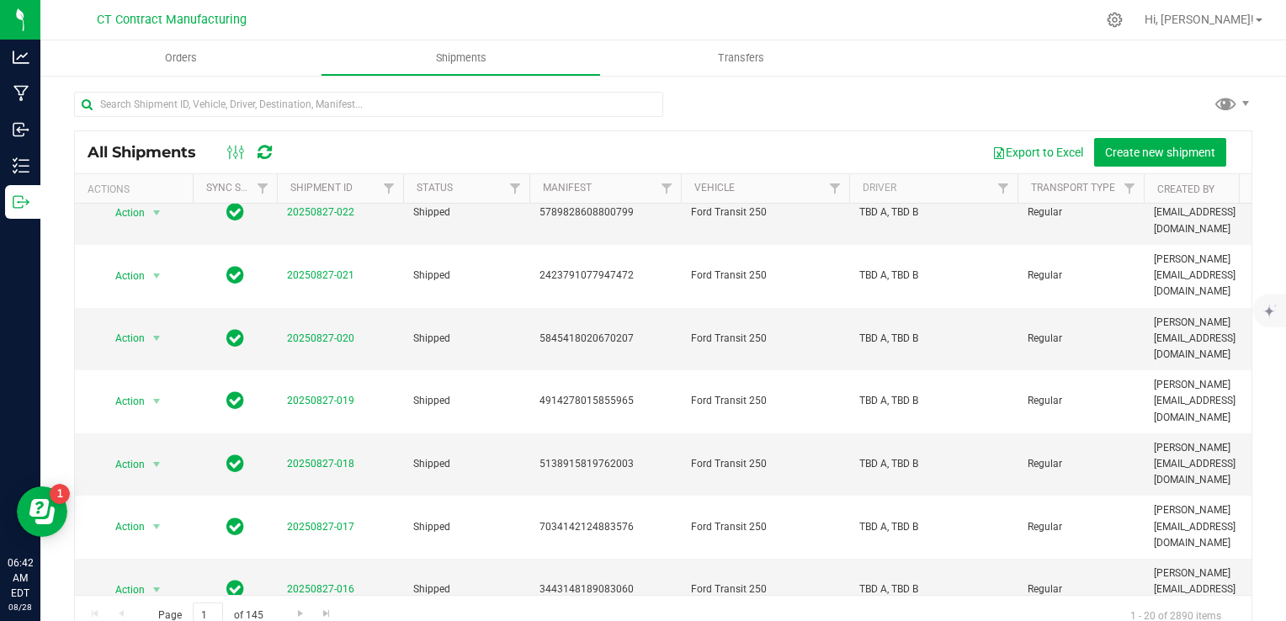
scroll to position [463, 0]
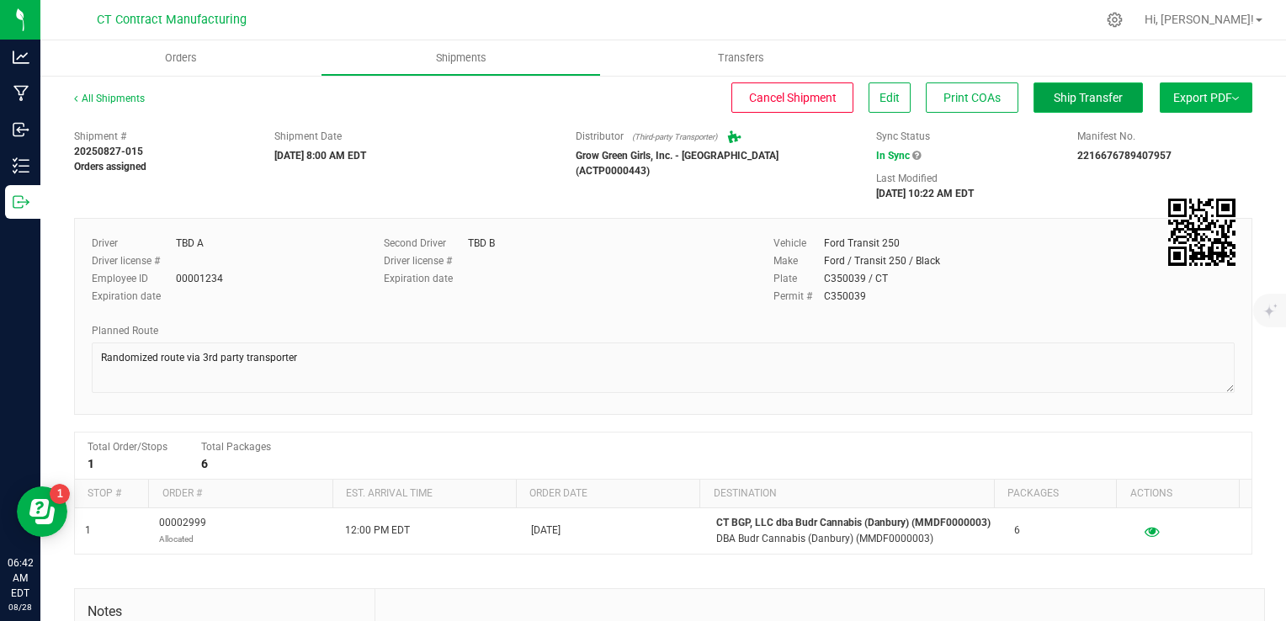
click at [1054, 103] on span "Ship Transfer" at bounding box center [1088, 97] width 69 height 13
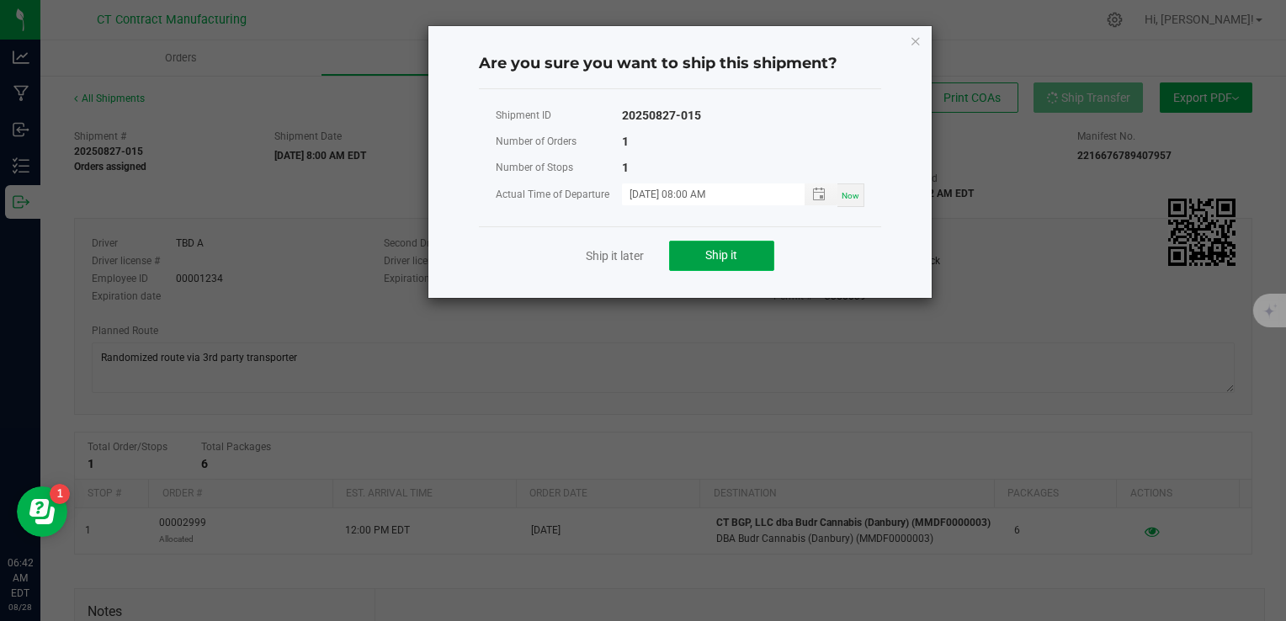
click at [736, 265] on button "Ship it" at bounding box center [721, 256] width 105 height 30
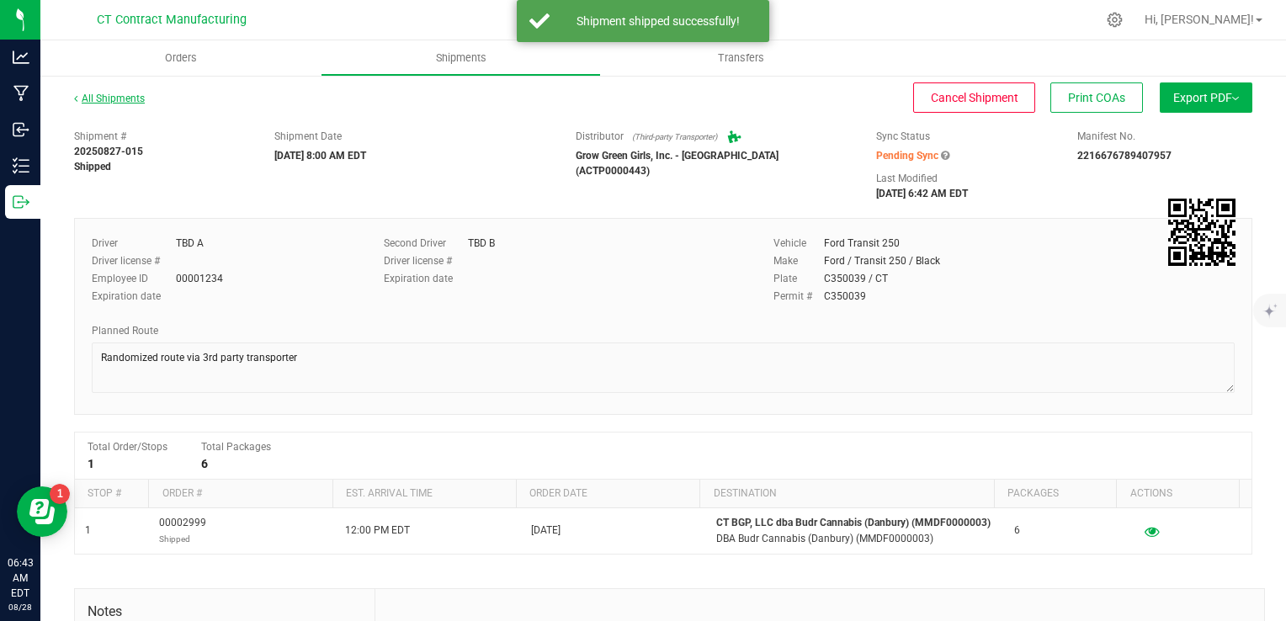
click at [111, 95] on link "All Shipments" at bounding box center [109, 99] width 71 height 12
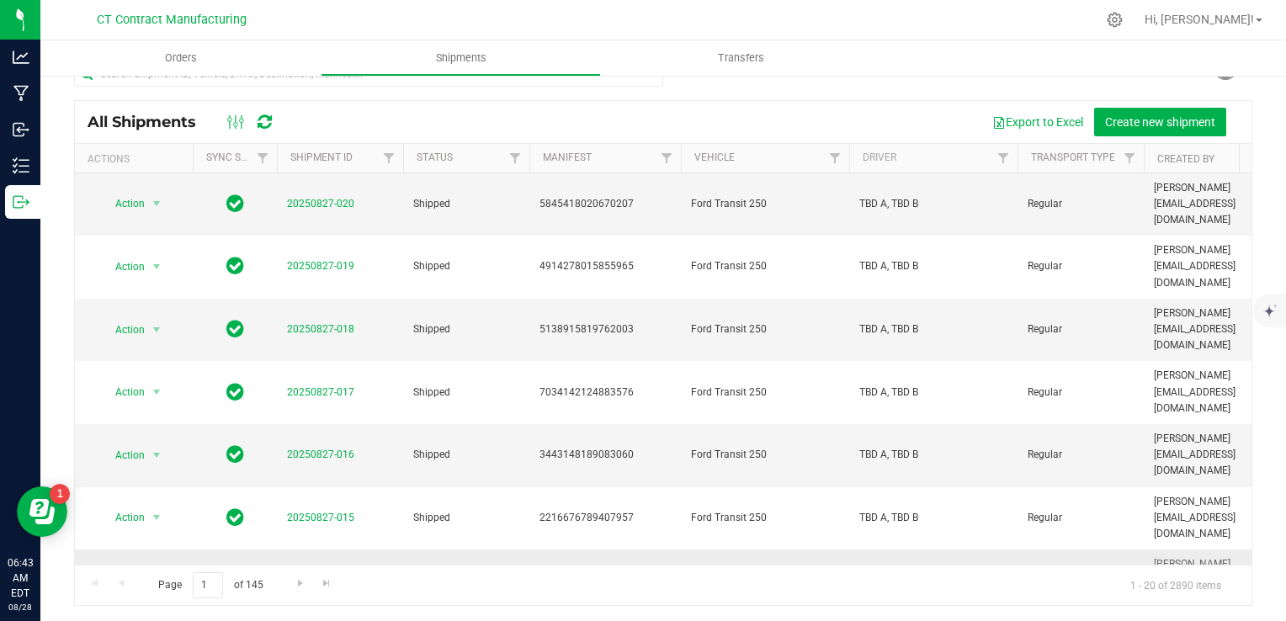
scroll to position [29, 0]
click at [317, 575] on link "20250827-014" at bounding box center [320, 581] width 67 height 12
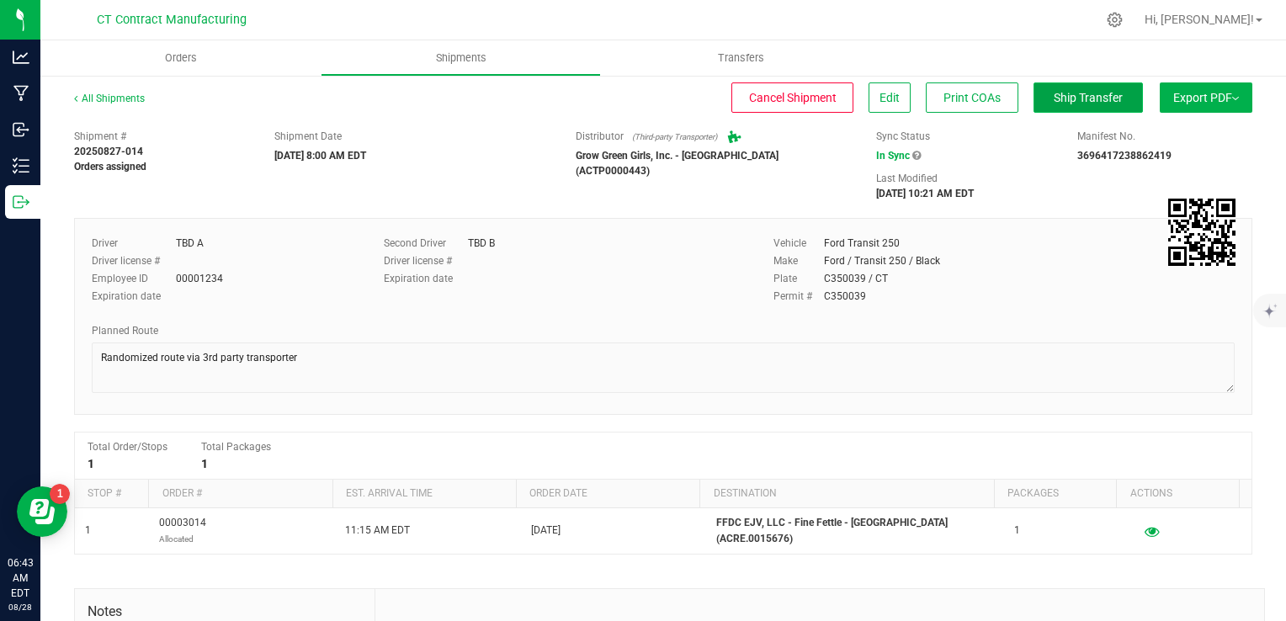
click at [1064, 91] on span "Ship Transfer" at bounding box center [1088, 97] width 69 height 13
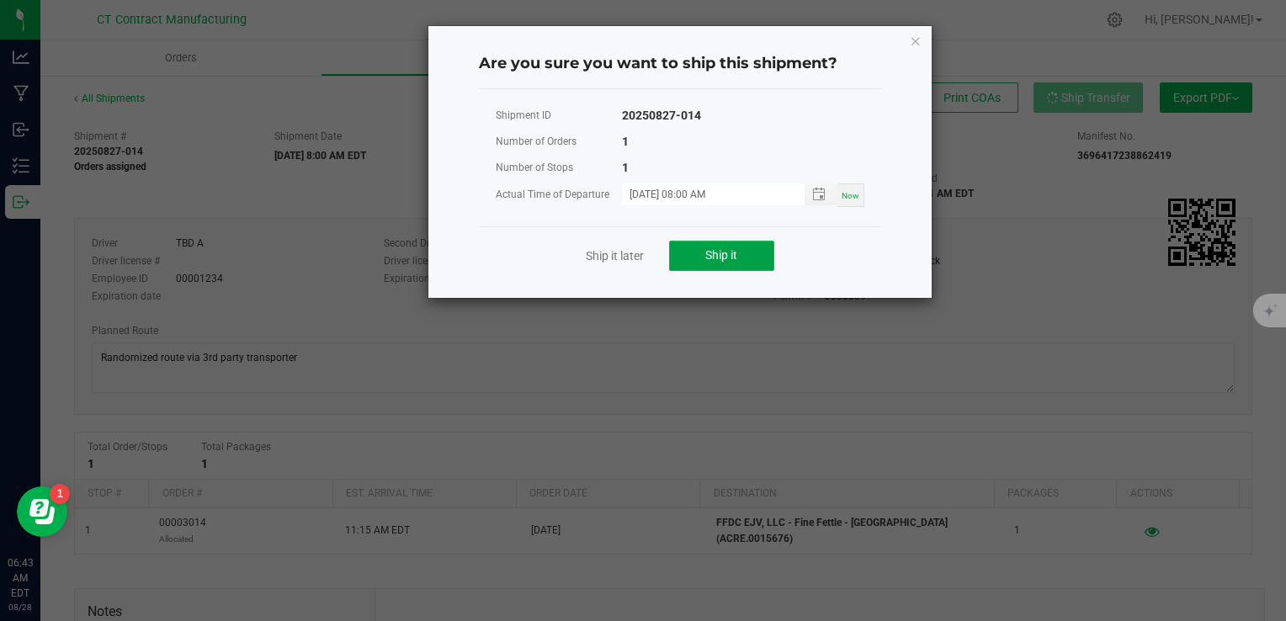
click at [707, 260] on span "Ship it" at bounding box center [721, 254] width 32 height 13
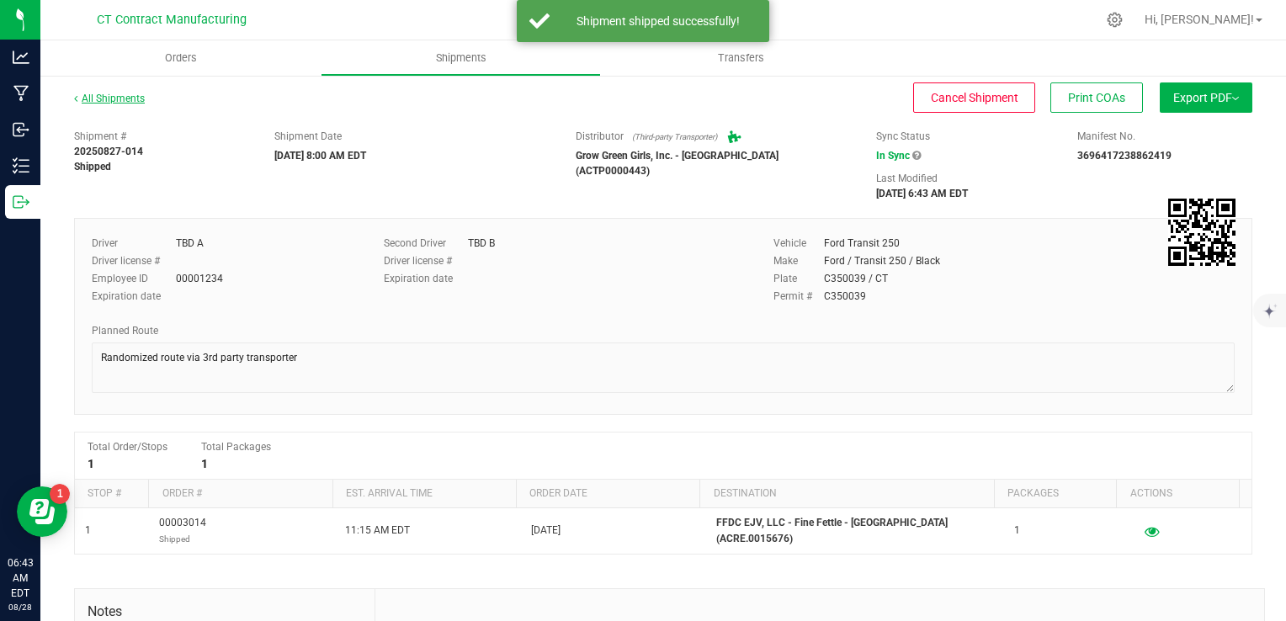
click at [123, 99] on link "All Shipments" at bounding box center [109, 99] width 71 height 12
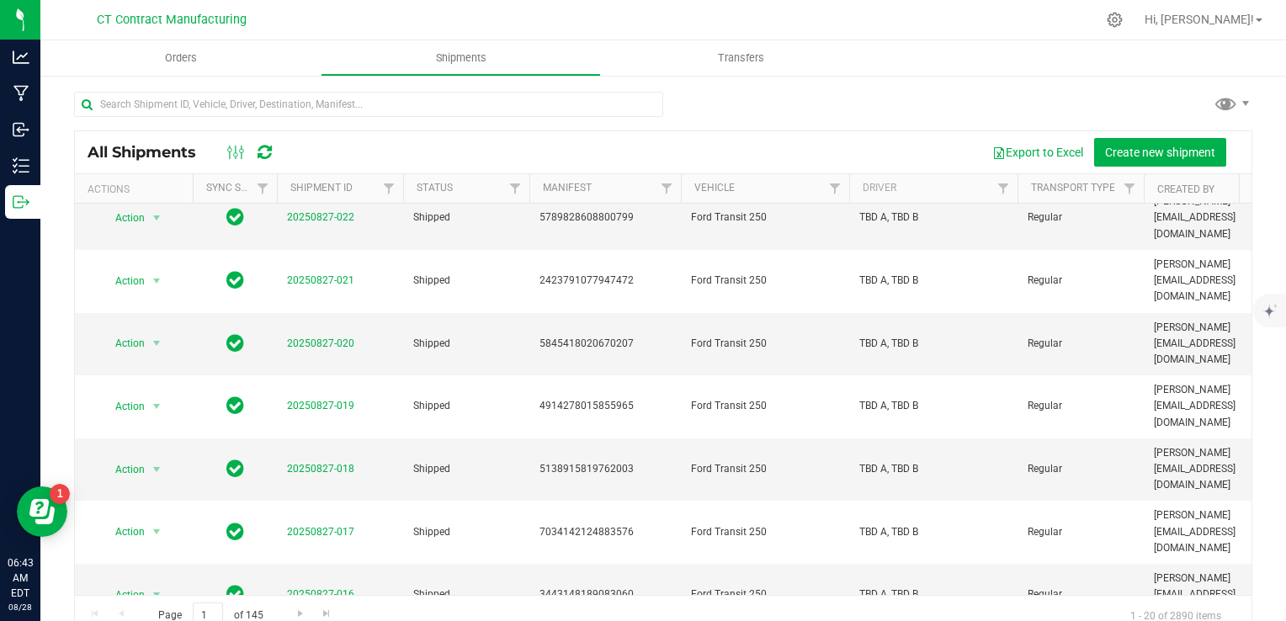
scroll to position [566, 0]
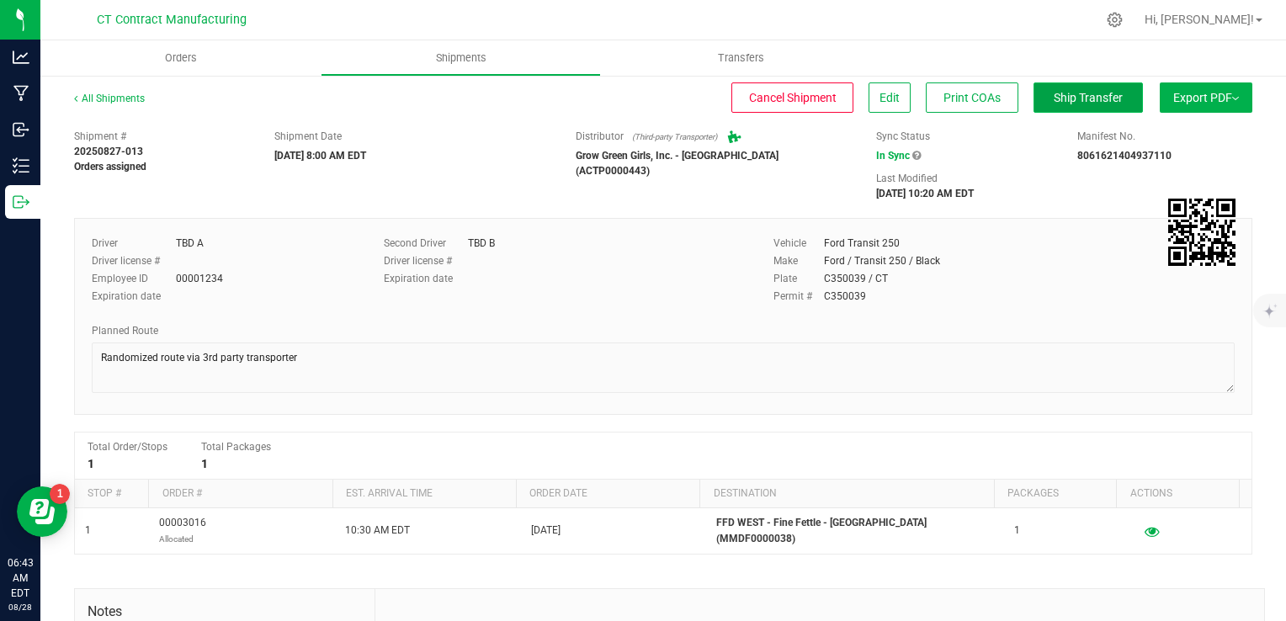
click at [1059, 101] on span "Ship Transfer" at bounding box center [1088, 97] width 69 height 13
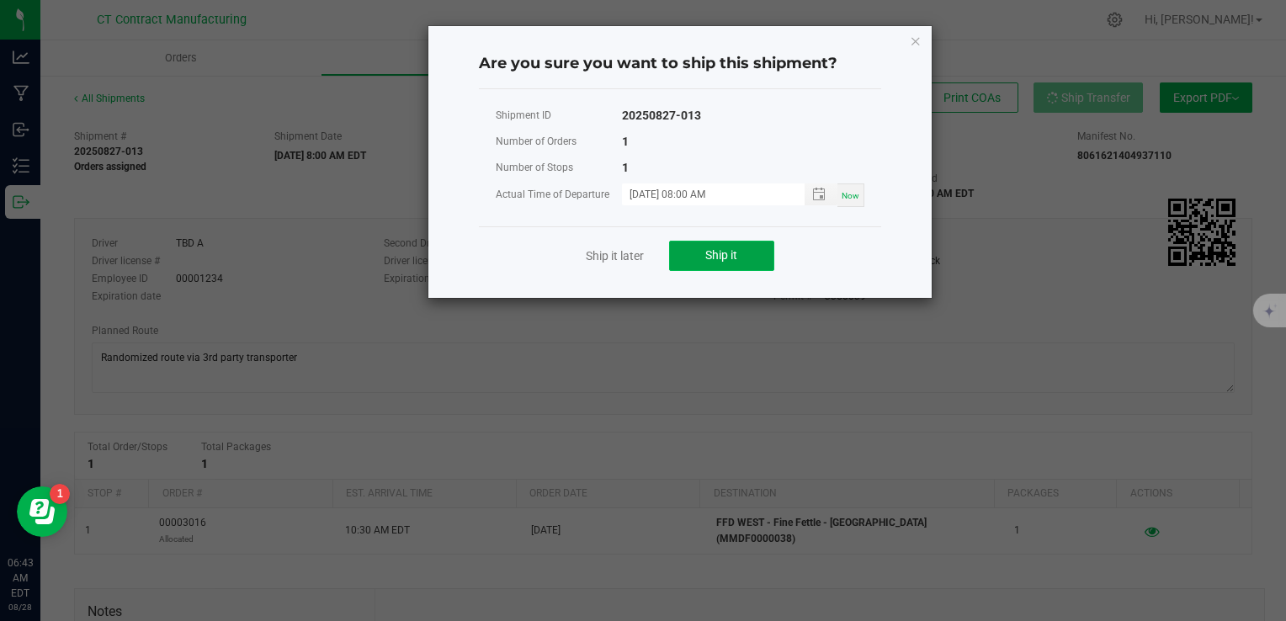
click at [713, 252] on span "Ship it" at bounding box center [721, 254] width 32 height 13
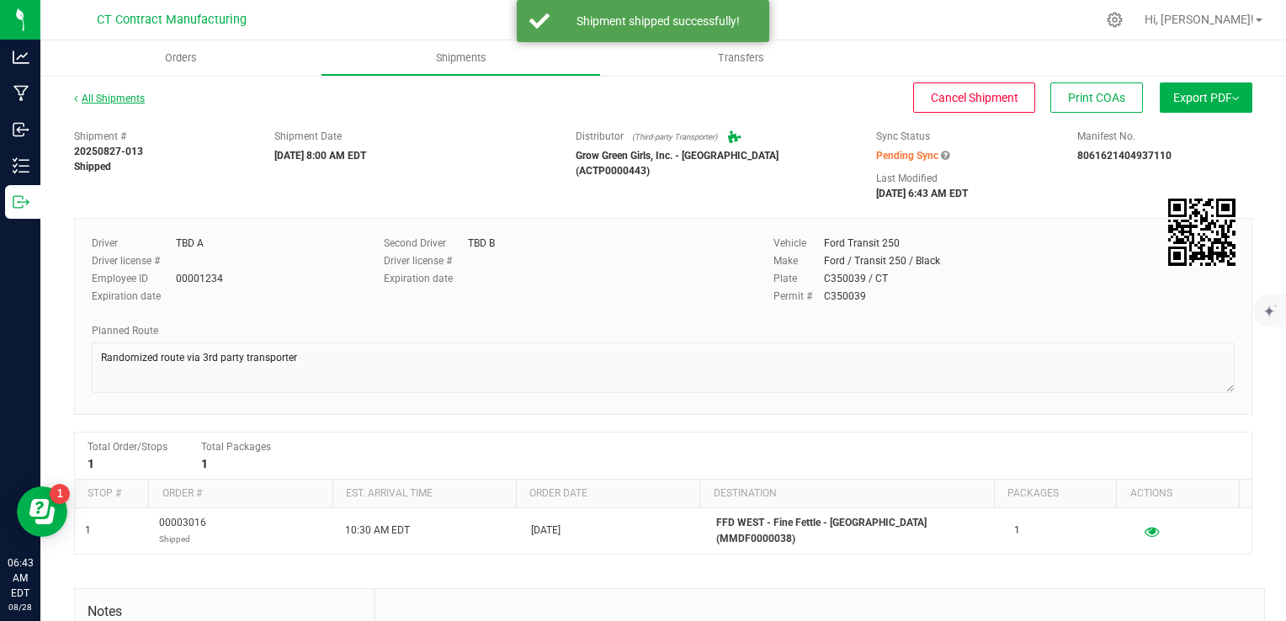
click at [103, 102] on link "All Shipments" at bounding box center [109, 99] width 71 height 12
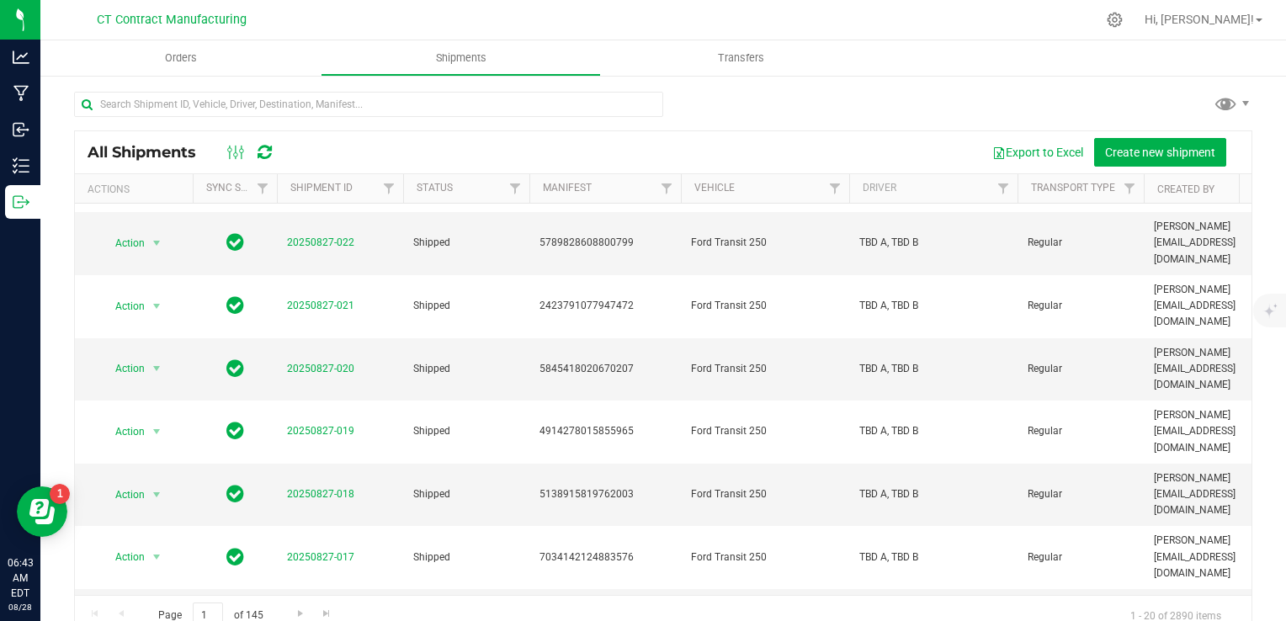
scroll to position [566, 0]
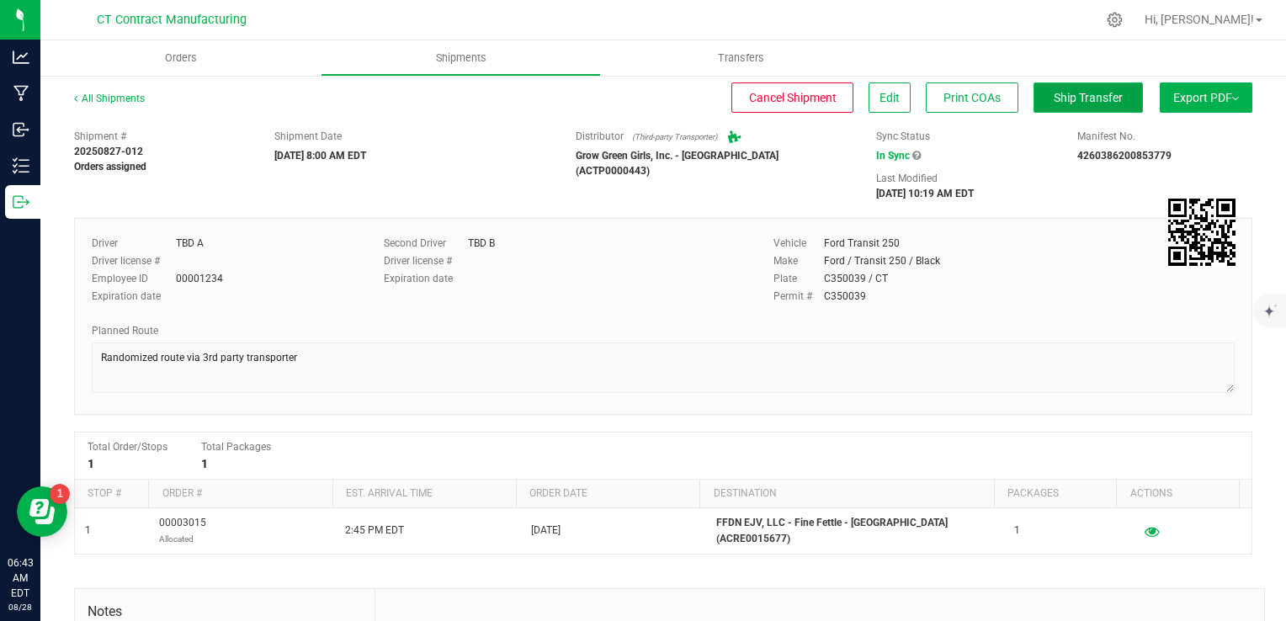
click at [1064, 95] on span "Ship Transfer" at bounding box center [1088, 97] width 69 height 13
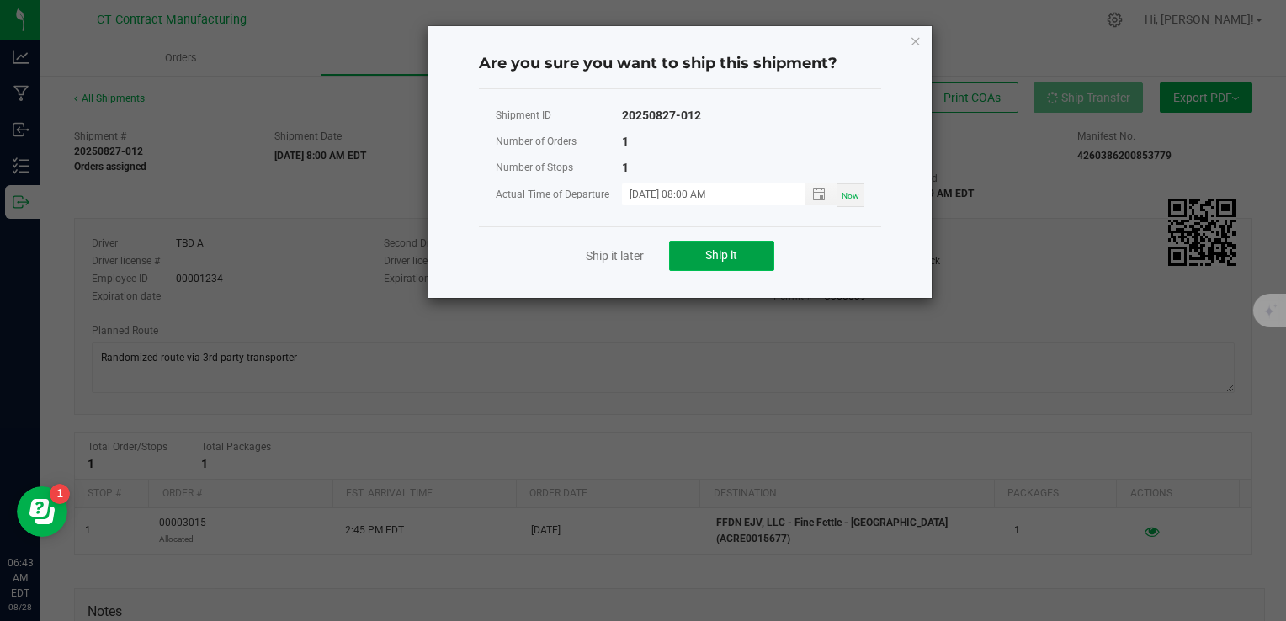
click at [718, 266] on button "Ship it" at bounding box center [721, 256] width 105 height 30
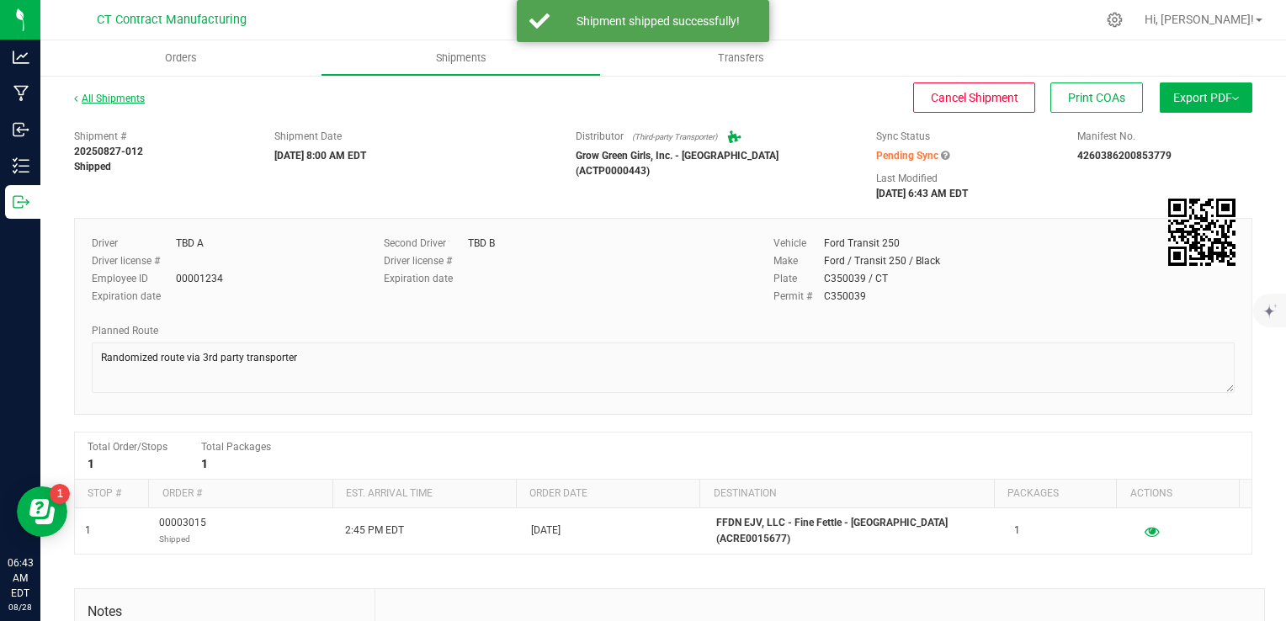
click at [122, 96] on link "All Shipments" at bounding box center [109, 99] width 71 height 12
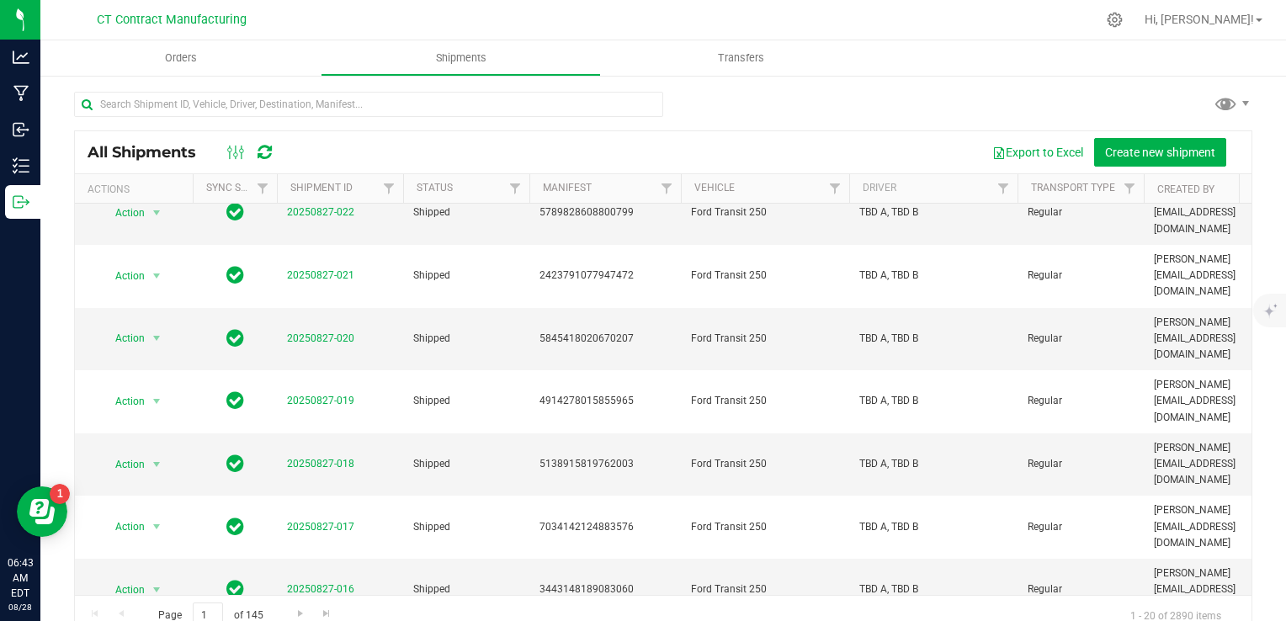
scroll to position [566, 0]
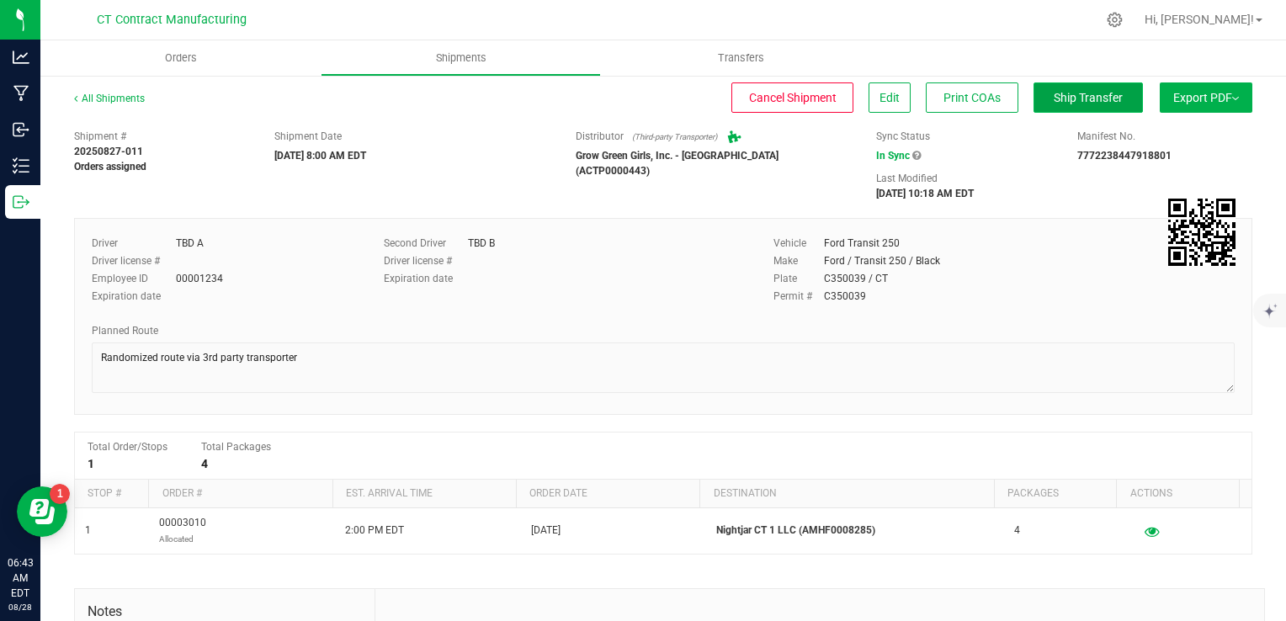
click at [1054, 104] on span "Ship Transfer" at bounding box center [1088, 97] width 69 height 13
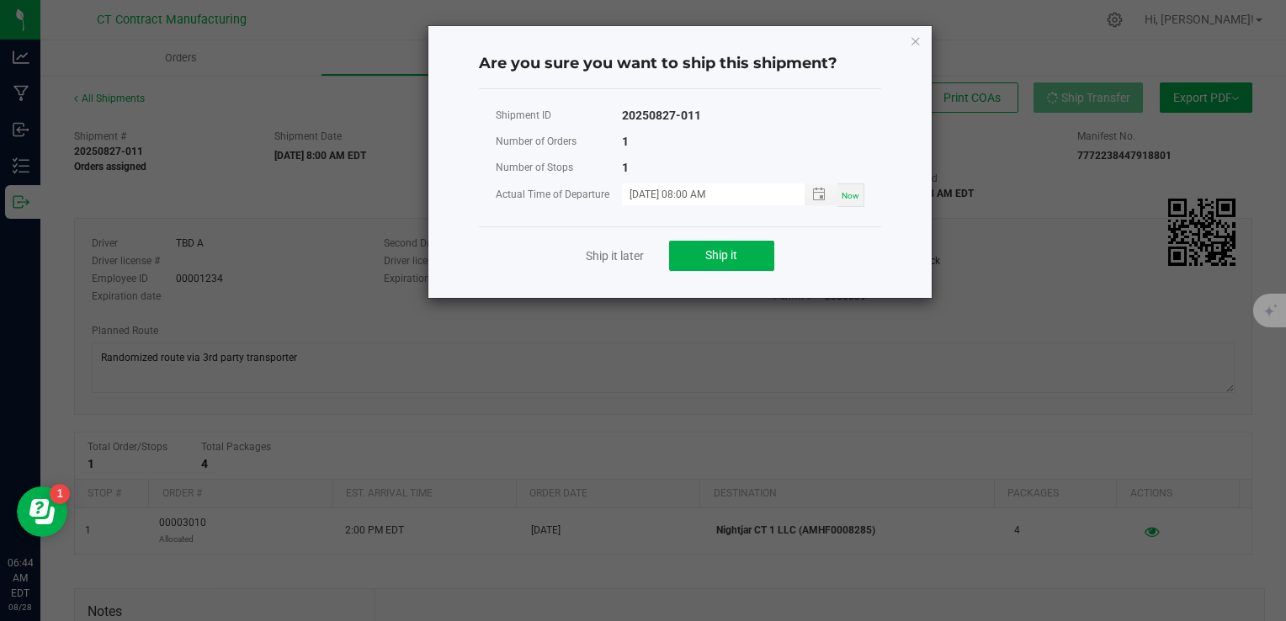
click at [716, 271] on div "Ship it later Ship it" at bounding box center [680, 255] width 402 height 58
click at [710, 261] on span "Ship it" at bounding box center [721, 254] width 32 height 13
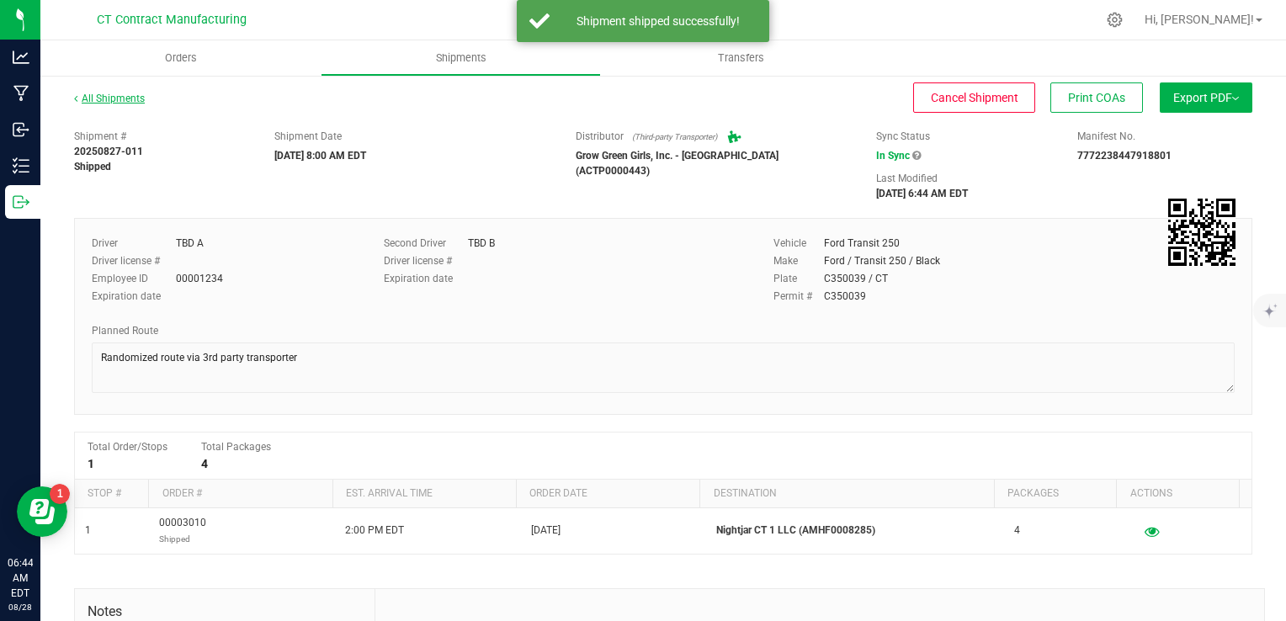
click at [102, 99] on link "All Shipments" at bounding box center [109, 99] width 71 height 12
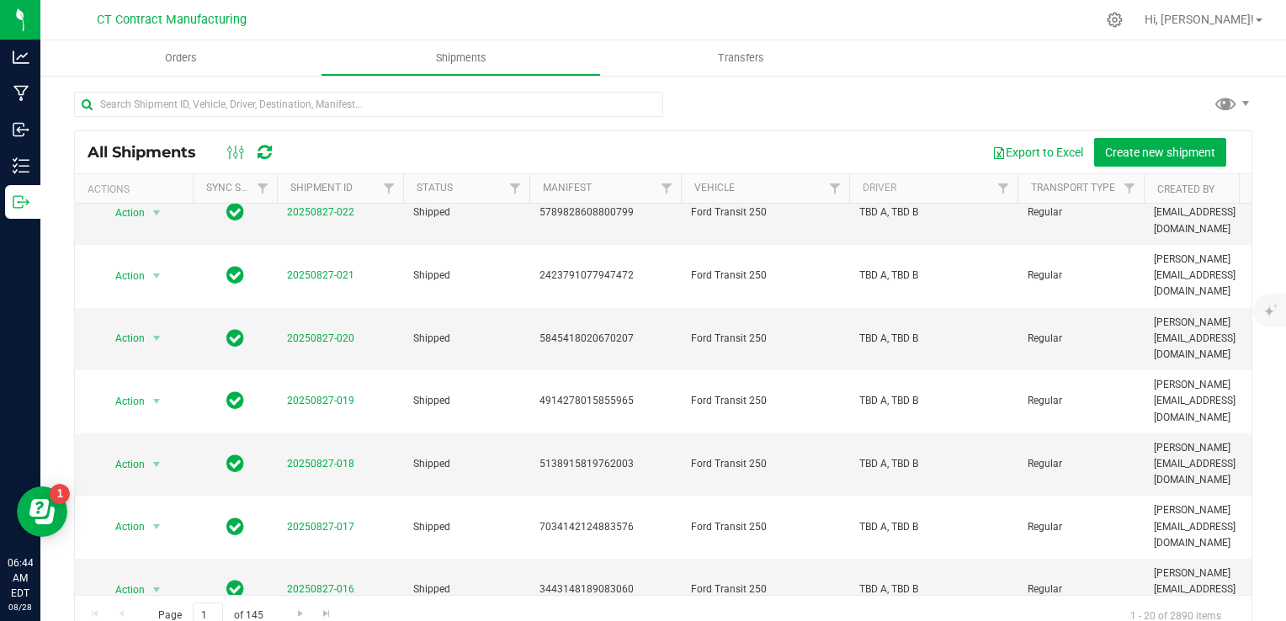
scroll to position [566, 0]
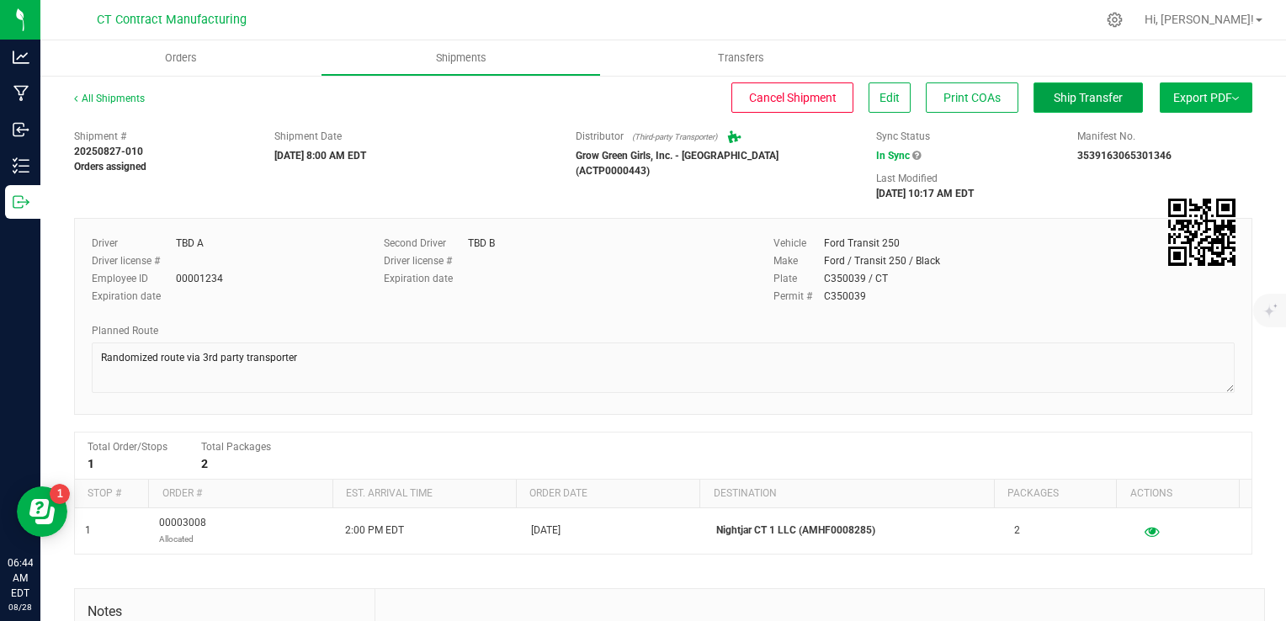
click at [1072, 105] on button "Ship Transfer" at bounding box center [1088, 97] width 109 height 30
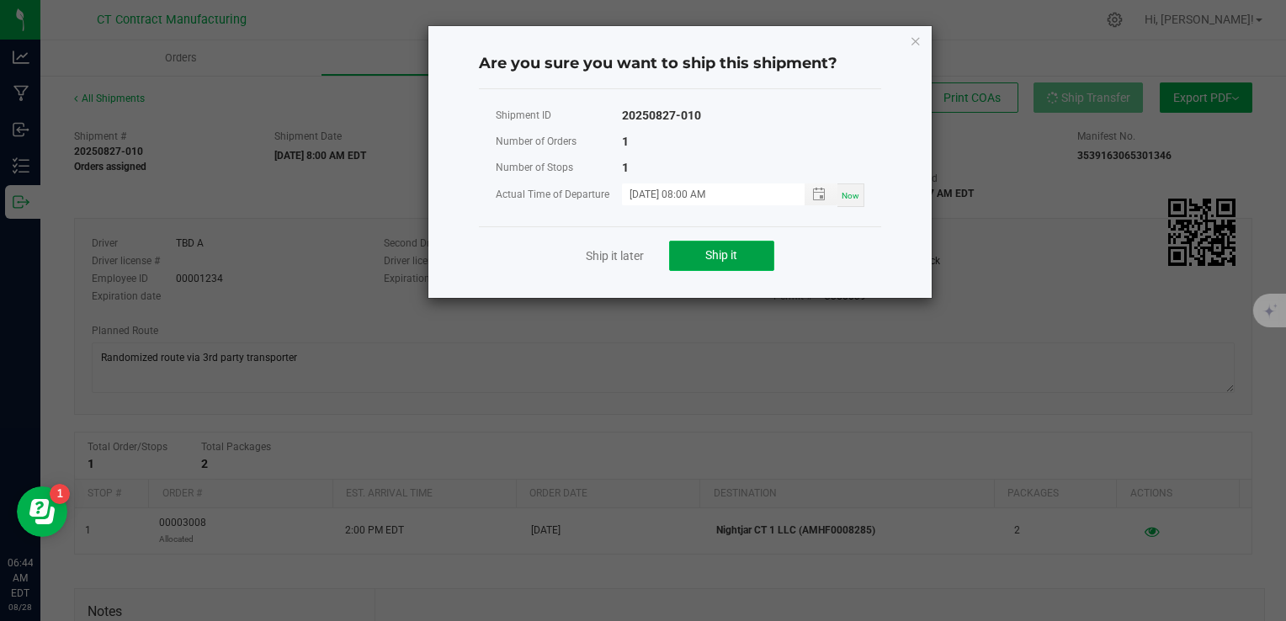
click at [758, 254] on button "Ship it" at bounding box center [721, 256] width 105 height 30
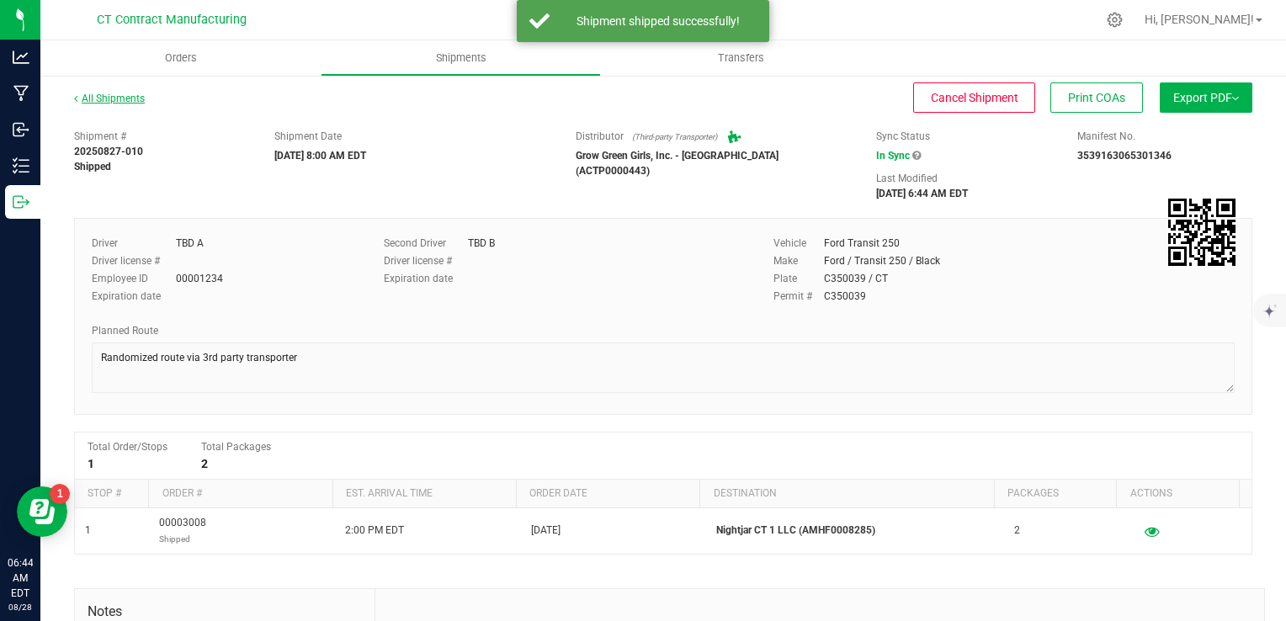
click at [131, 100] on link "All Shipments" at bounding box center [109, 99] width 71 height 12
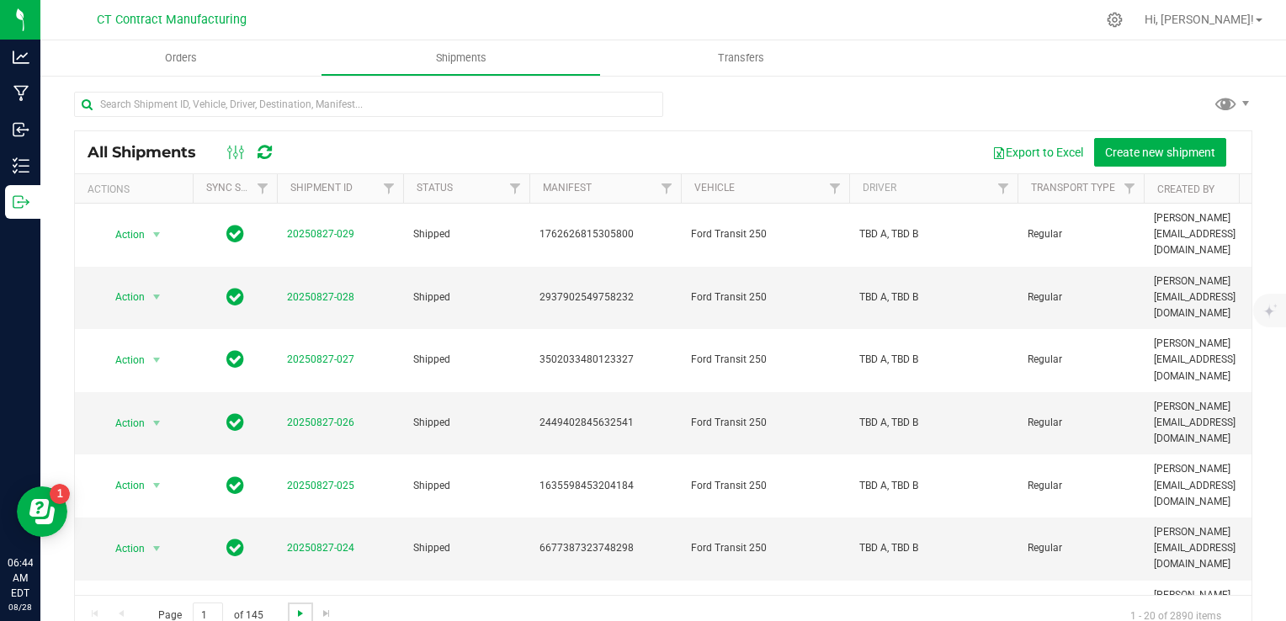
click at [300, 618] on span "Go to the next page" at bounding box center [300, 613] width 13 height 13
click at [306, 542] on link "20250827-004" at bounding box center [320, 548] width 67 height 12
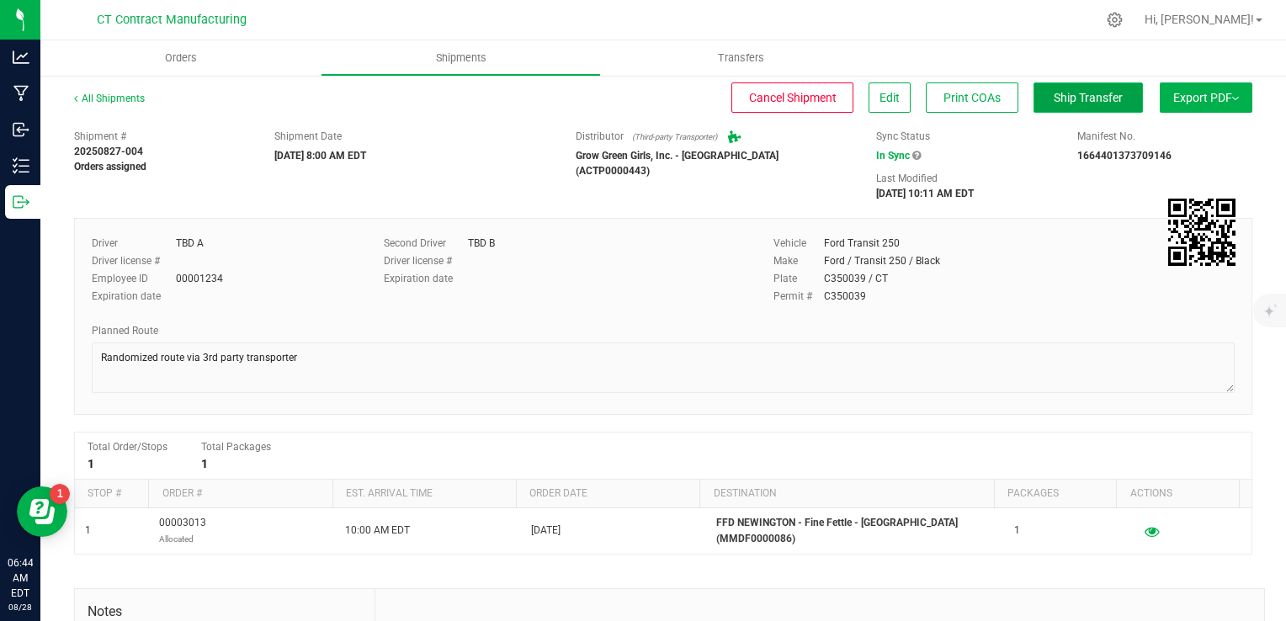
click at [1043, 105] on button "Ship Transfer" at bounding box center [1088, 97] width 109 height 30
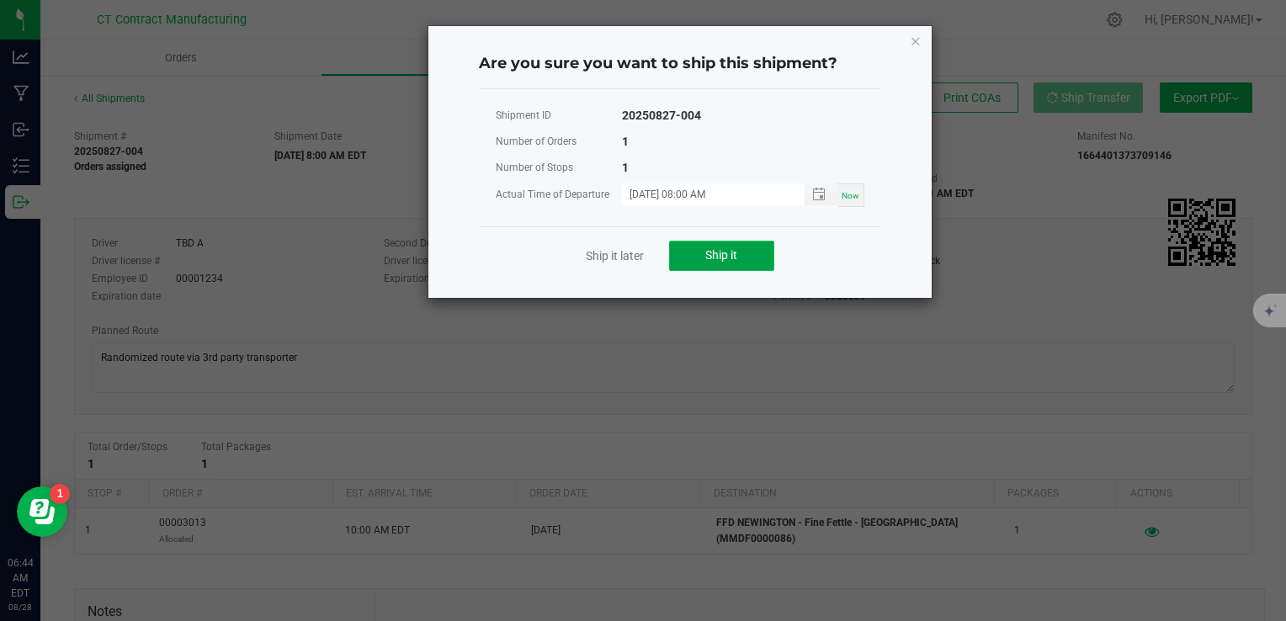
click at [716, 259] on span "Ship it" at bounding box center [721, 254] width 32 height 13
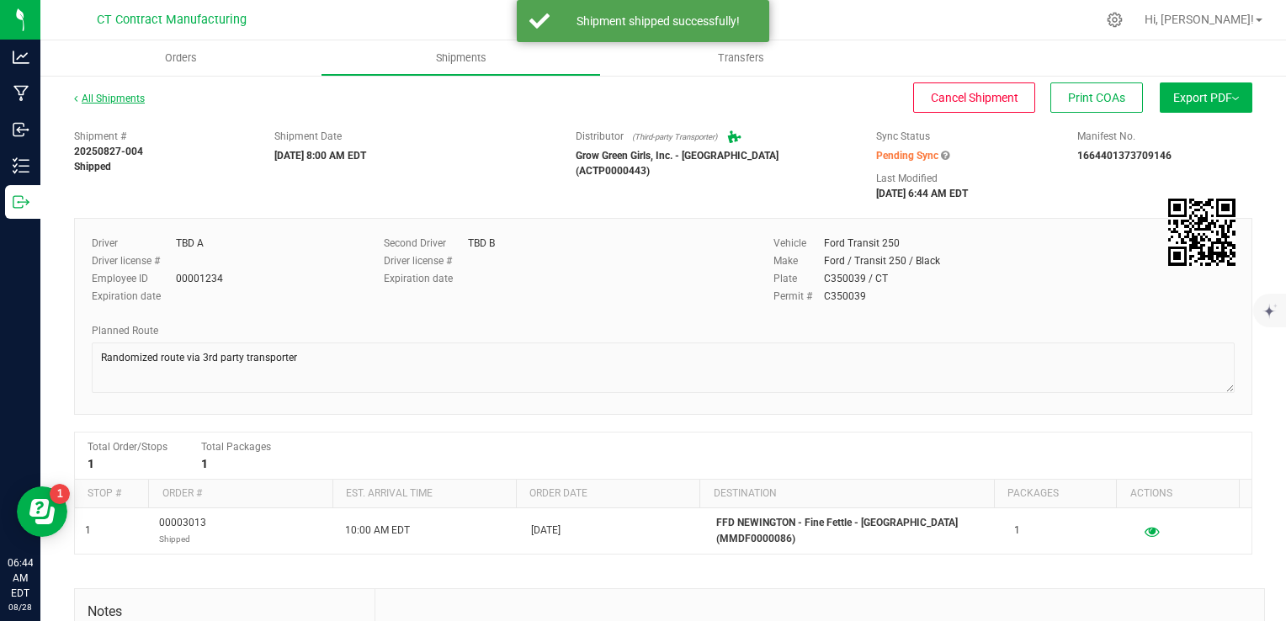
click at [109, 98] on link "All Shipments" at bounding box center [109, 99] width 71 height 12
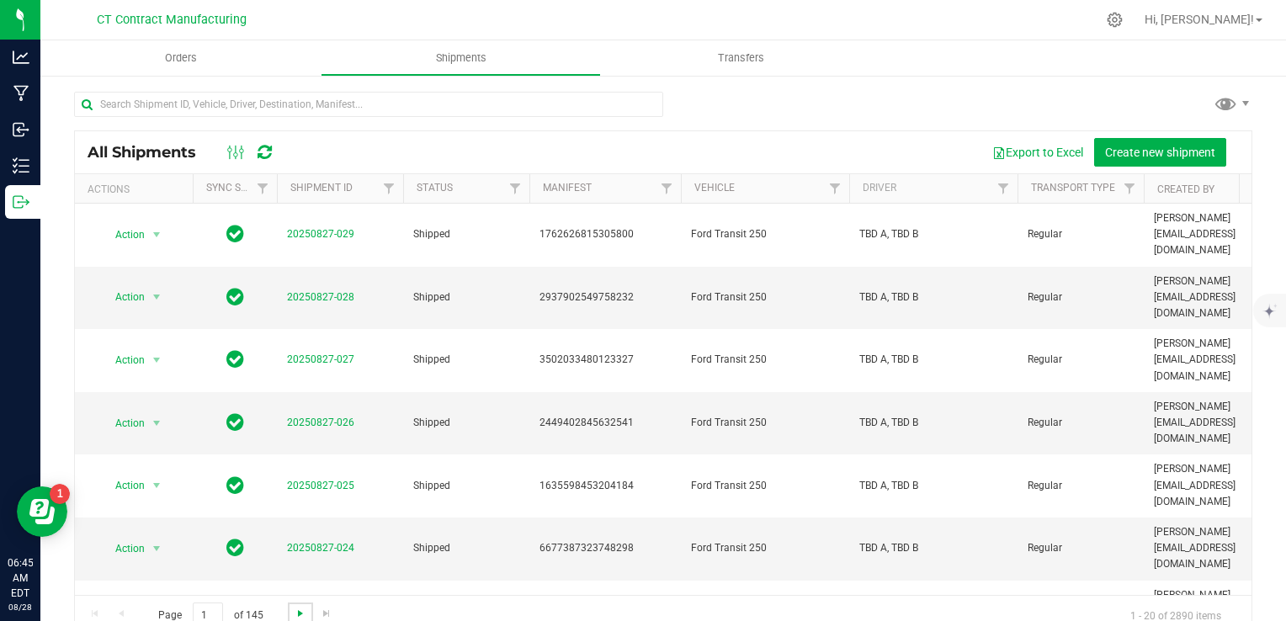
click at [300, 614] on span "Go to the next page" at bounding box center [300, 613] width 13 height 13
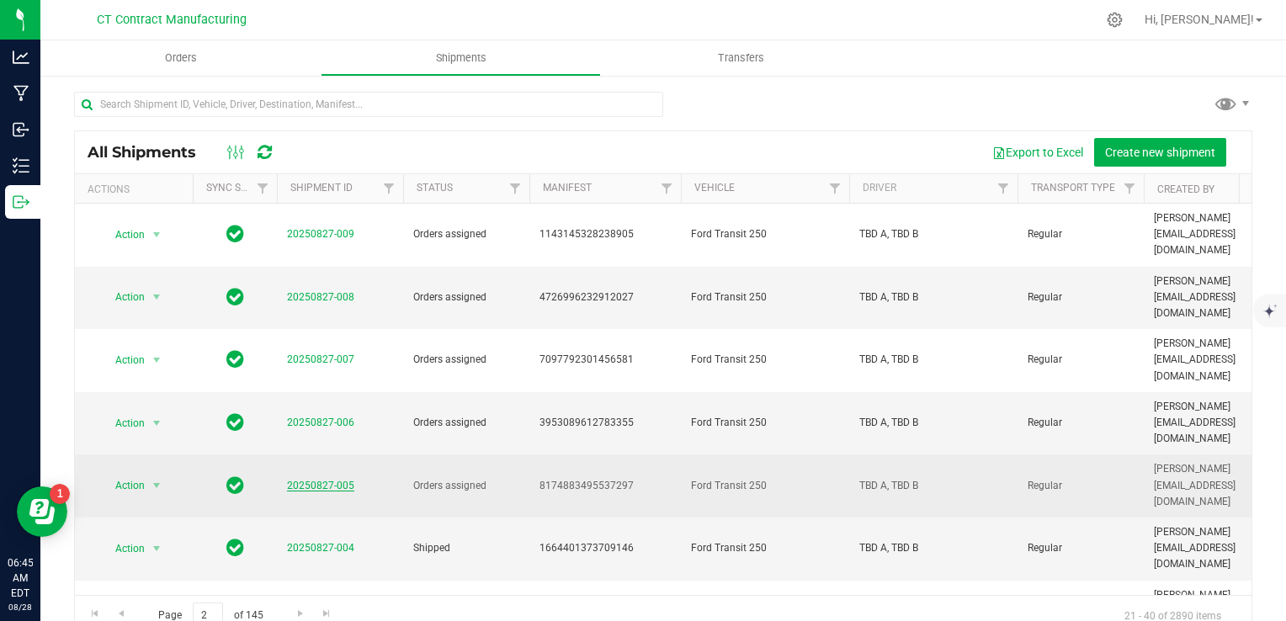
click at [306, 480] on link "20250827-005" at bounding box center [320, 486] width 67 height 12
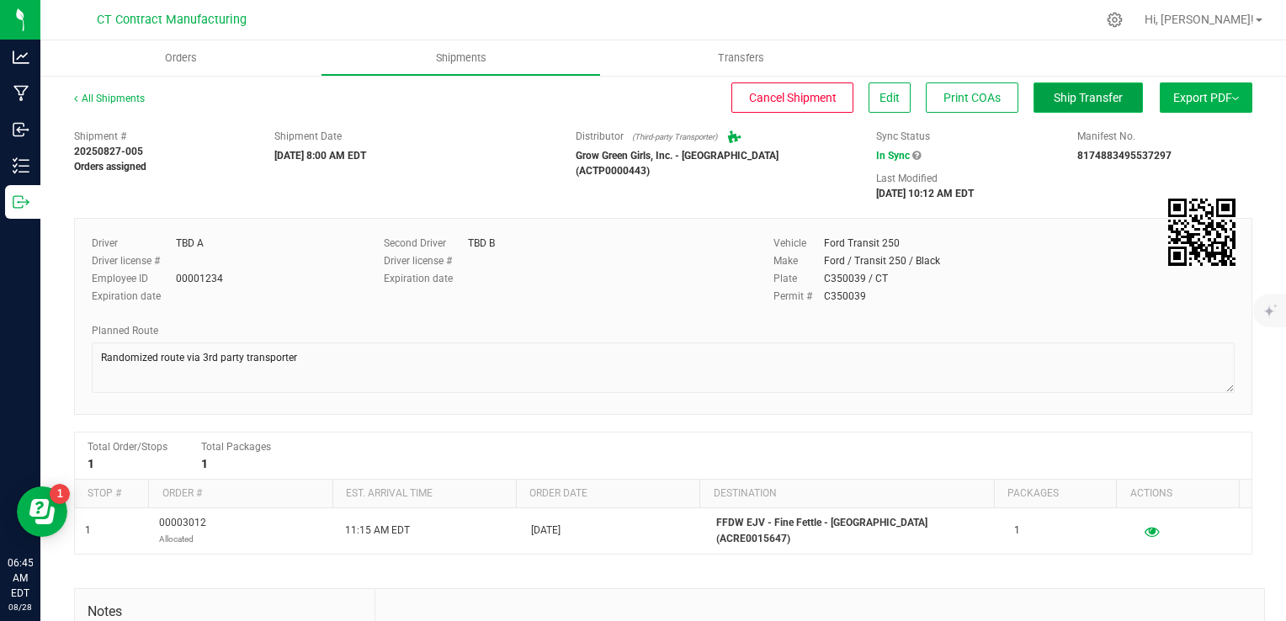
click at [1054, 93] on span "Ship Transfer" at bounding box center [1088, 97] width 69 height 13
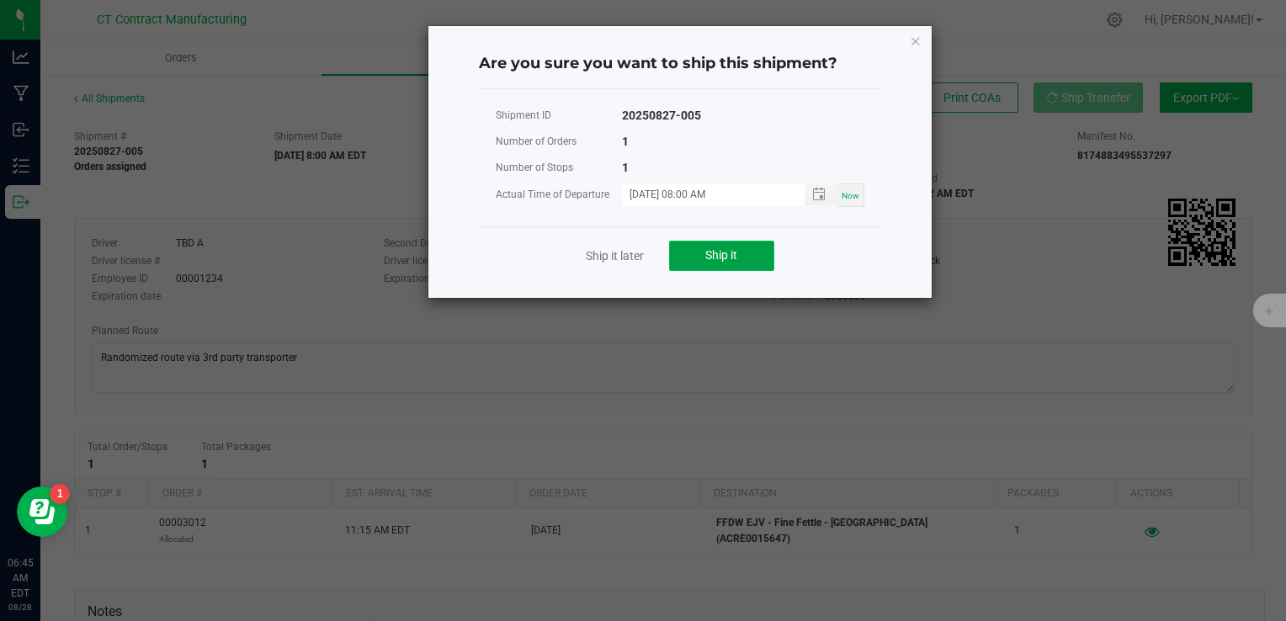
click at [752, 257] on button "Ship it" at bounding box center [721, 256] width 105 height 30
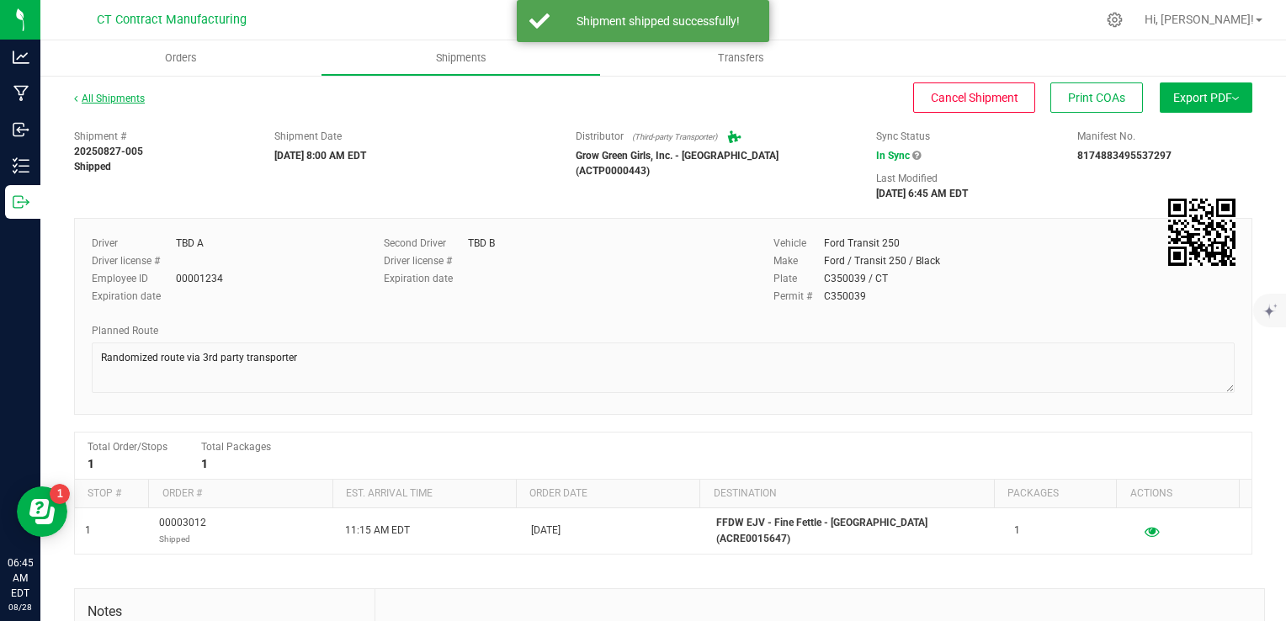
click at [97, 96] on link "All Shipments" at bounding box center [109, 99] width 71 height 12
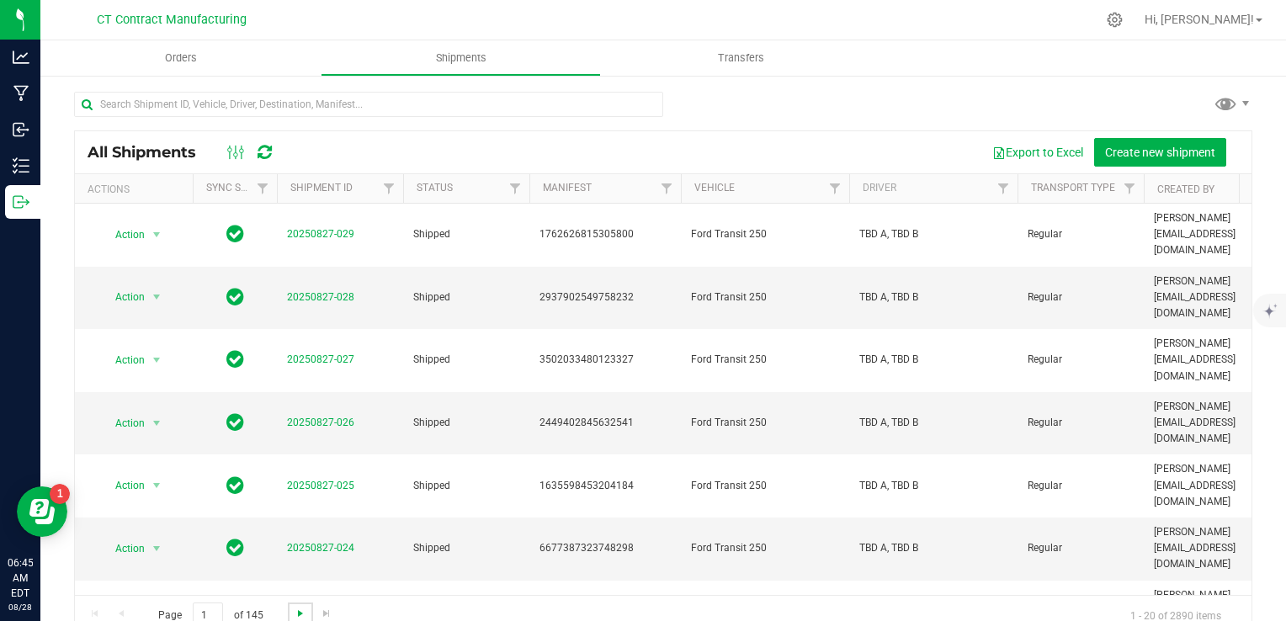
click at [294, 618] on span "Go to the next page" at bounding box center [300, 613] width 13 height 13
click at [317, 417] on link "20250827-006" at bounding box center [320, 423] width 67 height 12
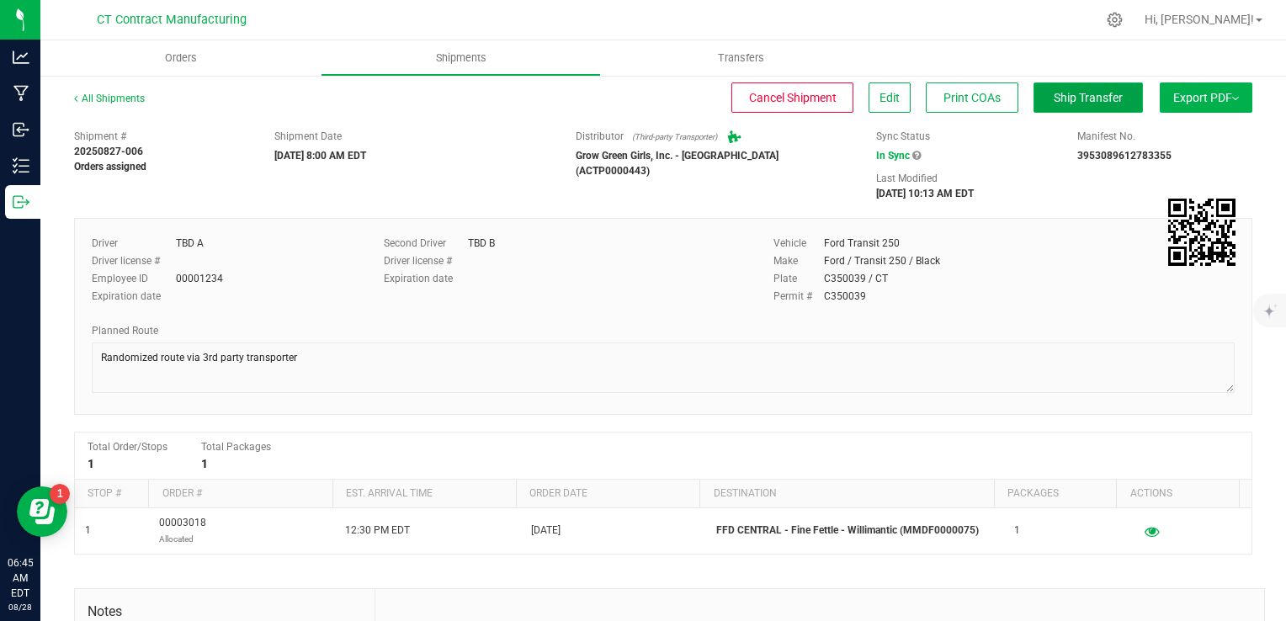
click at [1072, 106] on button "Ship Transfer" at bounding box center [1088, 97] width 109 height 30
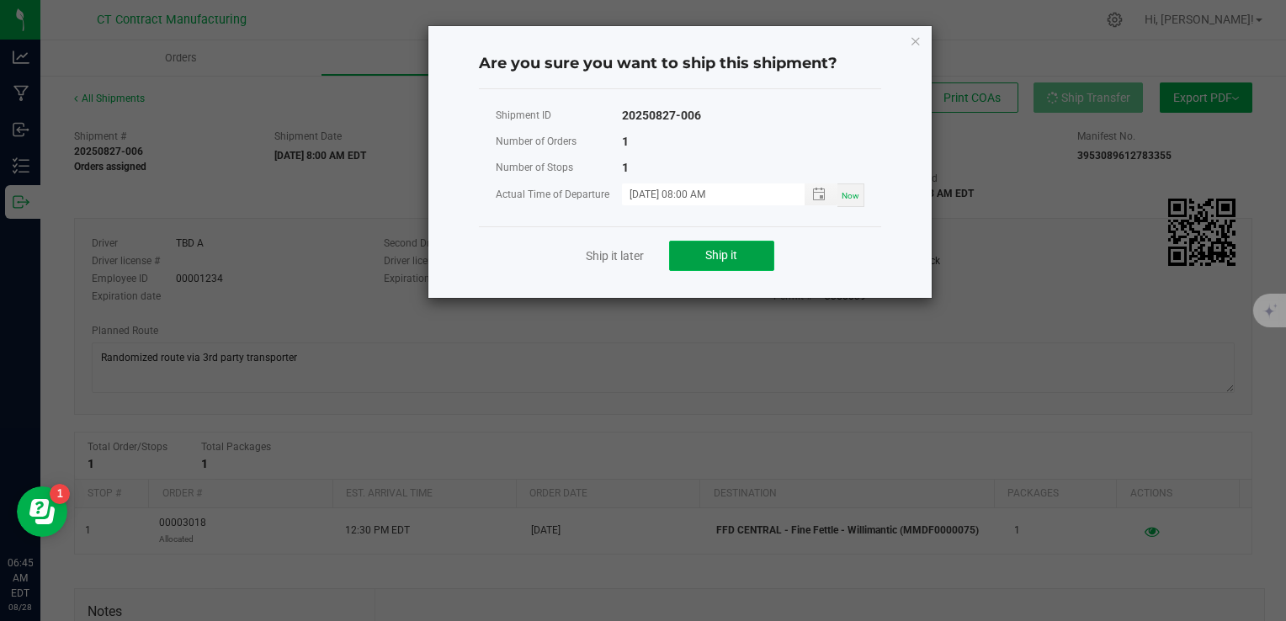
click at [762, 242] on button "Ship it" at bounding box center [721, 256] width 105 height 30
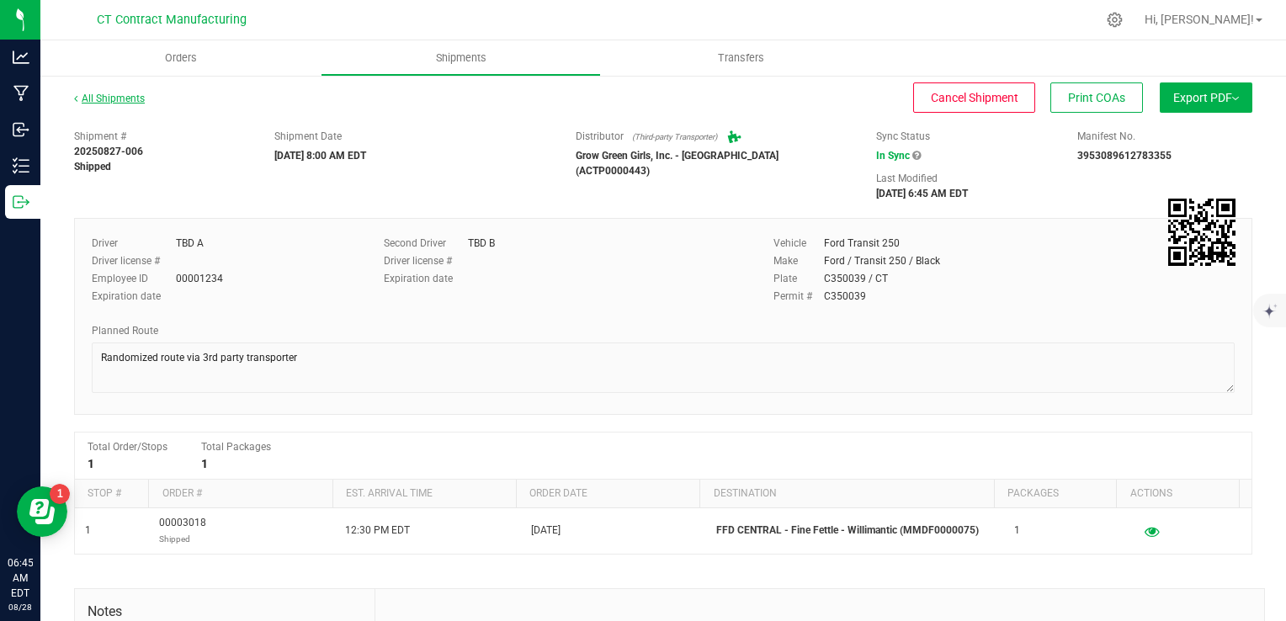
click at [124, 102] on link "All Shipments" at bounding box center [109, 99] width 71 height 12
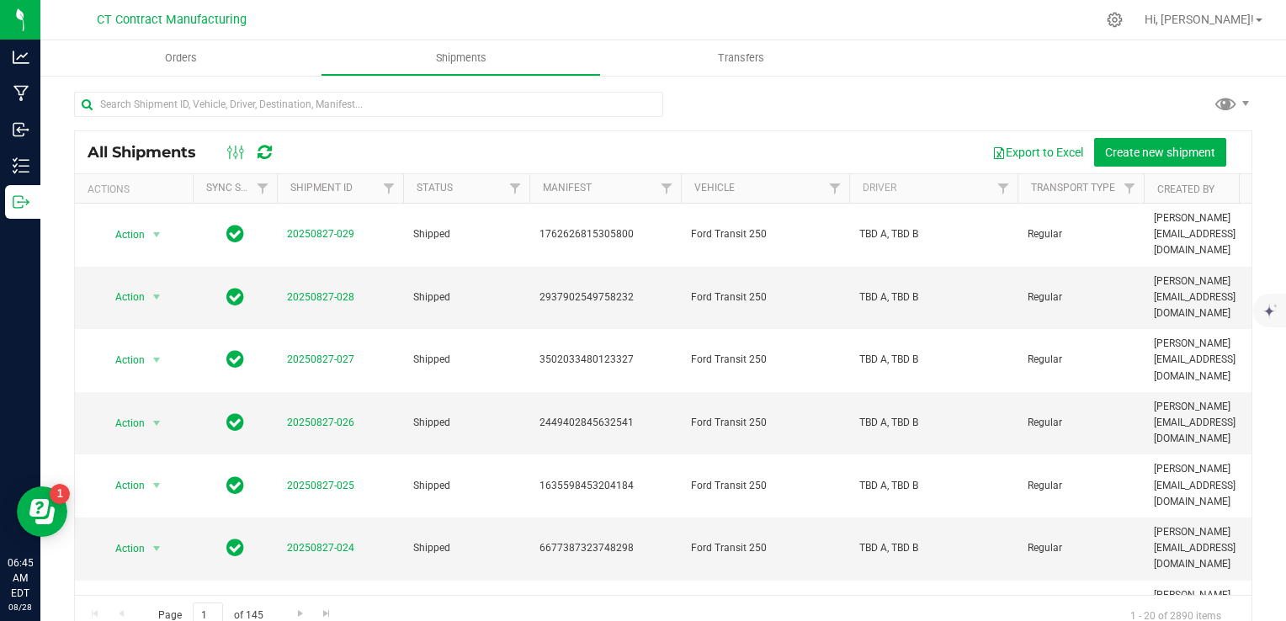
scroll to position [173, 0]
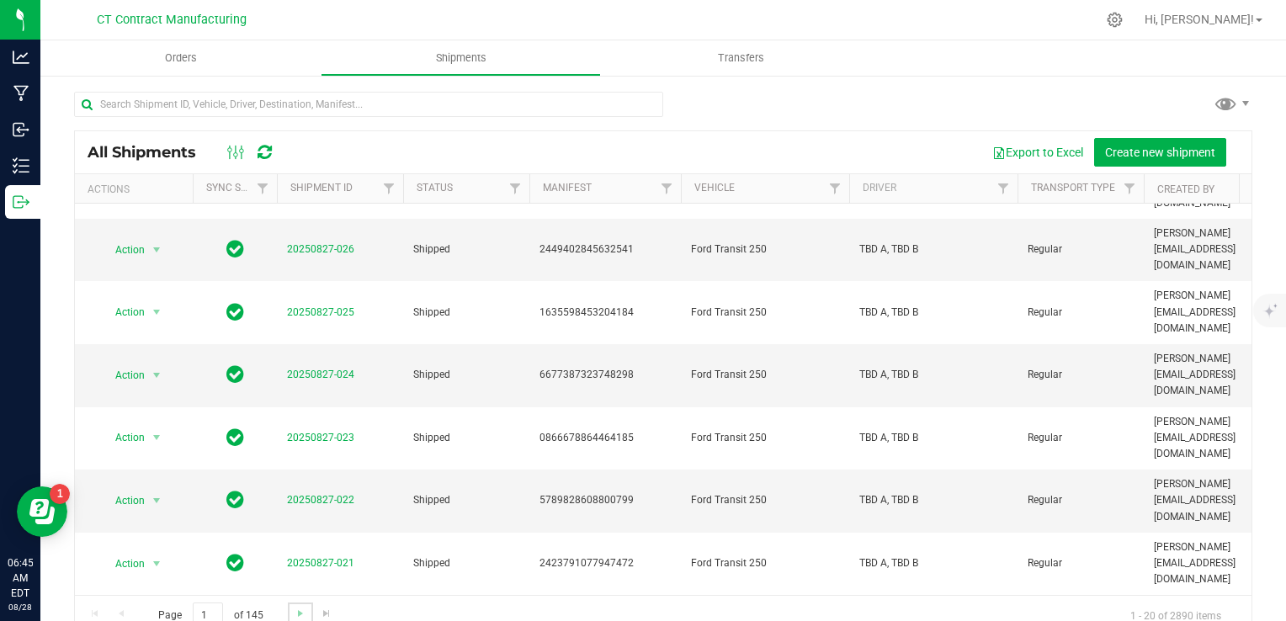
click at [291, 611] on link "Go to the next page" at bounding box center [300, 614] width 24 height 23
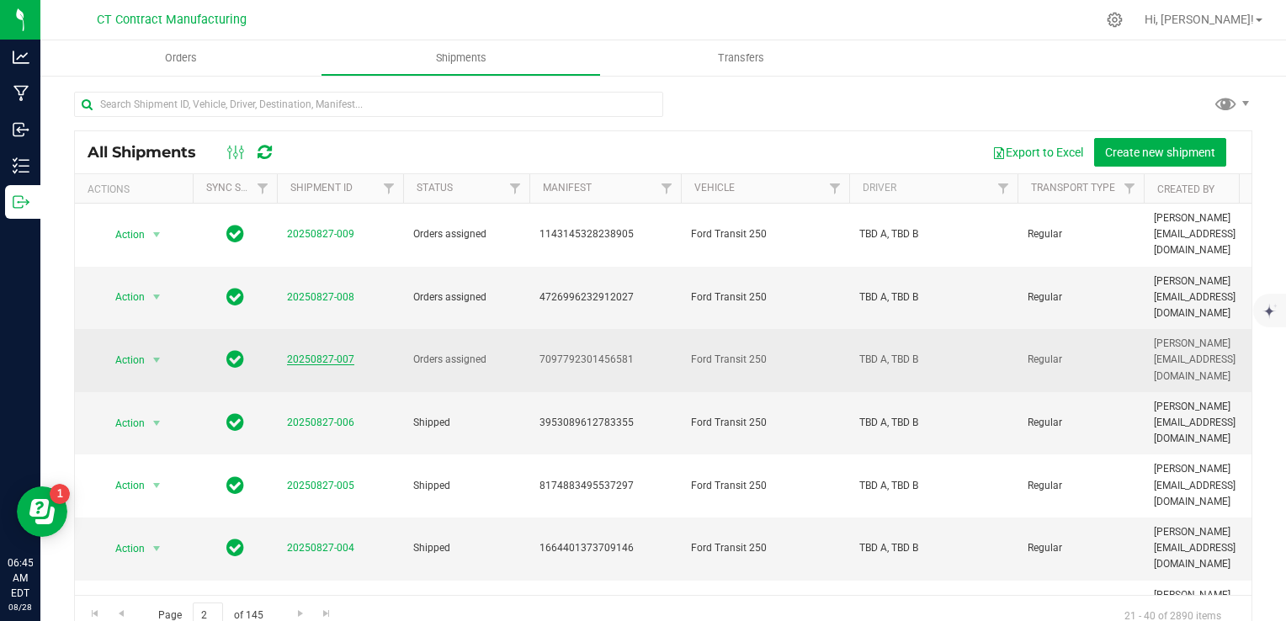
click at [299, 354] on link "20250827-007" at bounding box center [320, 360] width 67 height 12
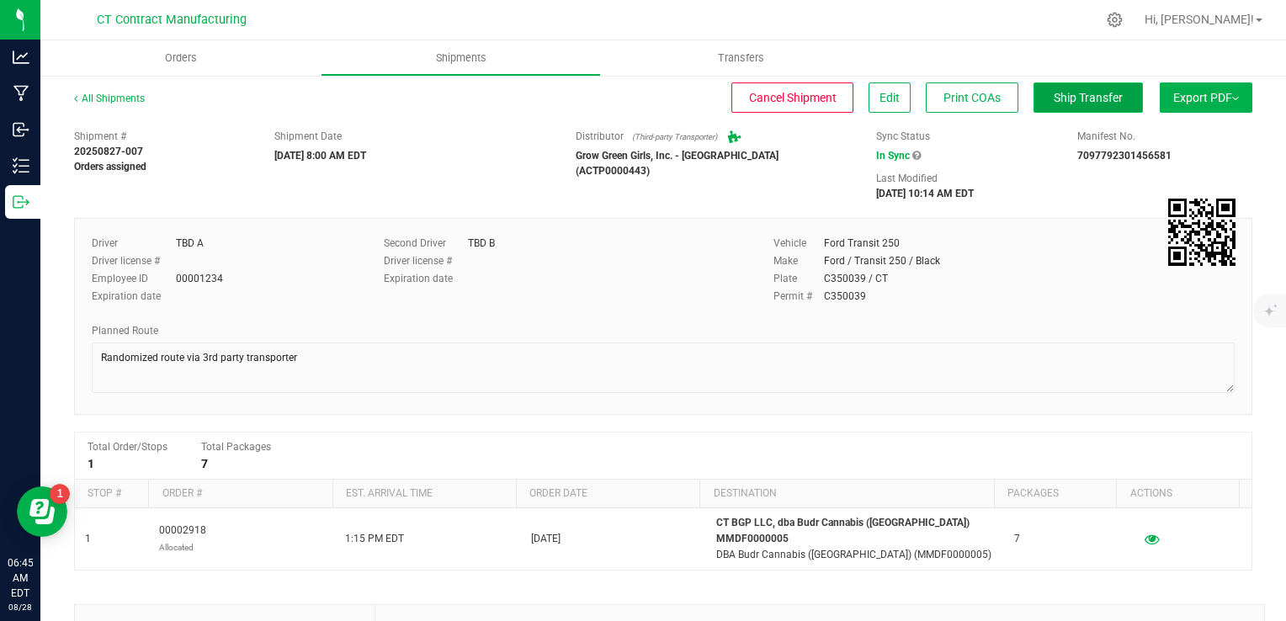
click at [1056, 97] on span "Ship Transfer" at bounding box center [1088, 97] width 69 height 13
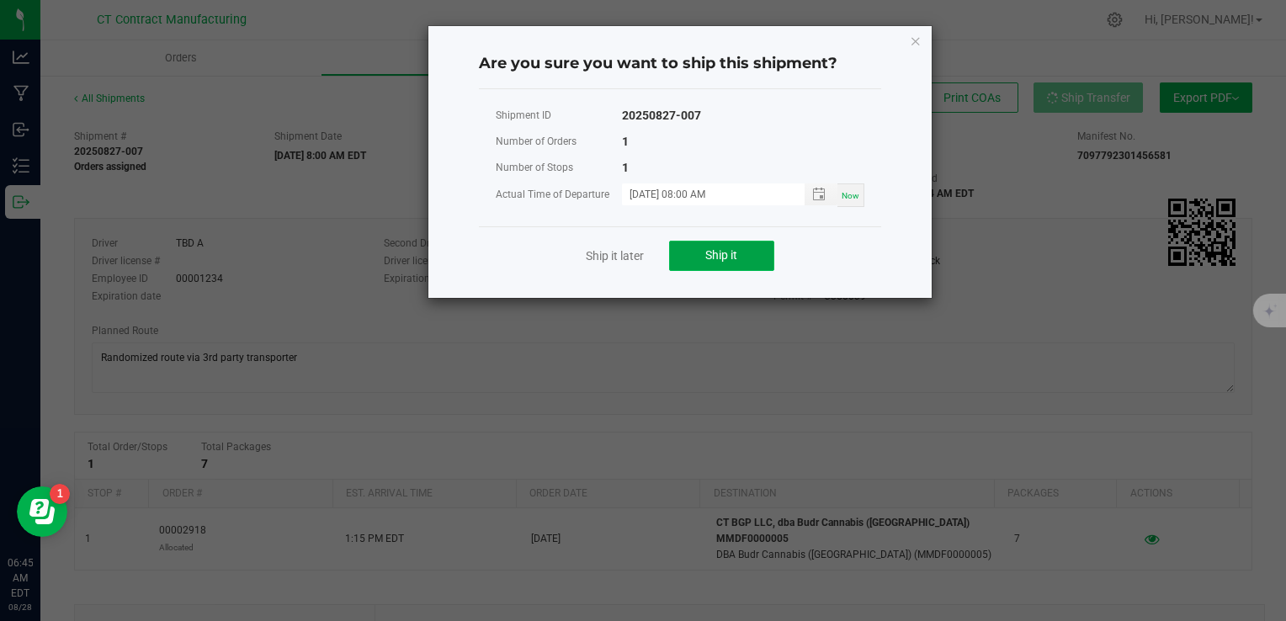
click at [748, 253] on button "Ship it" at bounding box center [721, 256] width 105 height 30
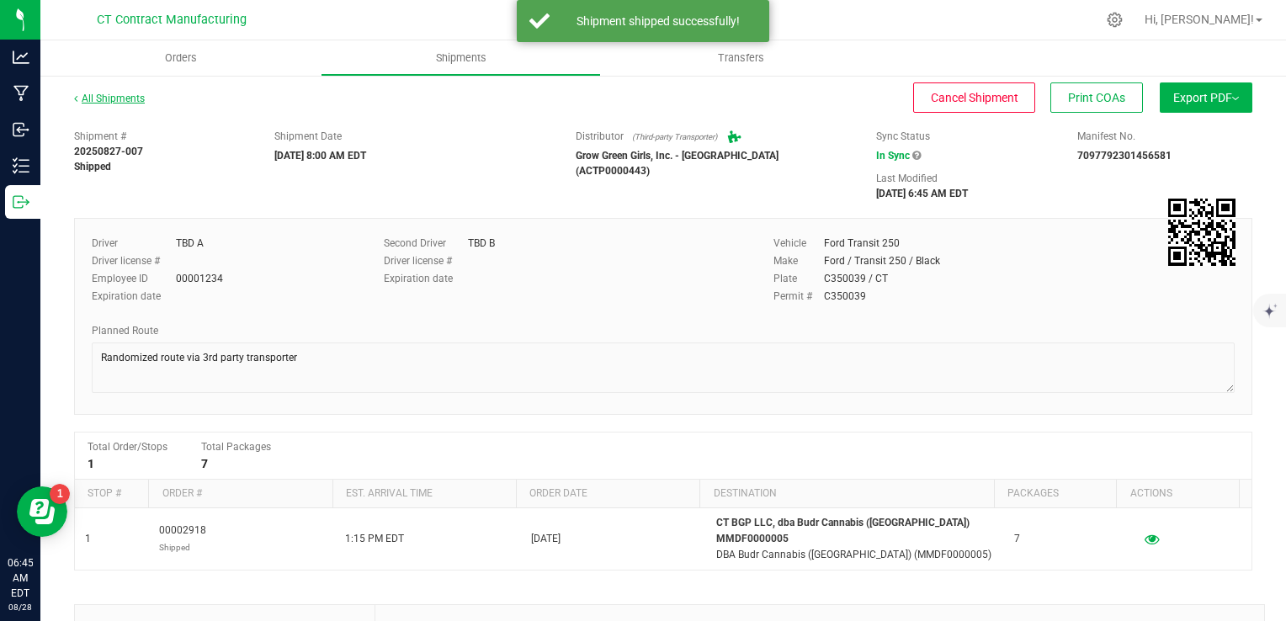
click at [133, 94] on link "All Shipments" at bounding box center [109, 99] width 71 height 12
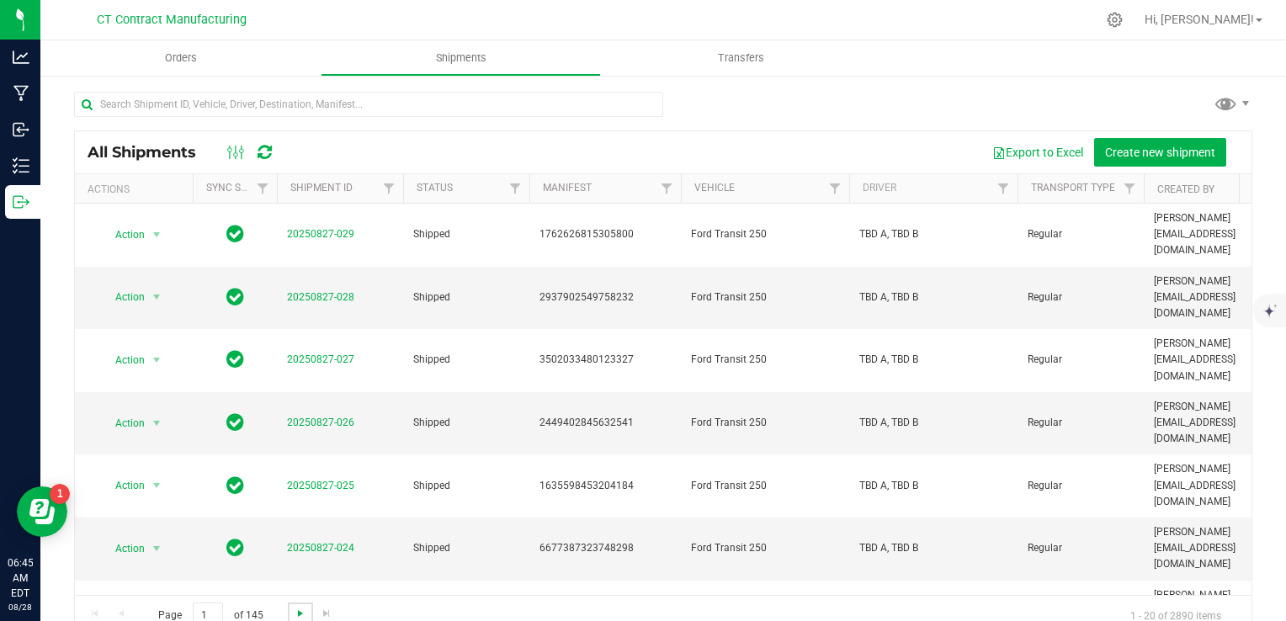
click at [306, 611] on span "Go to the next page" at bounding box center [300, 613] width 13 height 13
click at [321, 291] on link "20250827-008" at bounding box center [320, 297] width 67 height 12
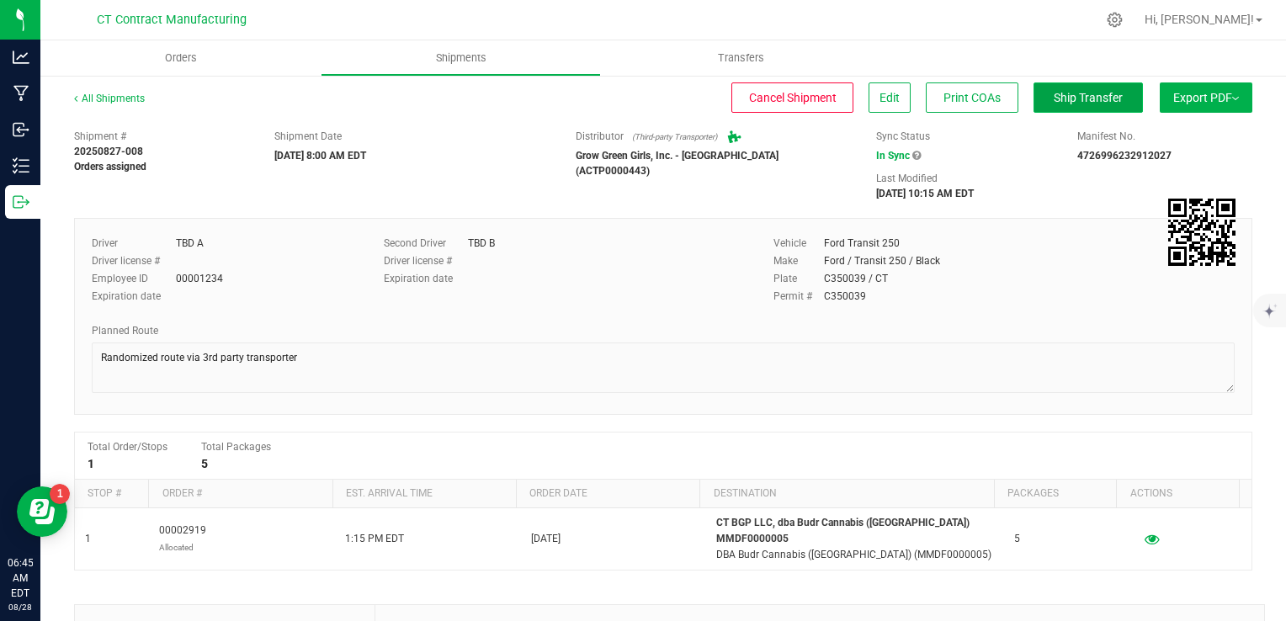
click at [1054, 100] on span "Ship Transfer" at bounding box center [1088, 97] width 69 height 13
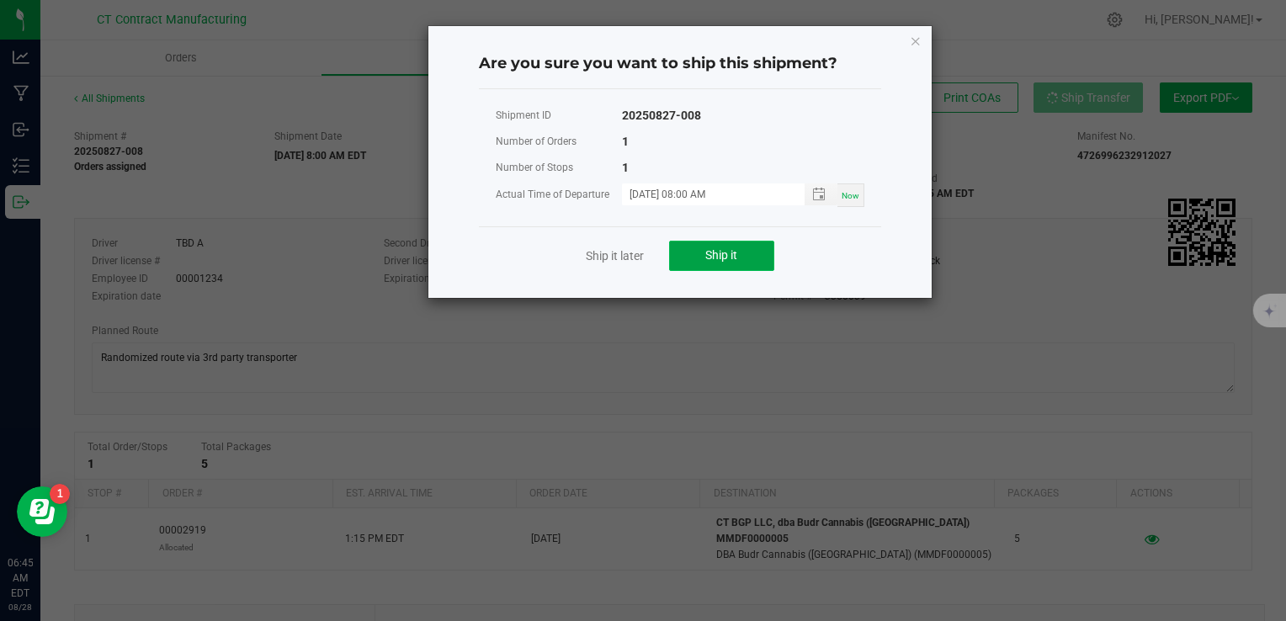
click at [751, 244] on button "Ship it" at bounding box center [721, 256] width 105 height 30
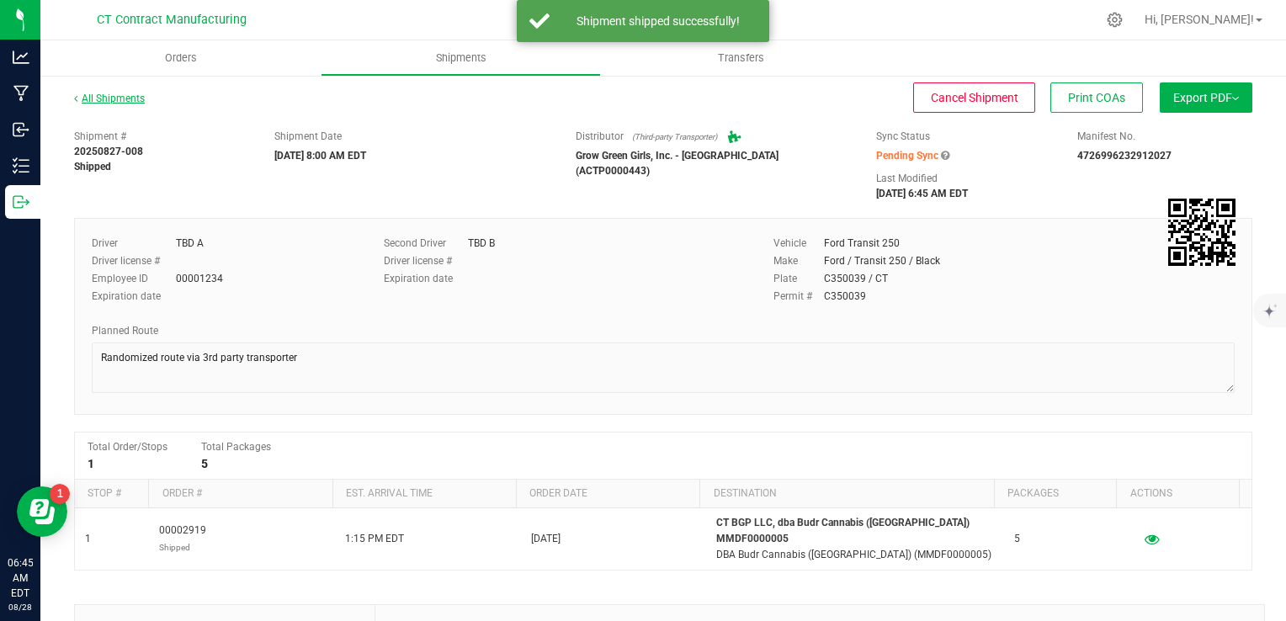
click at [117, 97] on link "All Shipments" at bounding box center [109, 99] width 71 height 12
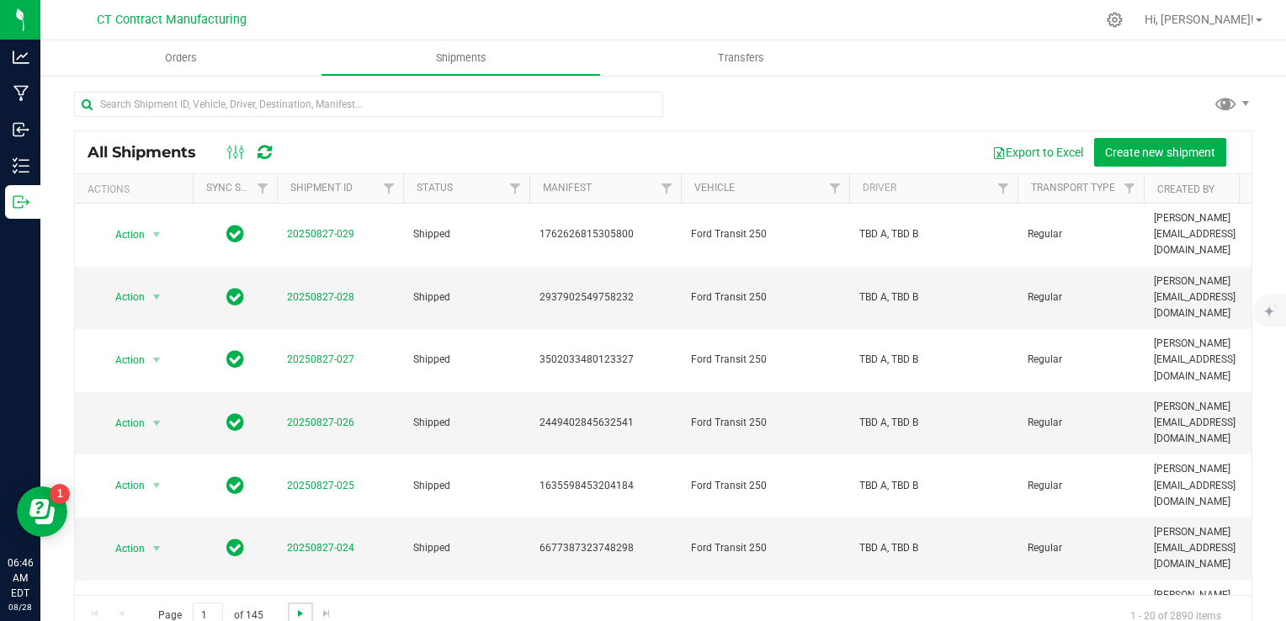
click at [300, 615] on span "Go to the next page" at bounding box center [300, 613] width 13 height 13
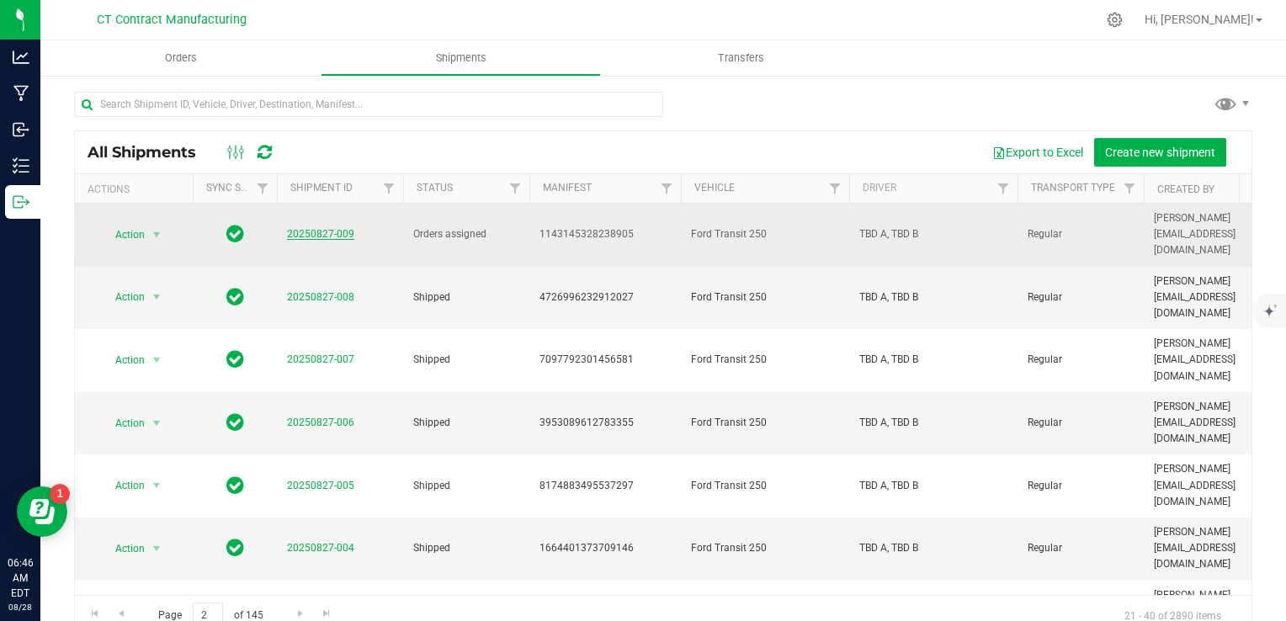
click at [300, 228] on link "20250827-009" at bounding box center [320, 234] width 67 height 12
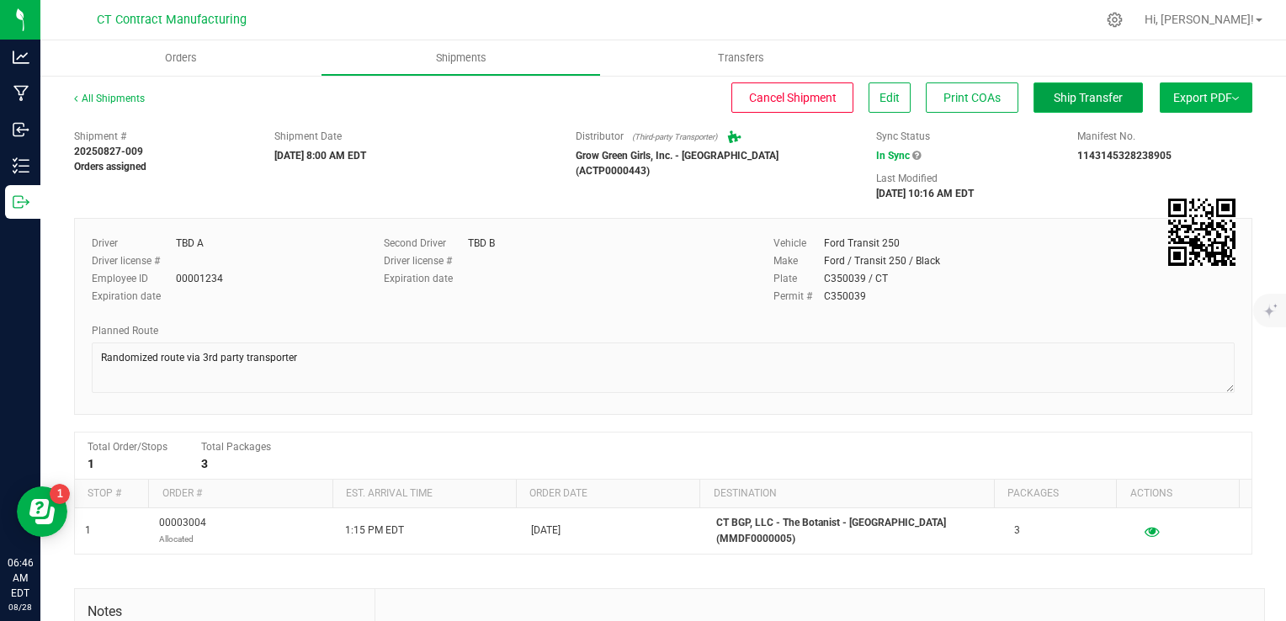
click at [1054, 96] on span "Ship Transfer" at bounding box center [1088, 97] width 69 height 13
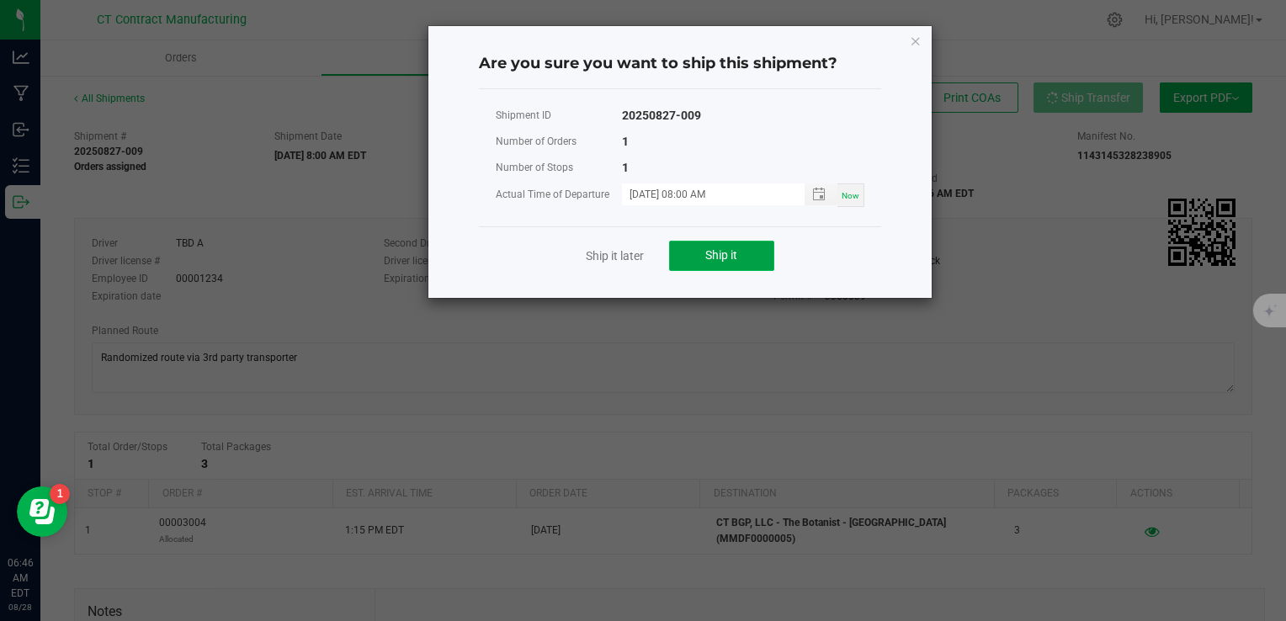
click at [699, 256] on button "Ship it" at bounding box center [721, 256] width 105 height 30
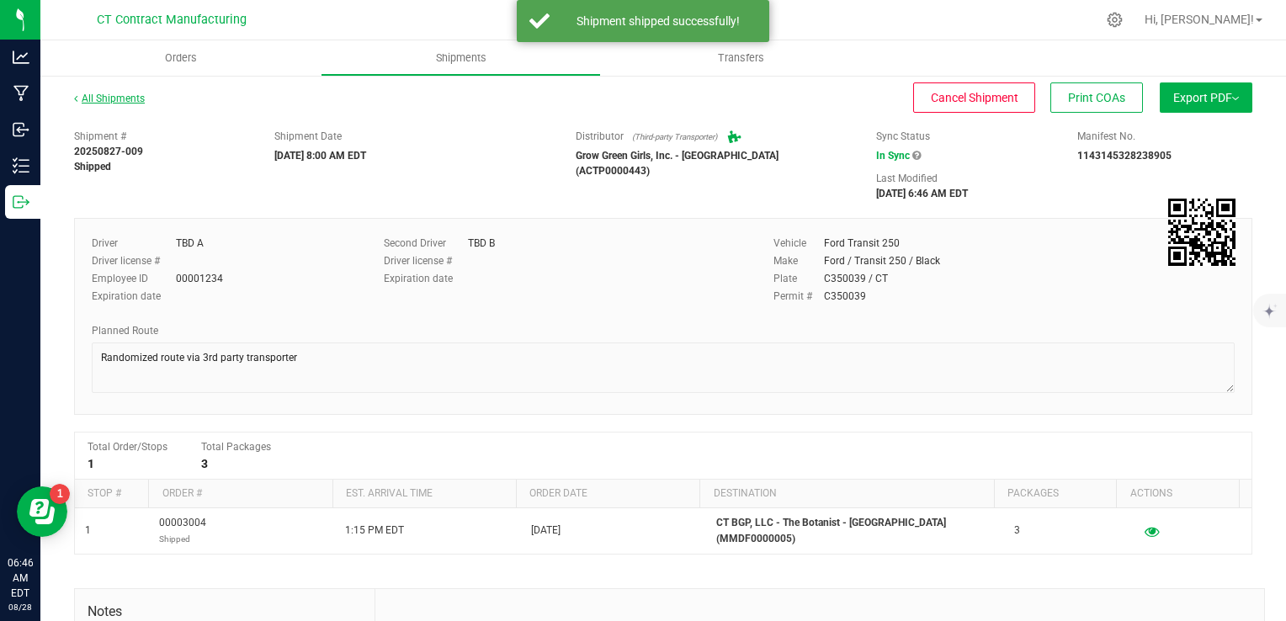
click at [127, 95] on link "All Shipments" at bounding box center [109, 99] width 71 height 12
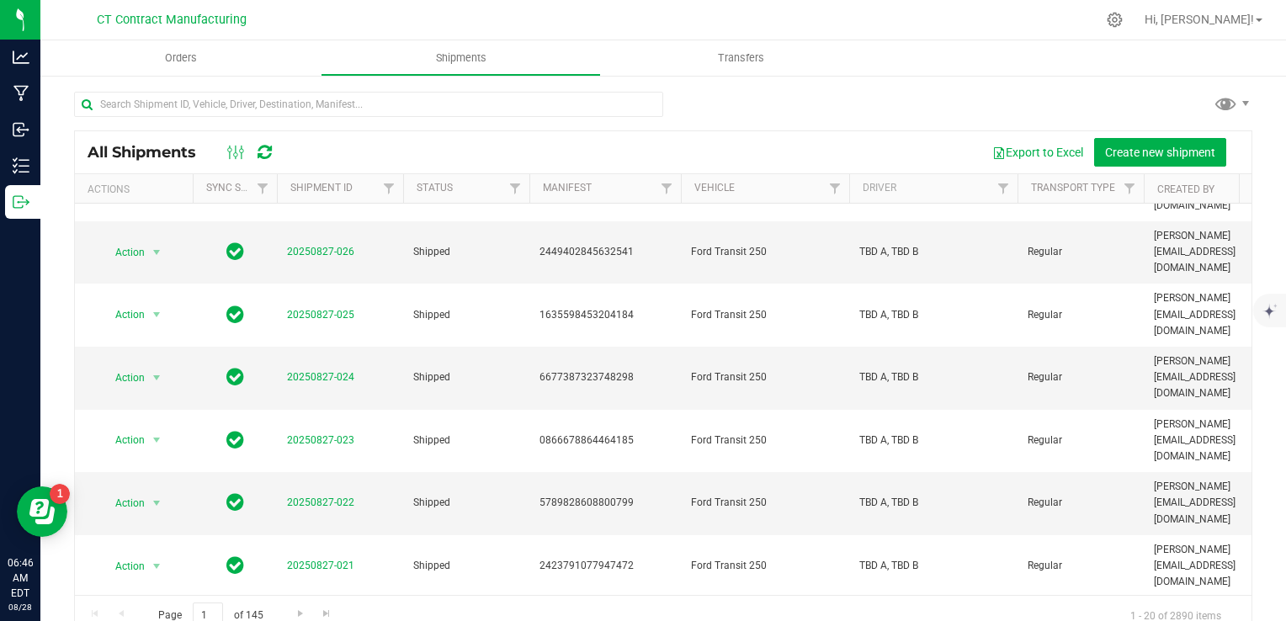
scroll to position [172, 0]
click at [300, 611] on span "Go to the next page" at bounding box center [300, 613] width 13 height 13
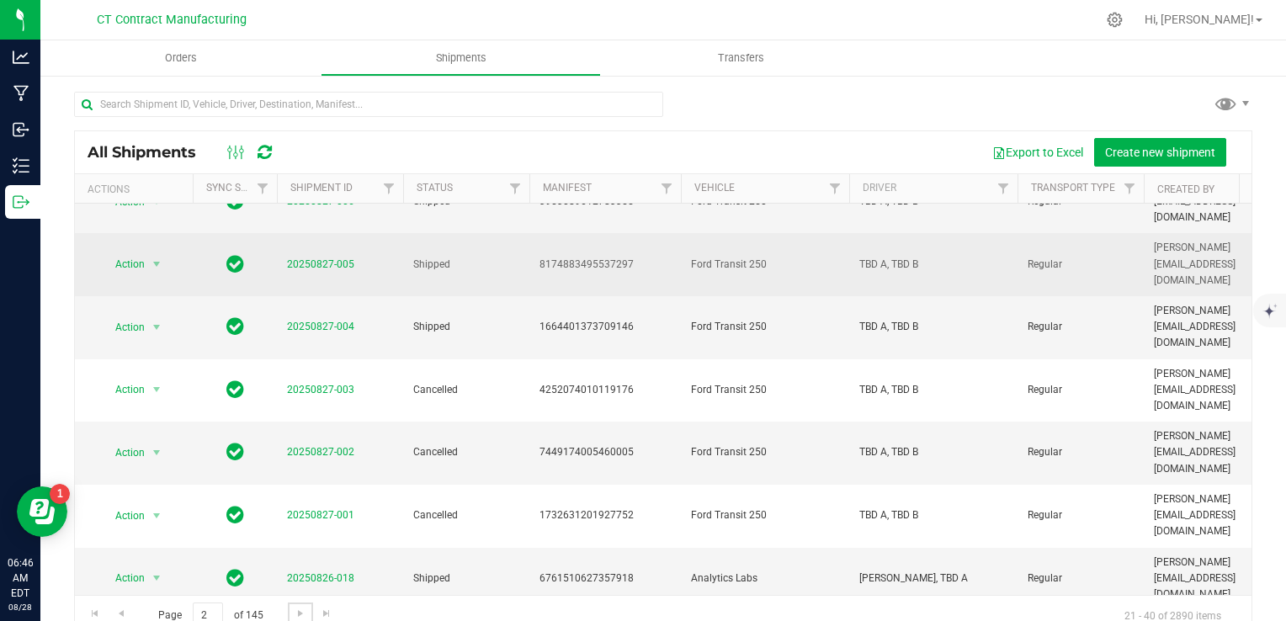
scroll to position [0, 0]
